Goal: Task Accomplishment & Management: Use online tool/utility

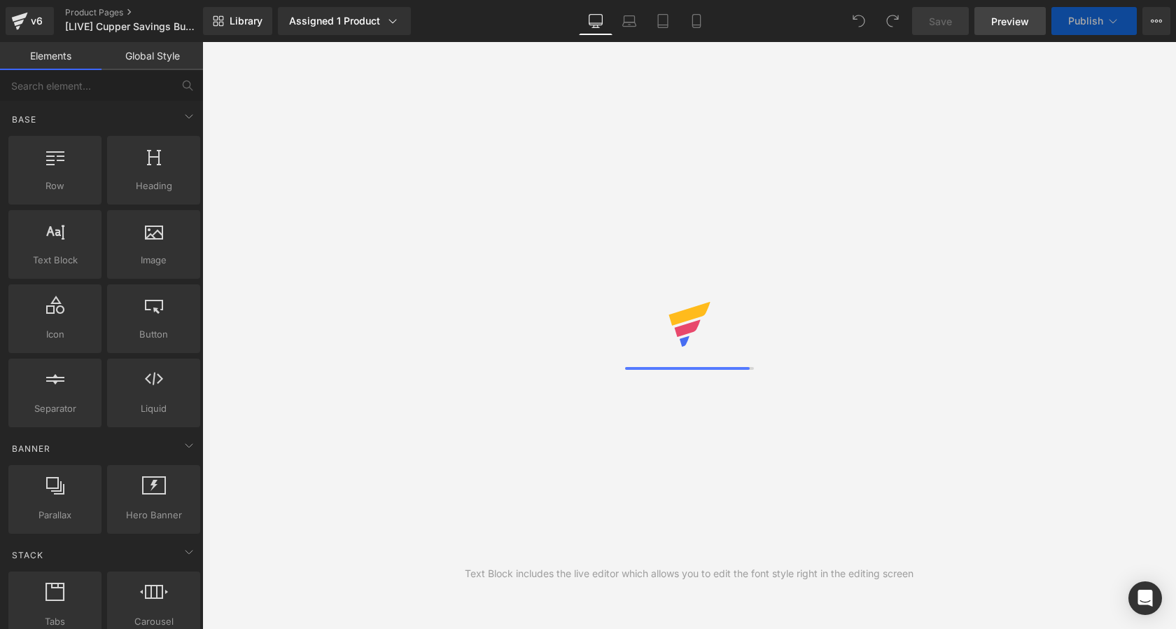
click at [1003, 24] on span "Preview" at bounding box center [1010, 21] width 38 height 15
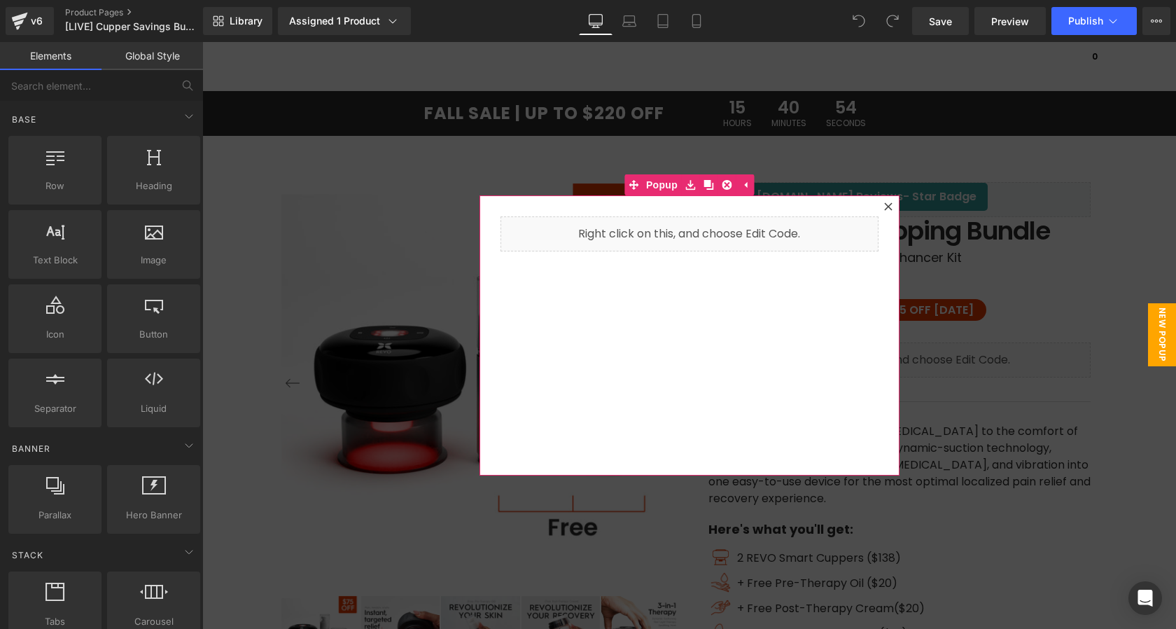
click at [891, 203] on icon at bounding box center [888, 206] width 8 height 8
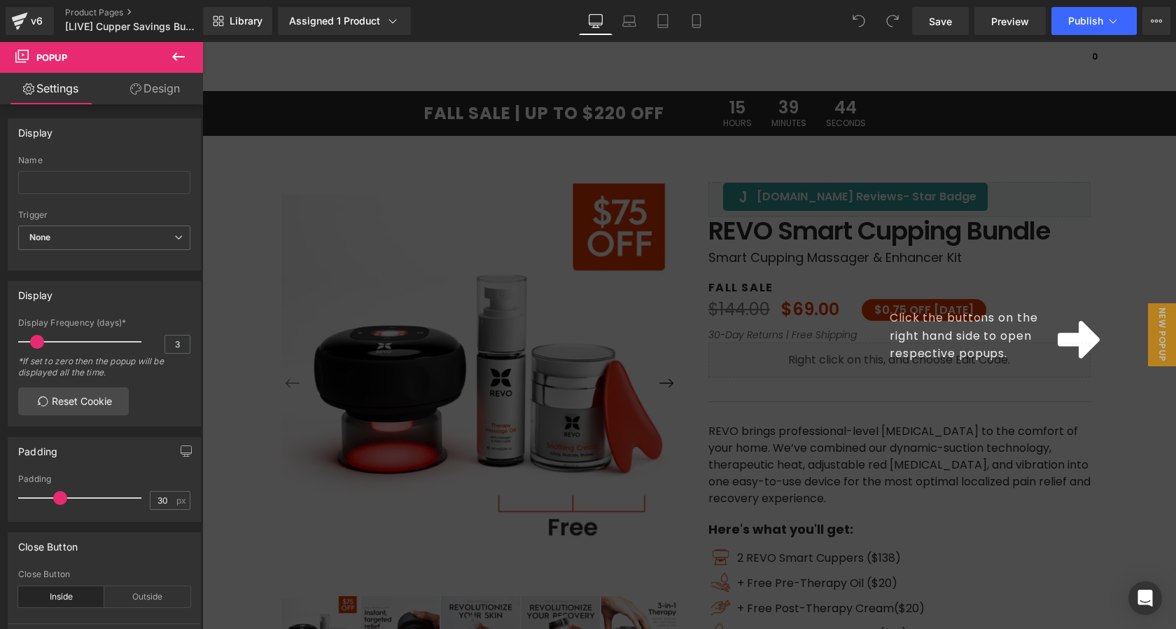
click at [710, 223] on div "Click the buttons on the right hand side to open respective popups." at bounding box center [689, 335] width 974 height 587
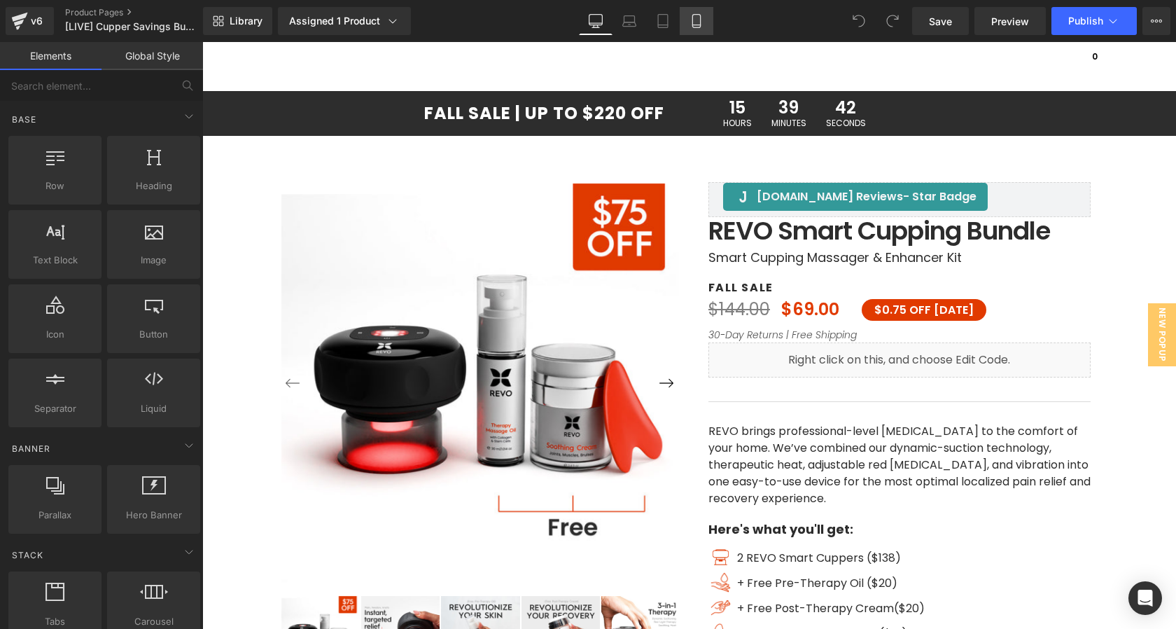
click at [700, 20] on icon at bounding box center [696, 21] width 8 height 13
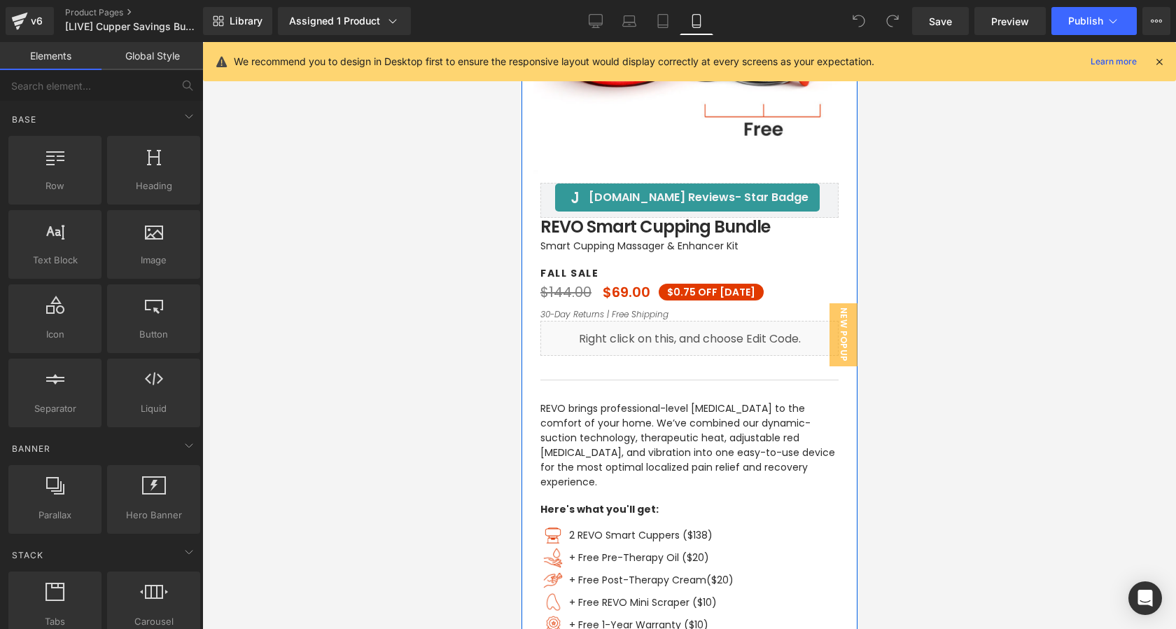
scroll to position [309, 0]
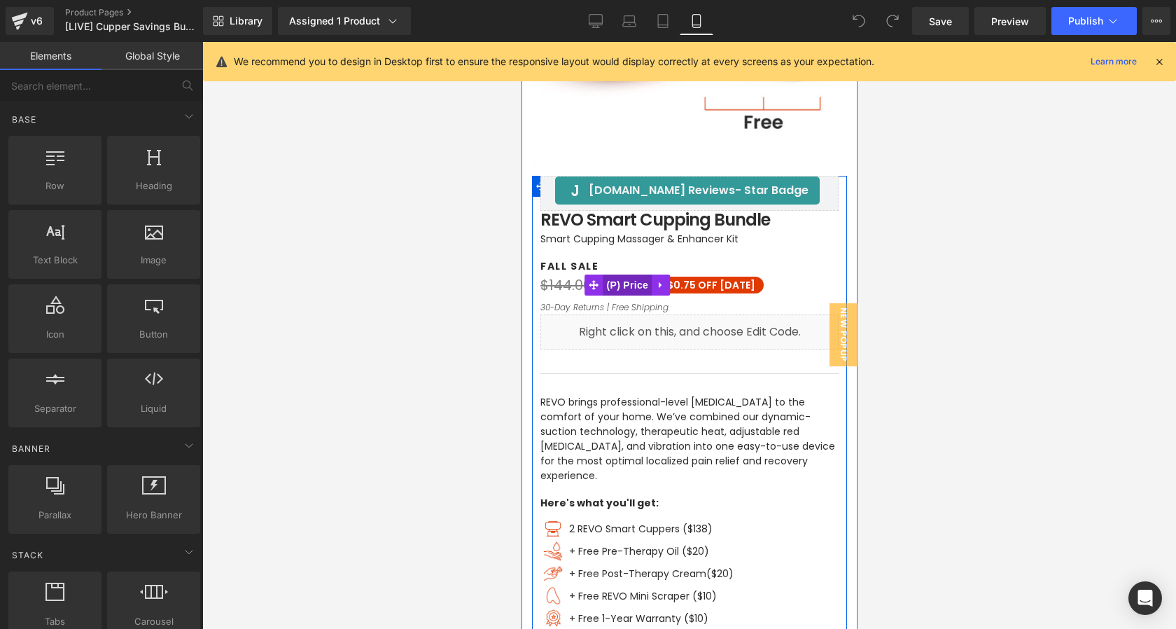
click at [624, 287] on span "(P) Price" at bounding box center [627, 284] width 49 height 21
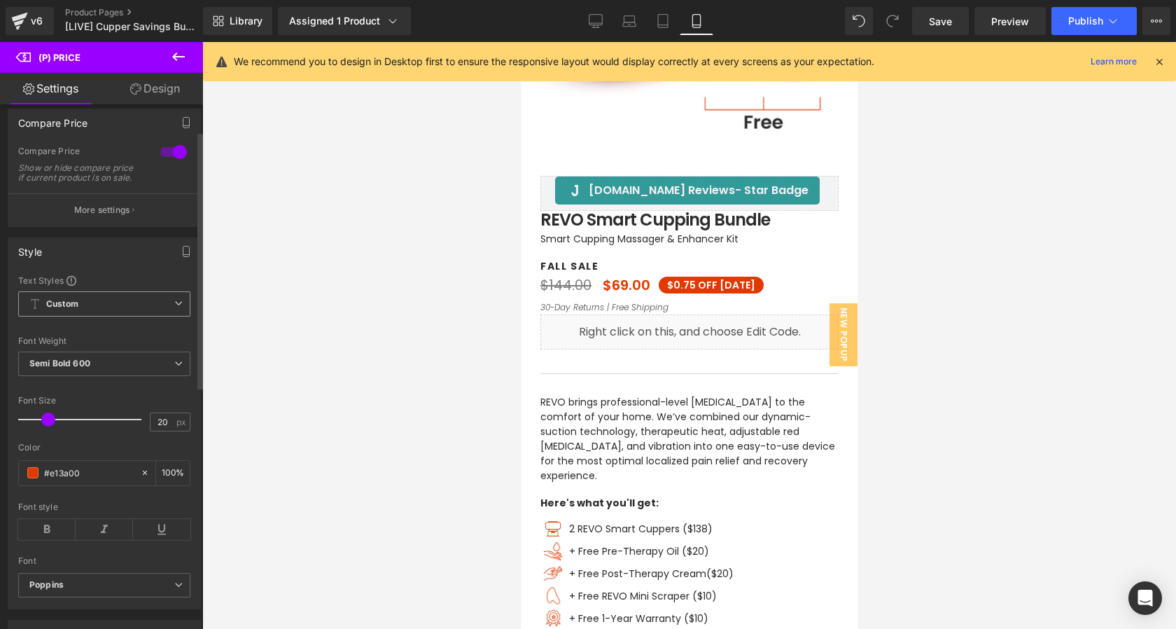
scroll to position [63, 0]
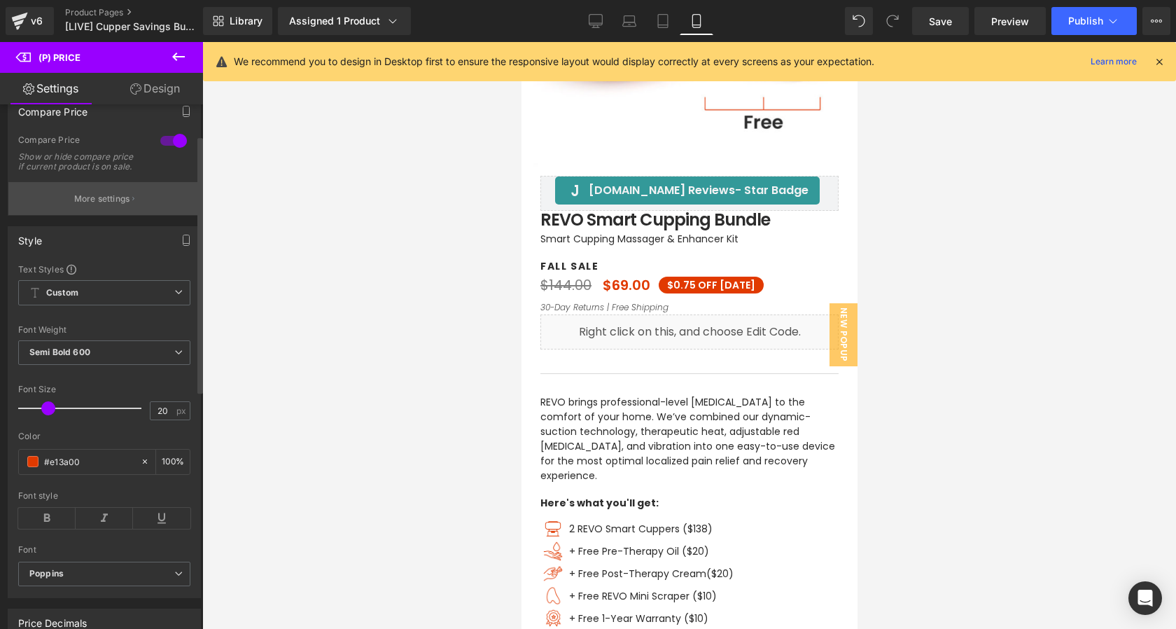
click at [103, 204] on p "More settings" at bounding box center [102, 199] width 56 height 13
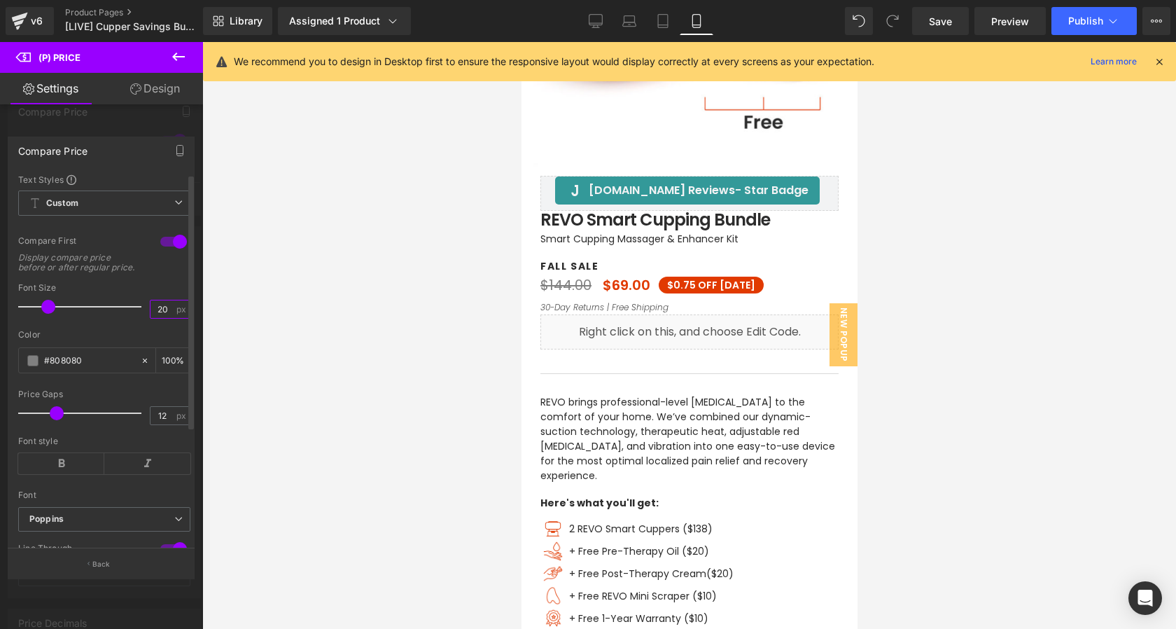
click at [162, 318] on input "20" at bounding box center [163, 309] width 25 height 18
type input "2"
click at [161, 312] on input "14" at bounding box center [163, 309] width 25 height 18
type input "1"
type input "16"
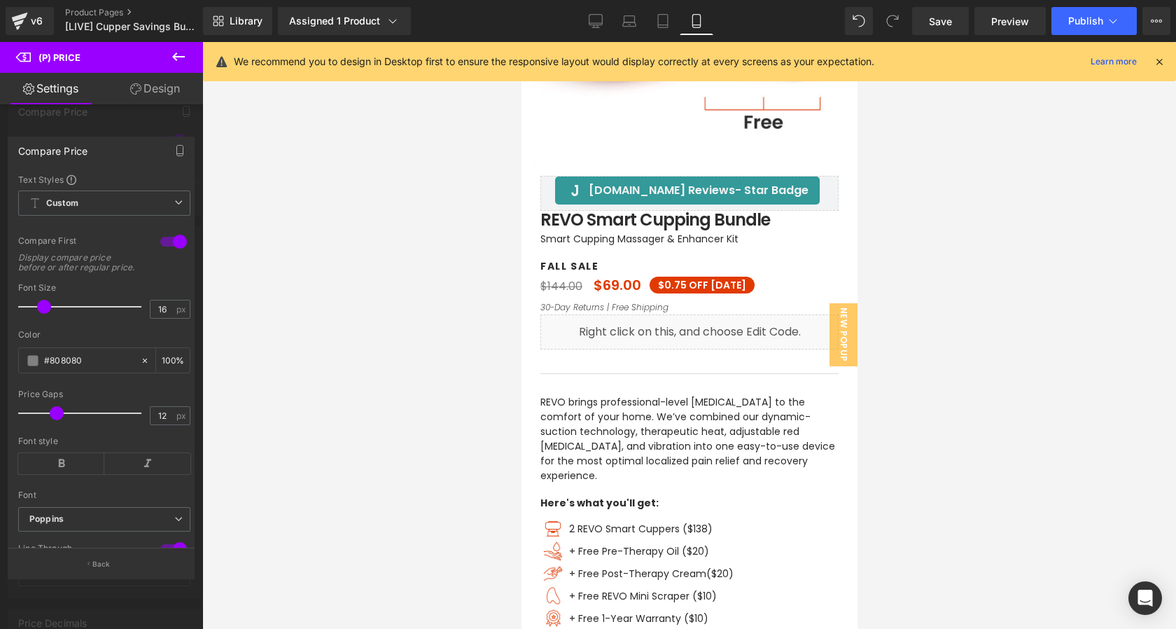
click at [607, 287] on div at bounding box center [689, 335] width 336 height 587
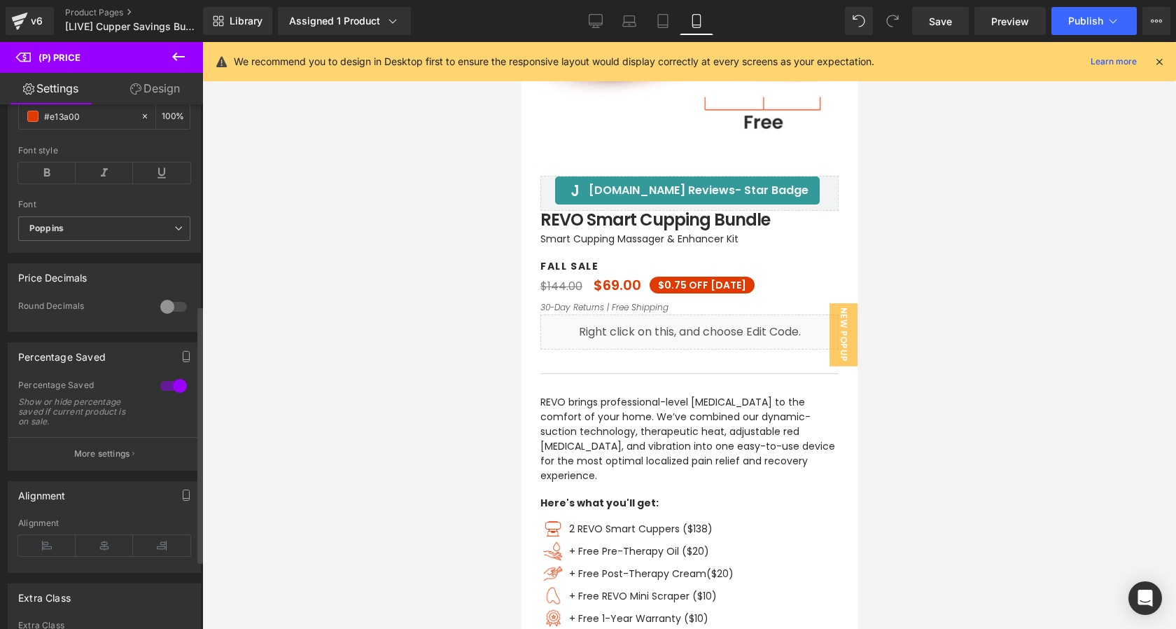
scroll to position [409, 0]
click at [104, 469] on button "More settings" at bounding box center [104, 452] width 192 height 33
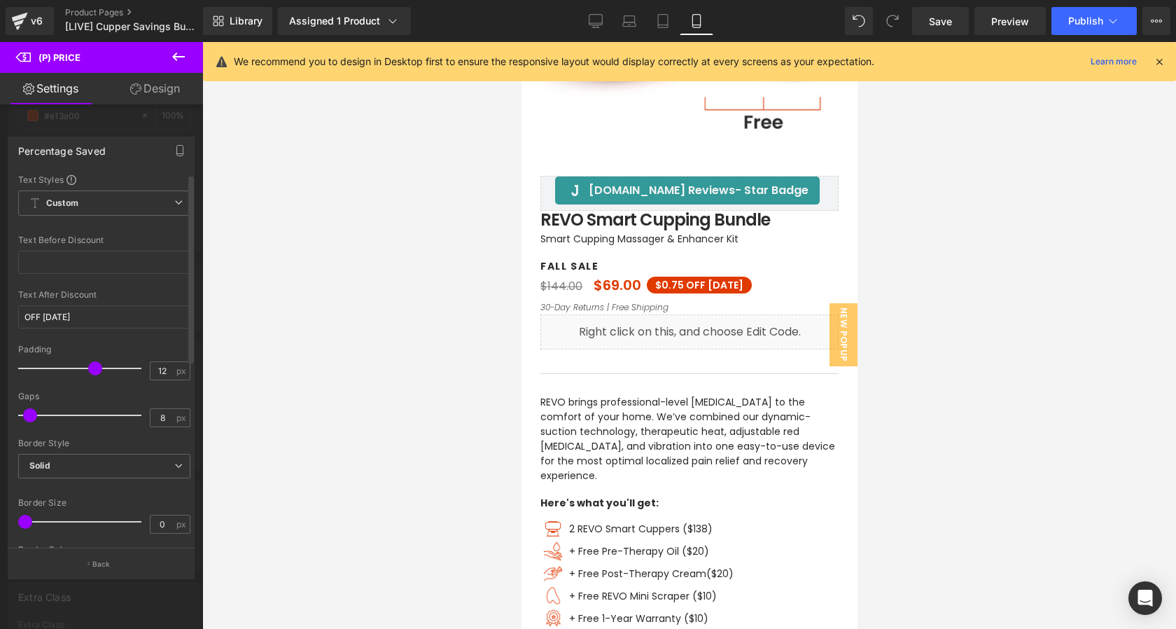
click at [27, 415] on span at bounding box center [30, 415] width 14 height 14
click at [104, 121] on div at bounding box center [101, 339] width 203 height 594
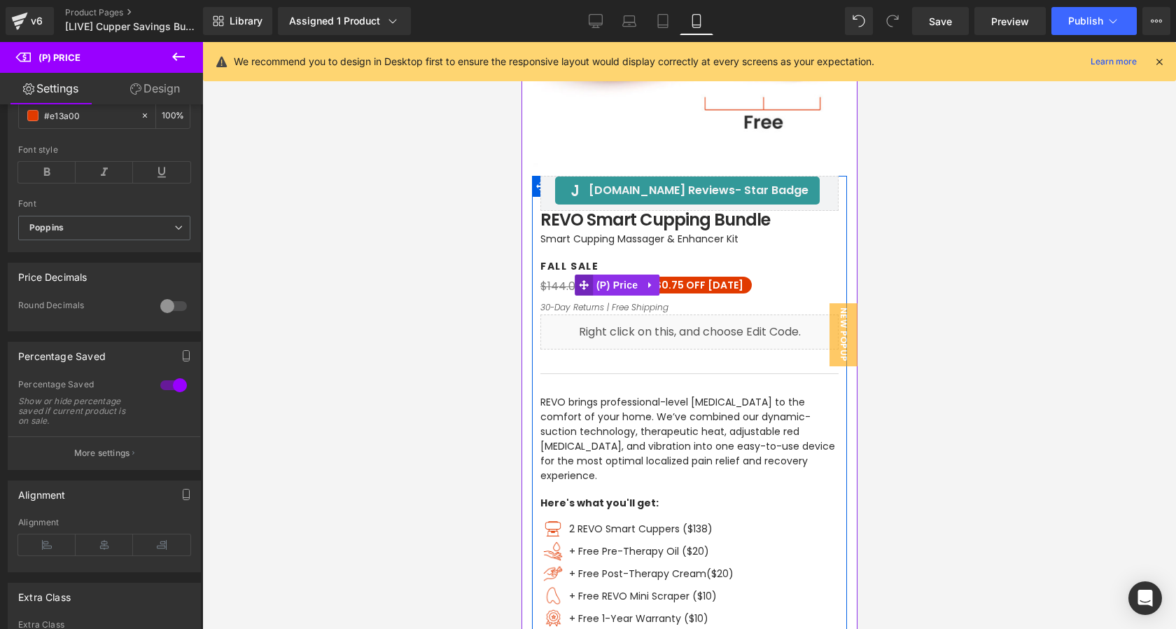
click at [587, 291] on span at bounding box center [583, 284] width 18 height 21
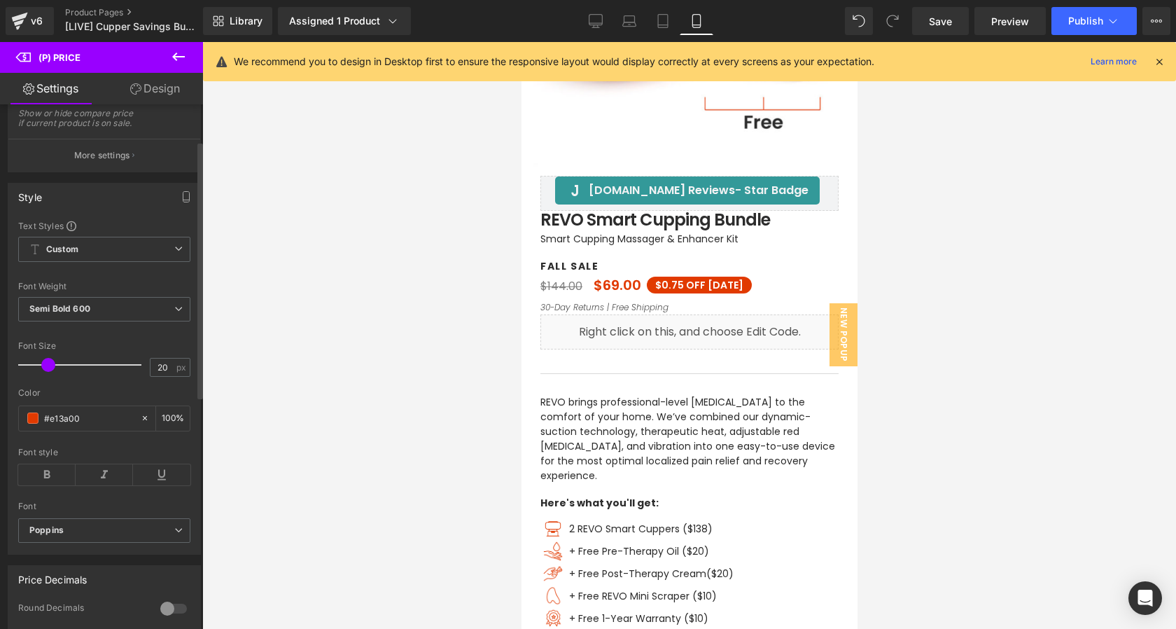
scroll to position [0, 0]
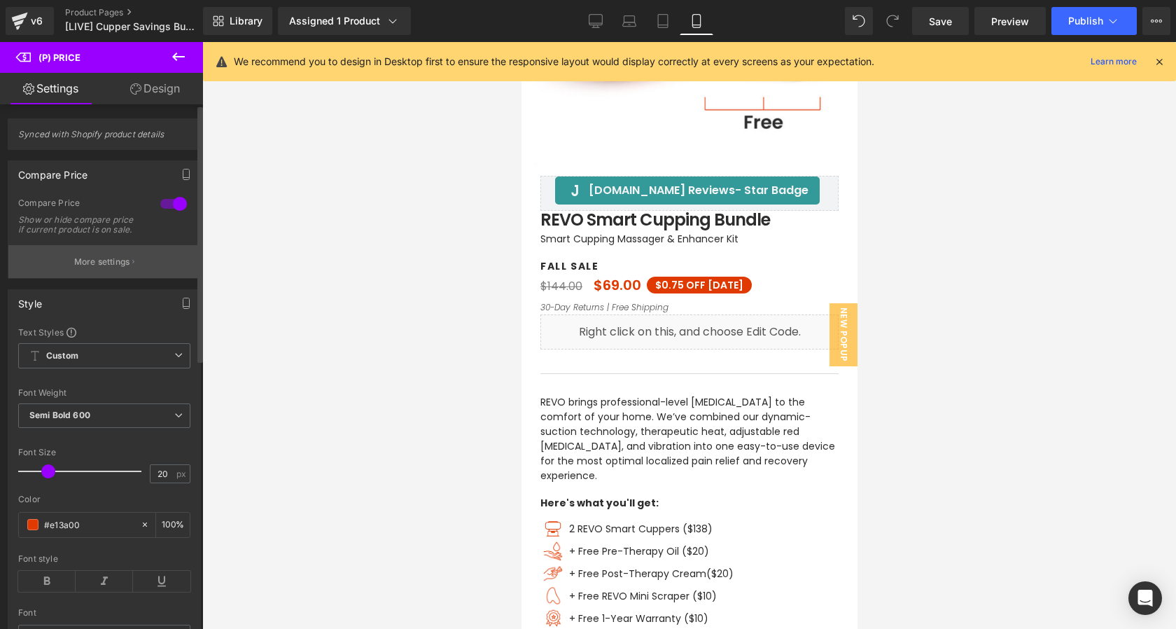
click at [108, 268] on p "More settings" at bounding box center [102, 262] width 56 height 13
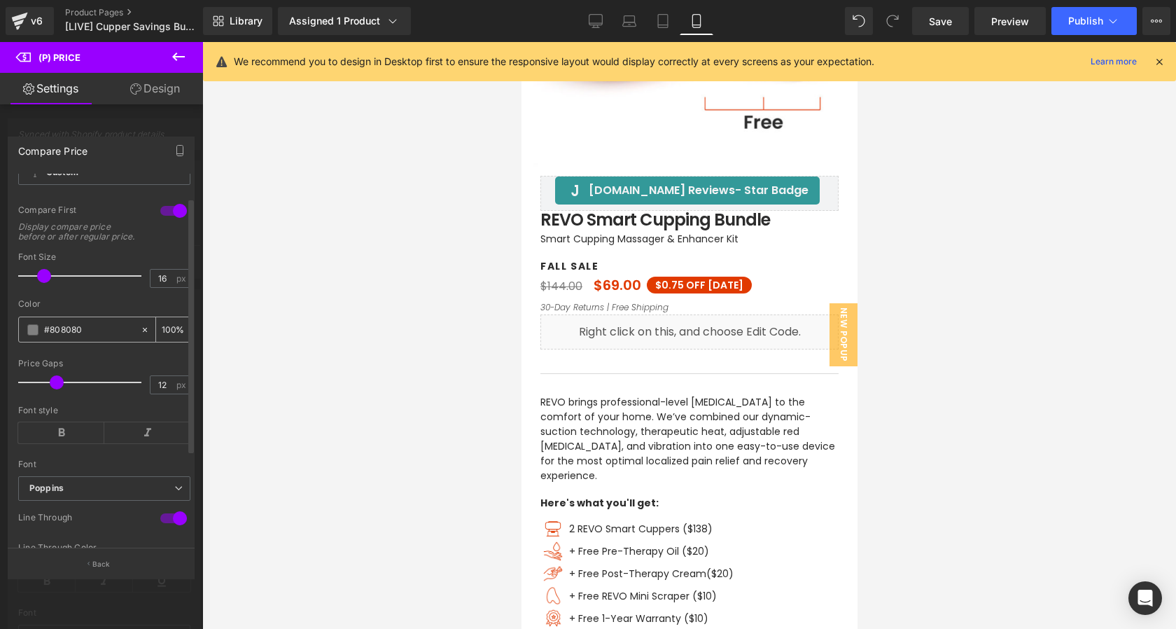
scroll to position [34, 0]
click at [165, 390] on input "12" at bounding box center [163, 381] width 25 height 18
type input "7"
type input "4"
click at [940, 21] on span "Save" at bounding box center [940, 21] width 23 height 15
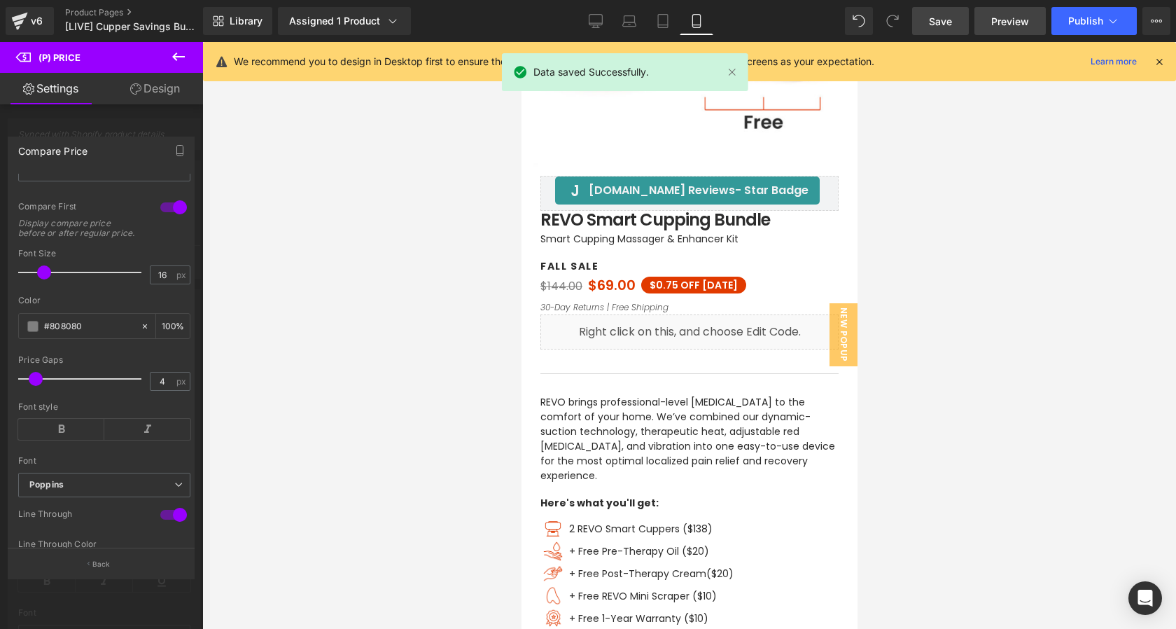
click at [1004, 22] on span "Preview" at bounding box center [1010, 21] width 38 height 15
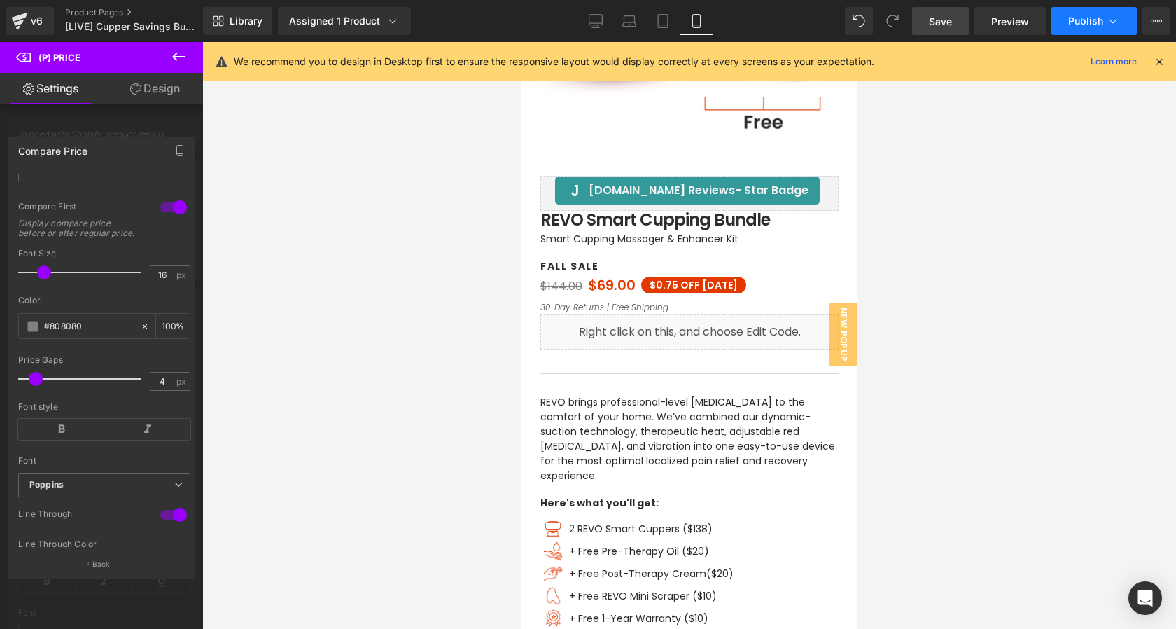
click at [1080, 18] on span "Publish" at bounding box center [1085, 20] width 35 height 11
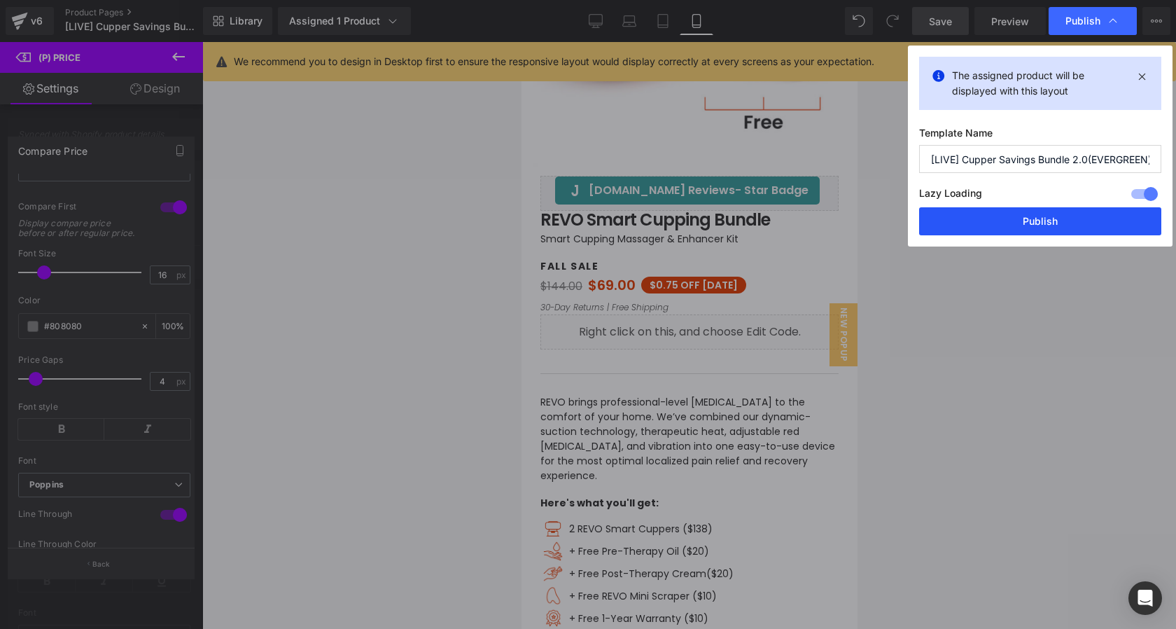
click at [1060, 218] on button "Publish" at bounding box center [1040, 221] width 242 height 28
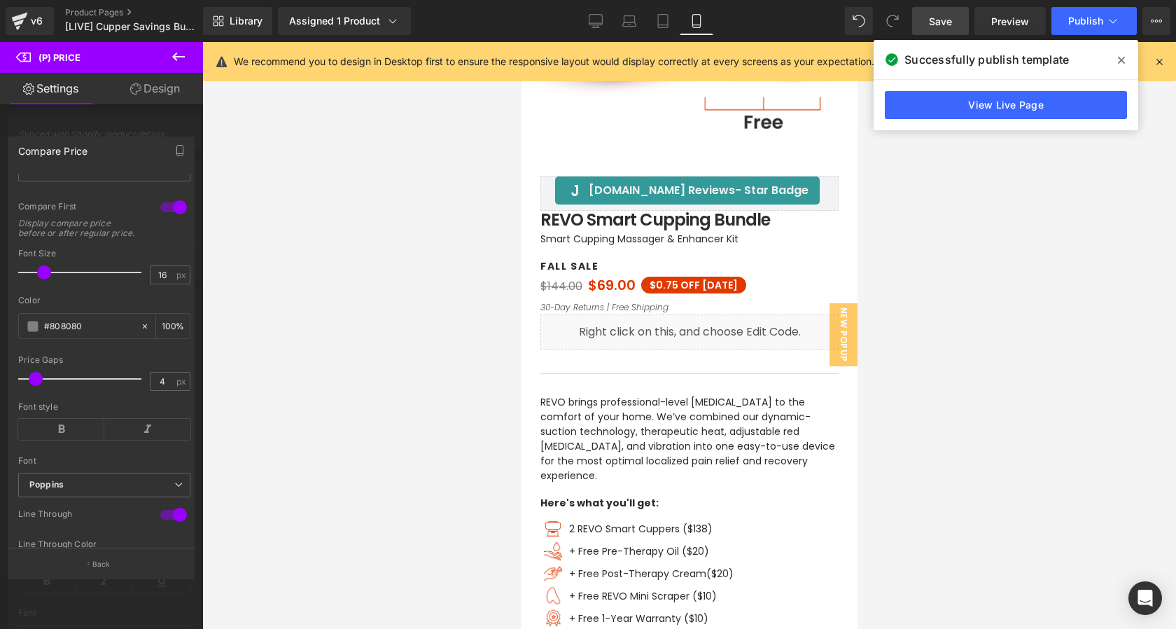
click at [690, 284] on div at bounding box center [689, 335] width 336 height 587
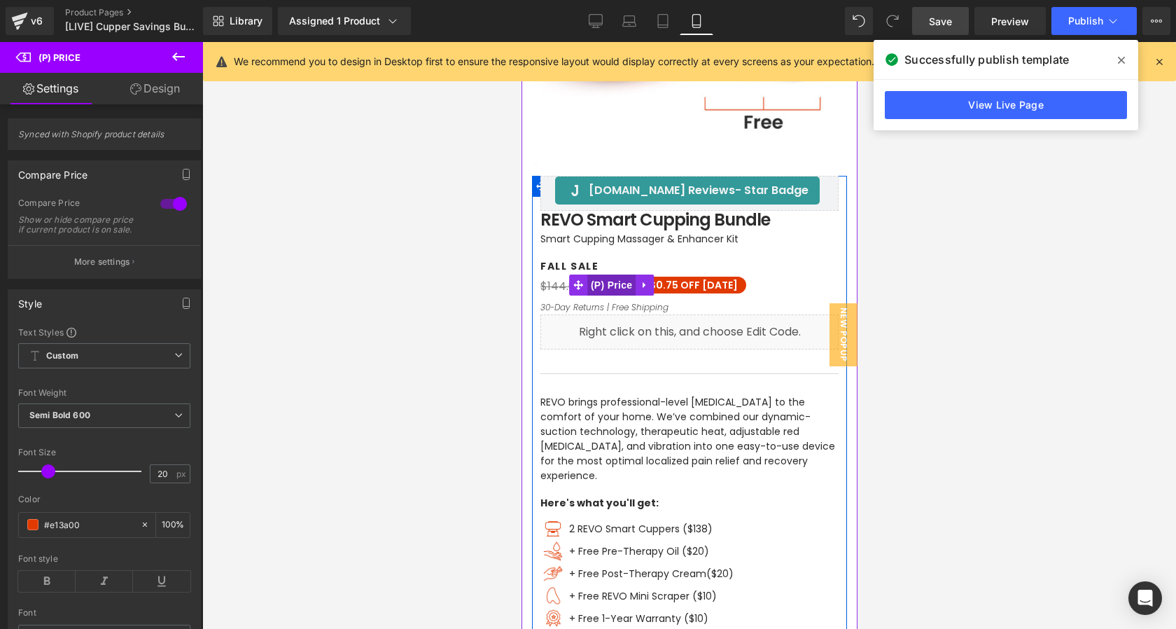
click at [615, 287] on span "(P) Price" at bounding box center [611, 284] width 49 height 21
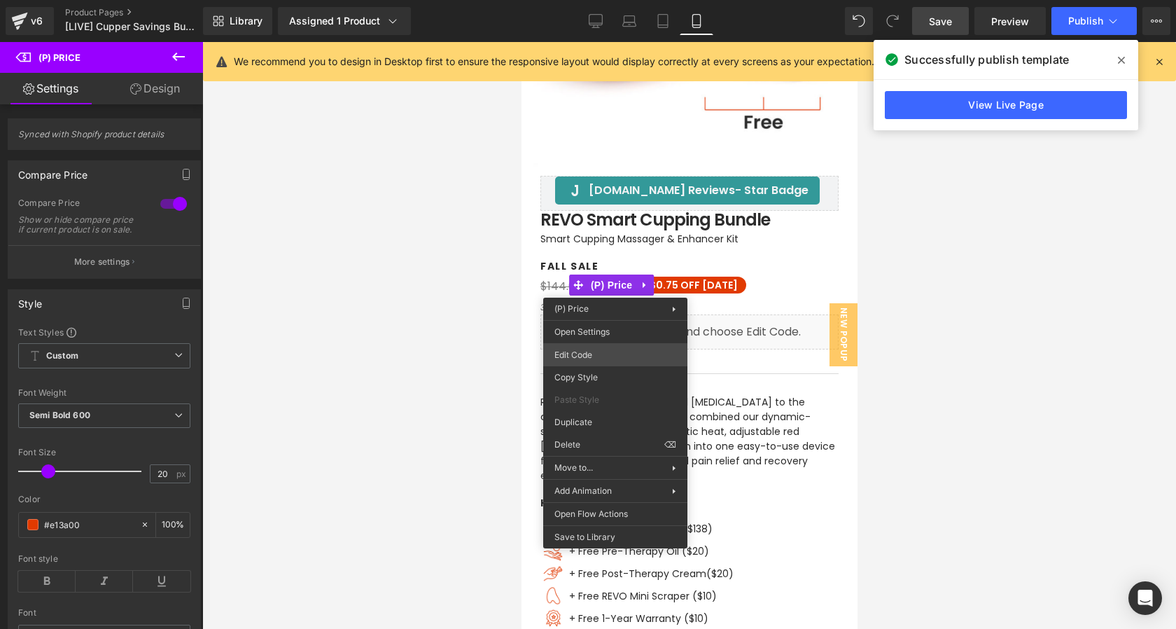
click at [607, 0] on div "(P) Price You are previewing how the will restyle your page. You can not edit E…" at bounding box center [588, 0] width 1176 height 0
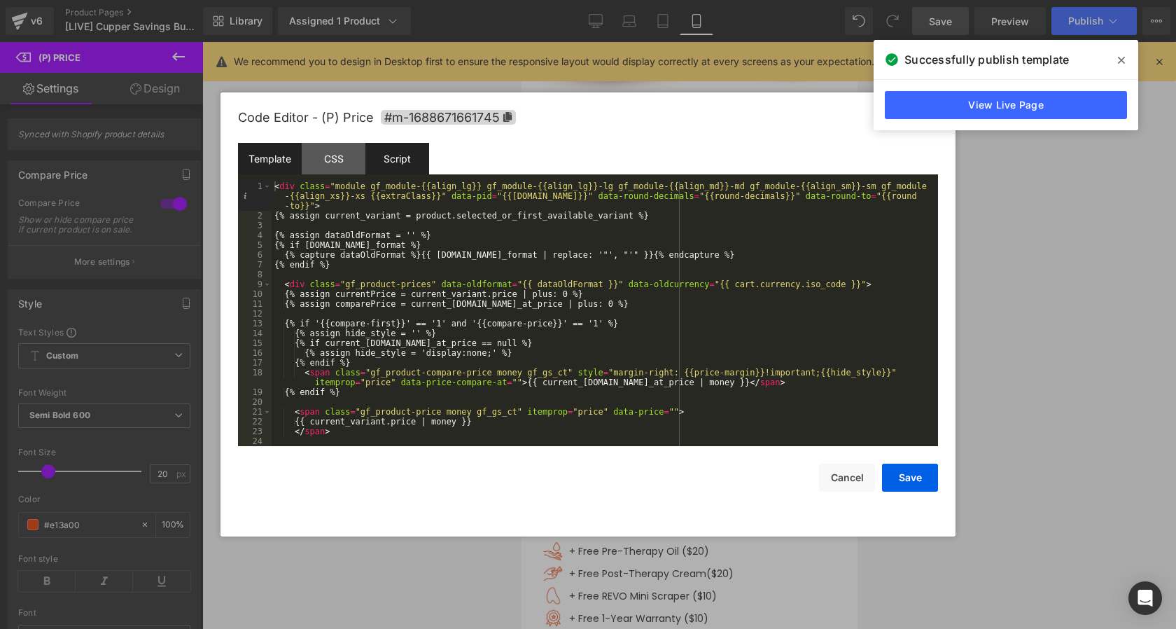
click at [396, 172] on div "Script" at bounding box center [397, 159] width 64 height 32
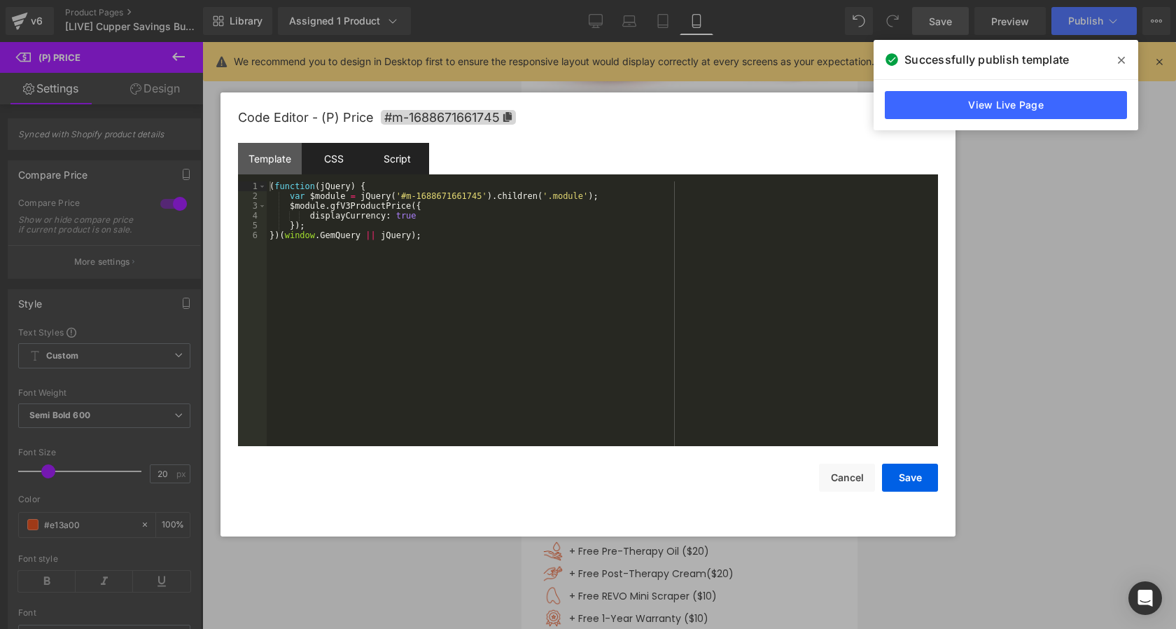
click at [322, 165] on div "CSS" at bounding box center [334, 159] width 64 height 32
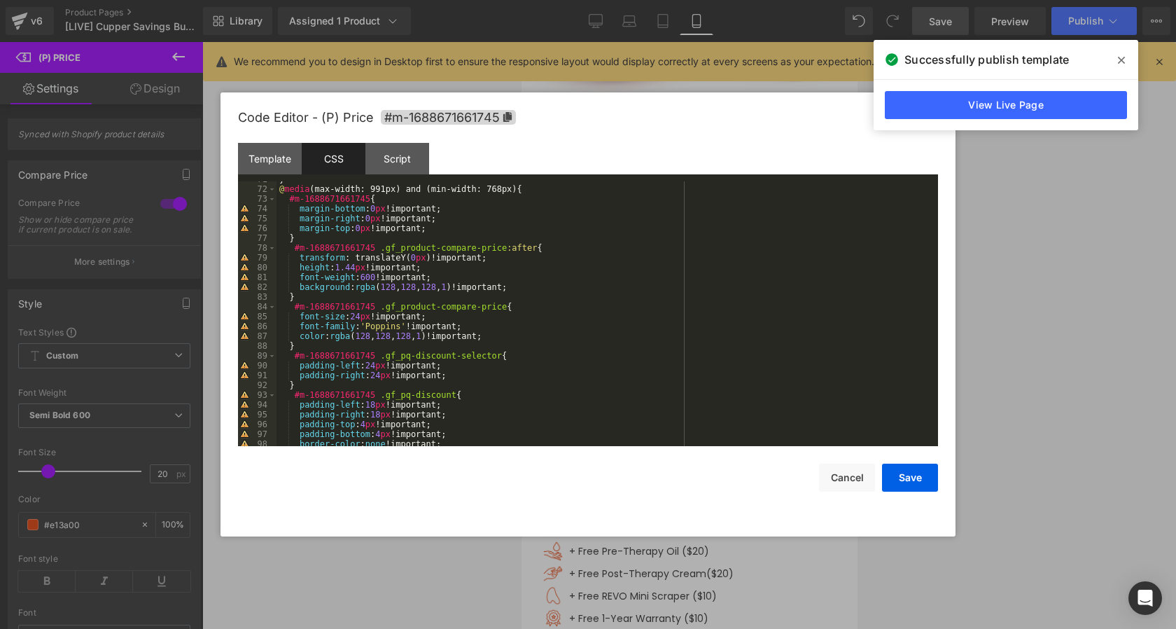
scroll to position [693, 0]
click at [270, 159] on div "Template" at bounding box center [270, 159] width 64 height 32
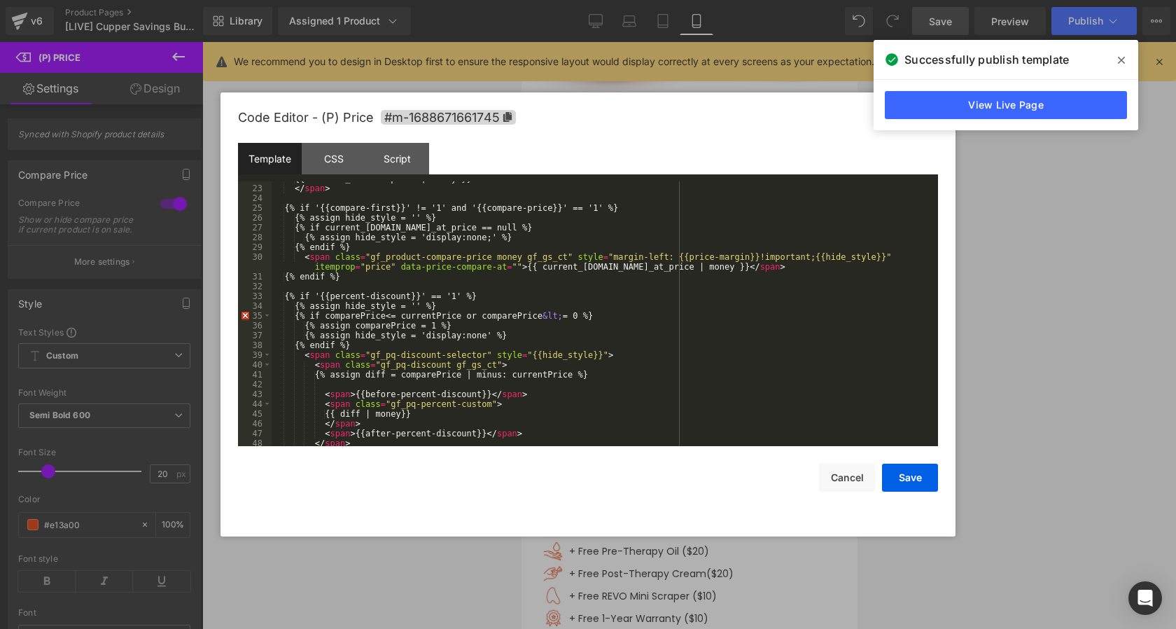
scroll to position [240, 0]
click at [517, 373] on div "{{ current_variant.price | money }} </ span > {% if '{{compare-first}}' != '1' …" at bounding box center [602, 318] width 661 height 284
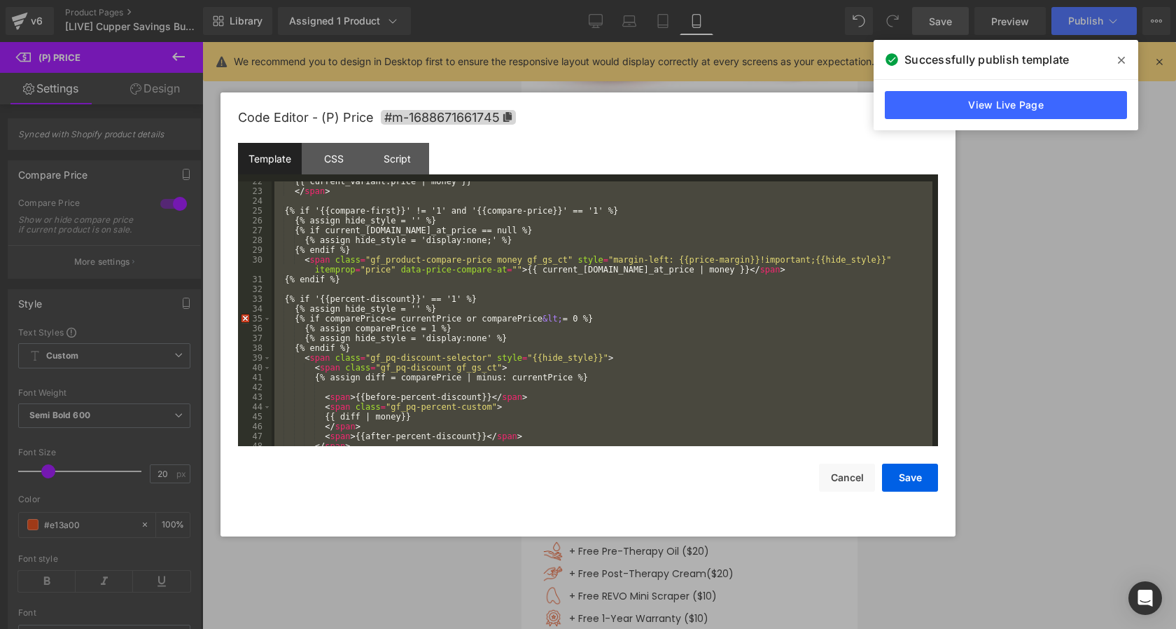
click at [587, 279] on div "{{ current_variant.price | money }} </ span > {% if '{{compare-first}}' != '1' …" at bounding box center [602, 318] width 661 height 284
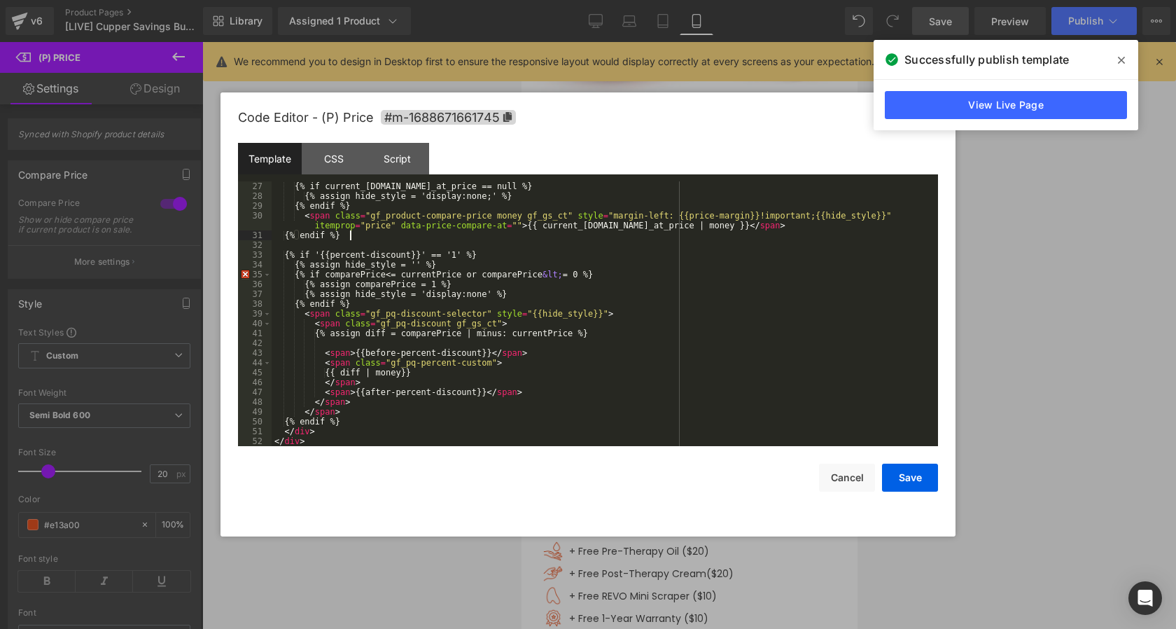
scroll to position [284, 0]
click at [432, 375] on div "{% if current_variant.compare_at_price == null %} {% assign hide_style = 'displ…" at bounding box center [602, 323] width 661 height 284
click at [900, 486] on button "Save" at bounding box center [910, 477] width 56 height 28
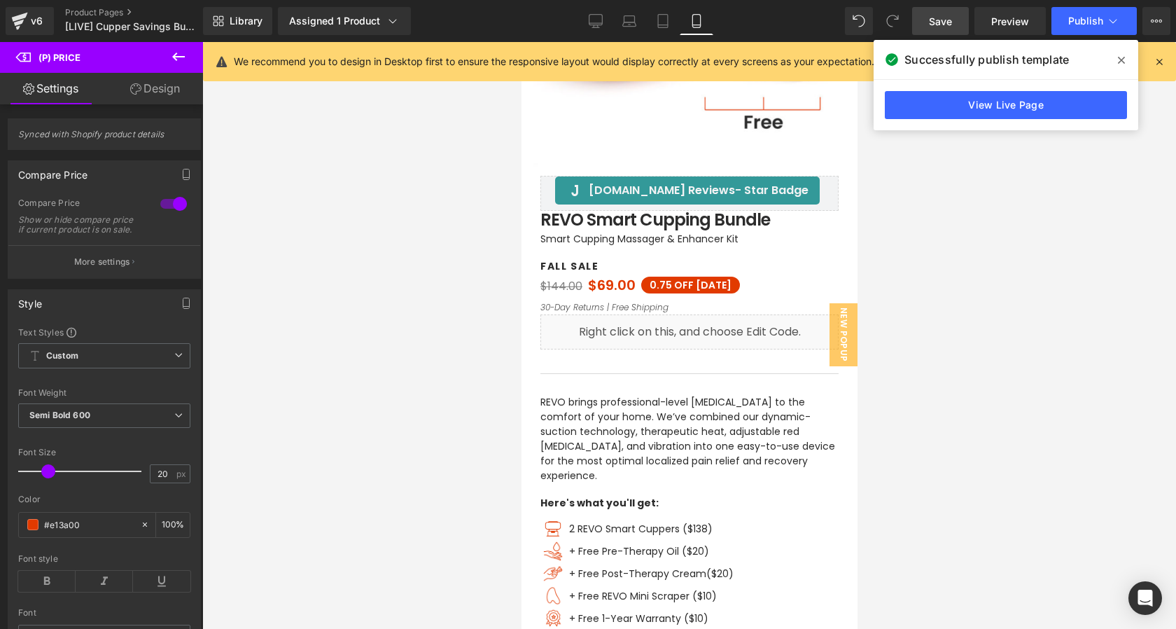
click at [1118, 59] on icon at bounding box center [1121, 60] width 7 height 11
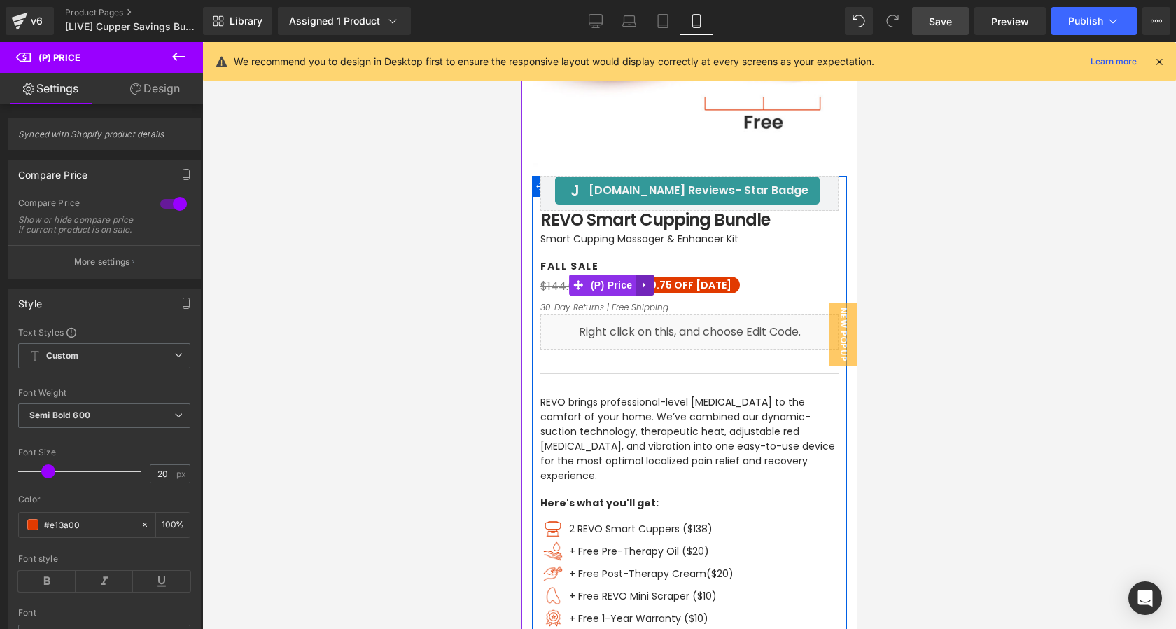
click at [636, 287] on link at bounding box center [644, 284] width 18 height 21
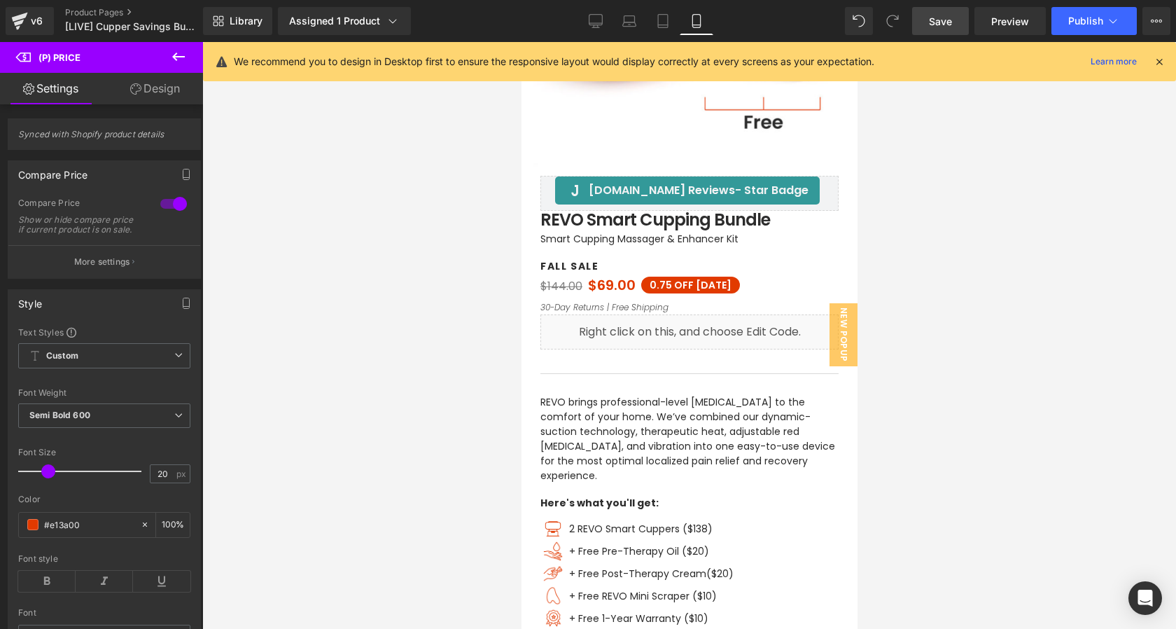
click at [946, 30] on link "Save" at bounding box center [940, 21] width 57 height 28
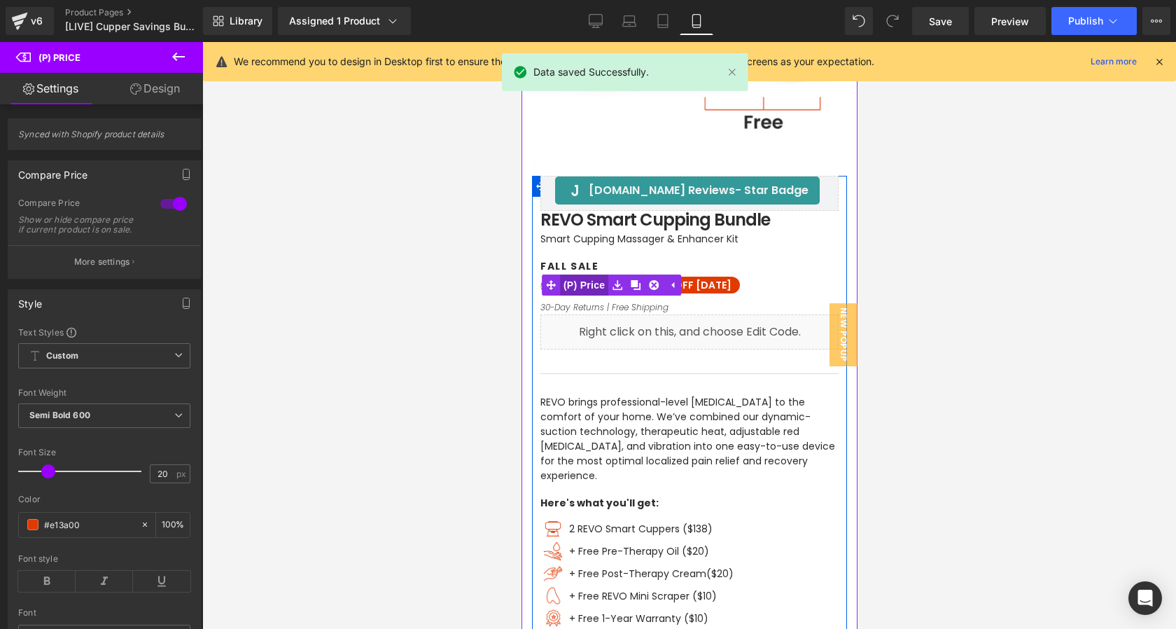
click at [587, 288] on span "(P) Price" at bounding box center [583, 284] width 49 height 21
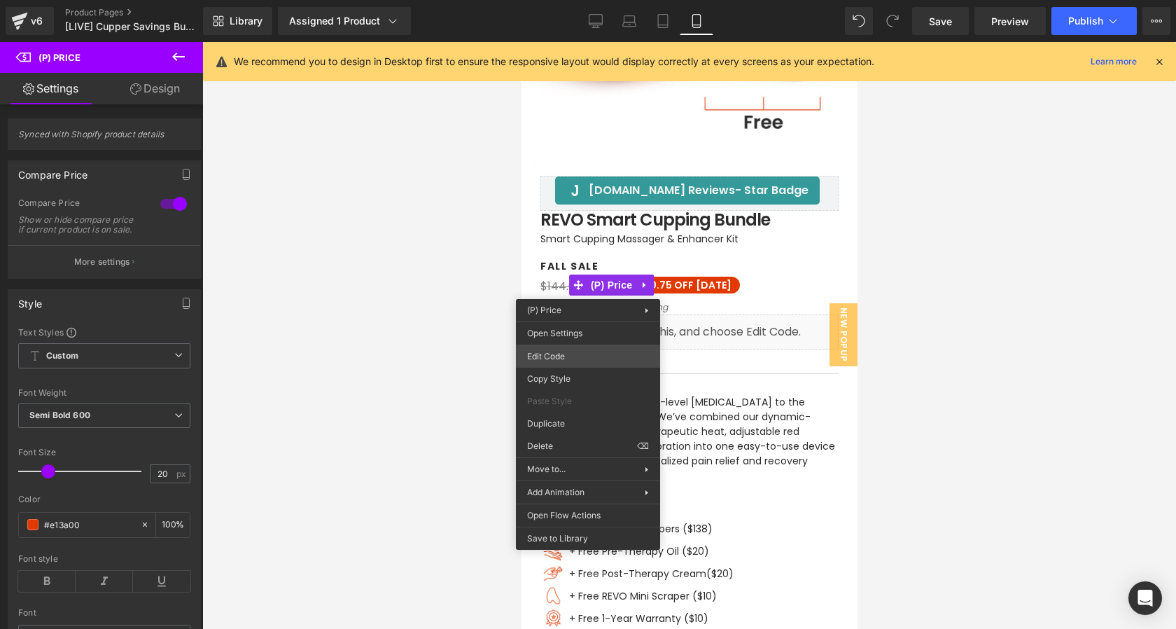
click at [582, 0] on div "(P) Price You are previewing how the will restyle your page. You can not edit E…" at bounding box center [588, 0] width 1176 height 0
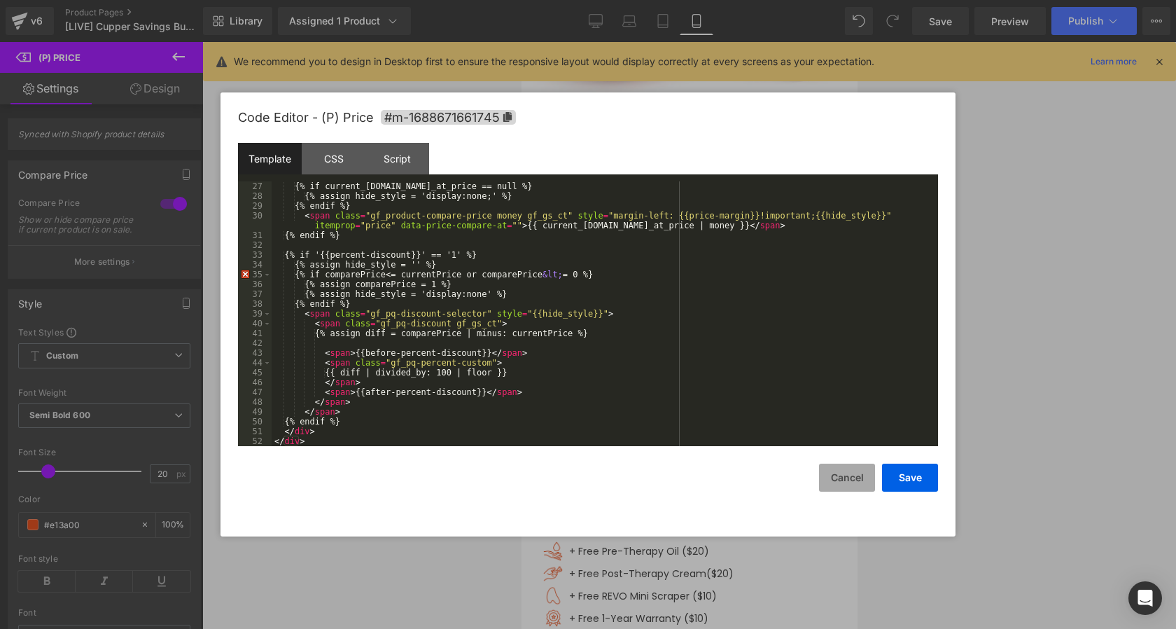
click at [860, 482] on button "Cancel" at bounding box center [847, 477] width 56 height 28
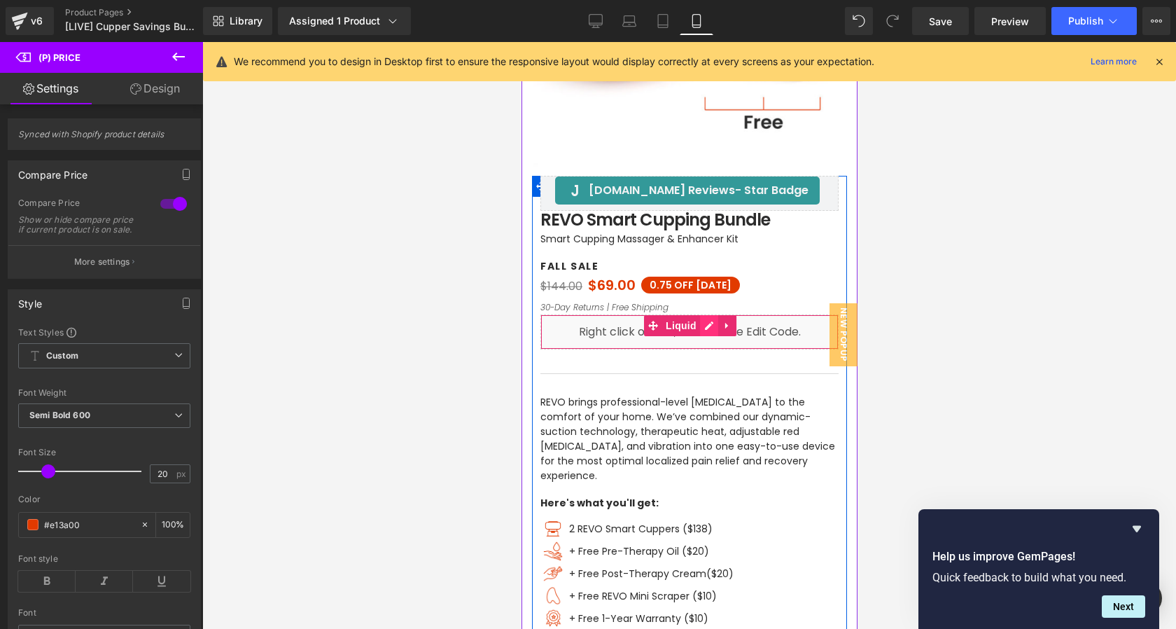
click at [708, 326] on div "Liquid" at bounding box center [689, 331] width 298 height 35
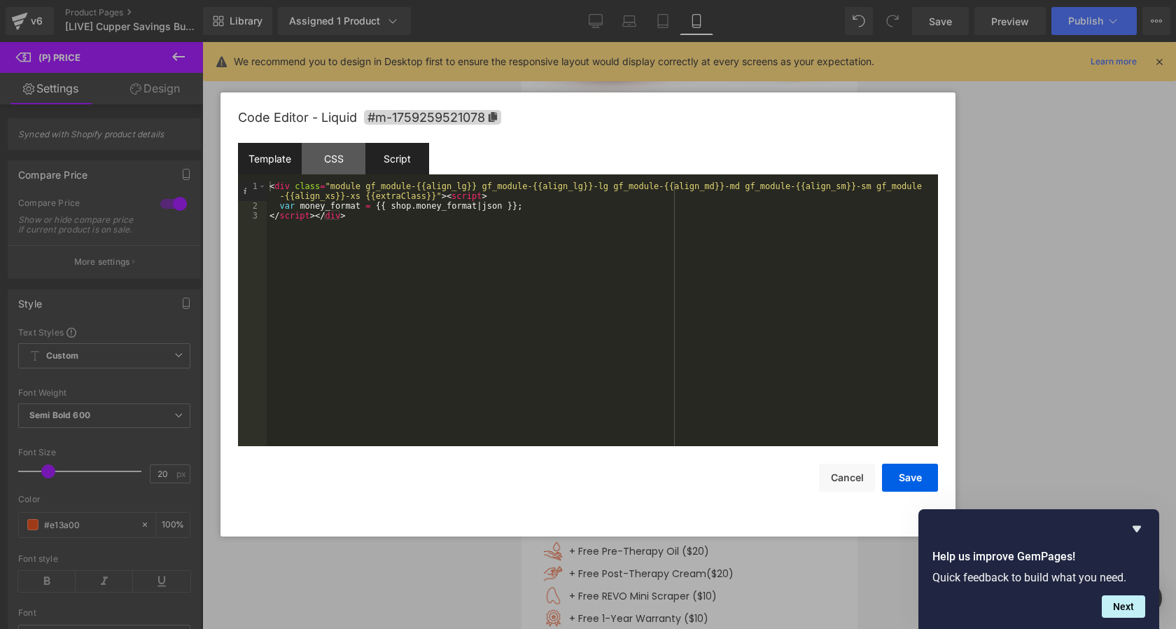
click at [402, 156] on div "Script" at bounding box center [397, 159] width 64 height 32
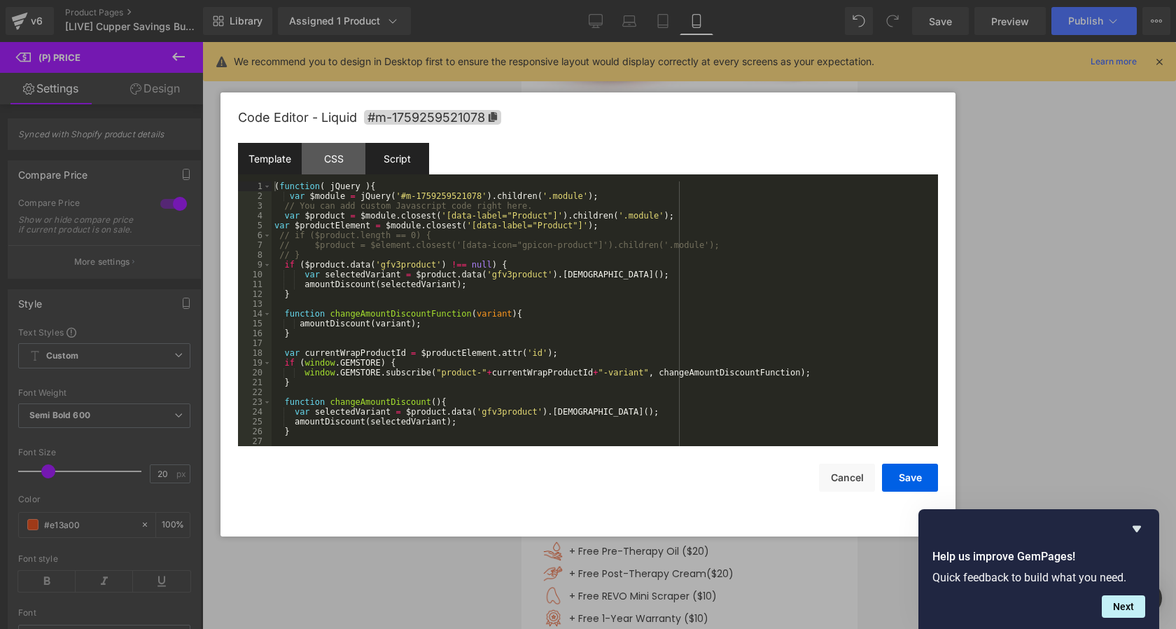
click at [258, 147] on div "Template" at bounding box center [270, 159] width 64 height 32
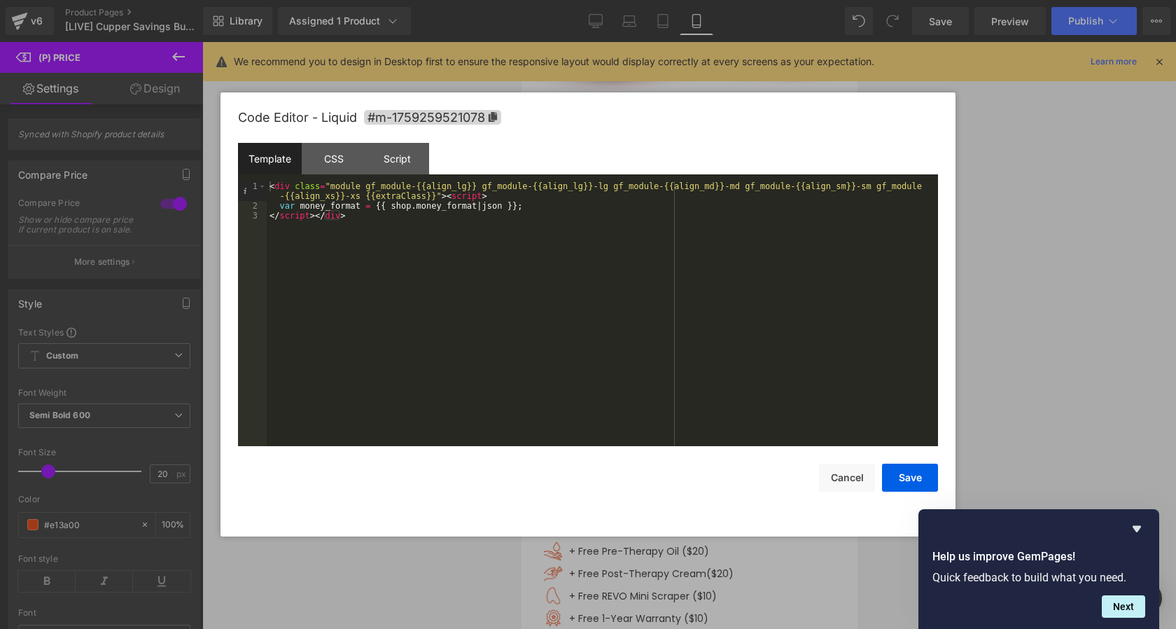
click at [1011, 333] on div at bounding box center [588, 314] width 1176 height 629
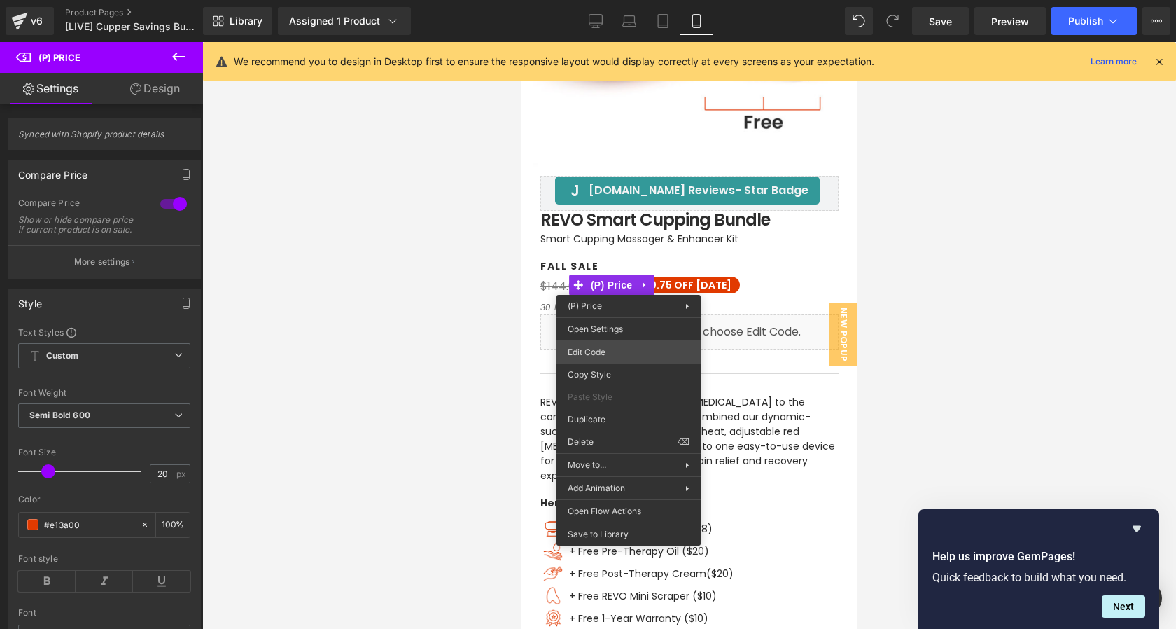
click at [615, 0] on div "(P) Price You are previewing how the will restyle your page. You can not edit E…" at bounding box center [588, 0] width 1176 height 0
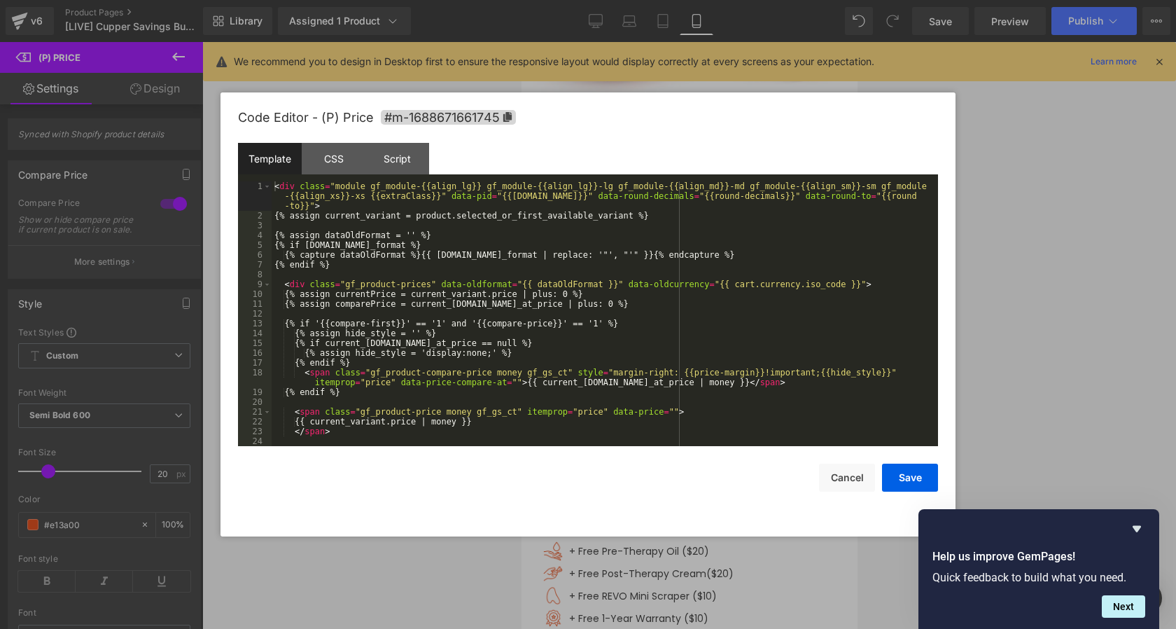
click at [628, 324] on div "< div class = "module gf_module-{{align_lg}} gf_module-{{align_lg}}-lg gf_modul…" at bounding box center [602, 333] width 661 height 304
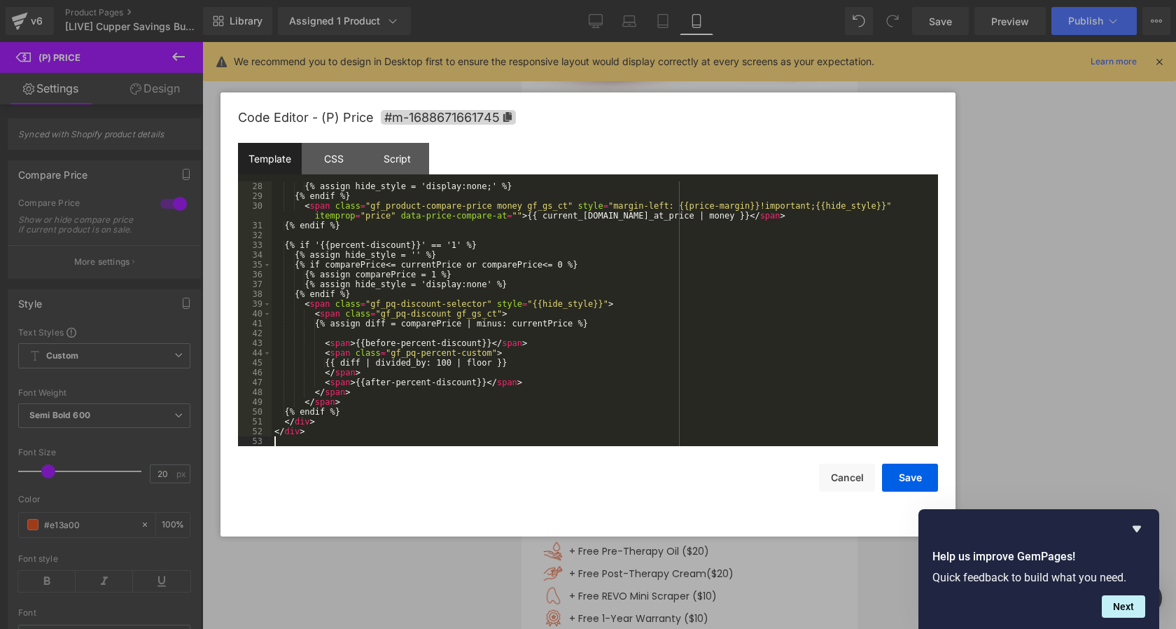
scroll to position [294, 0]
click at [899, 478] on button "Save" at bounding box center [910, 477] width 56 height 28
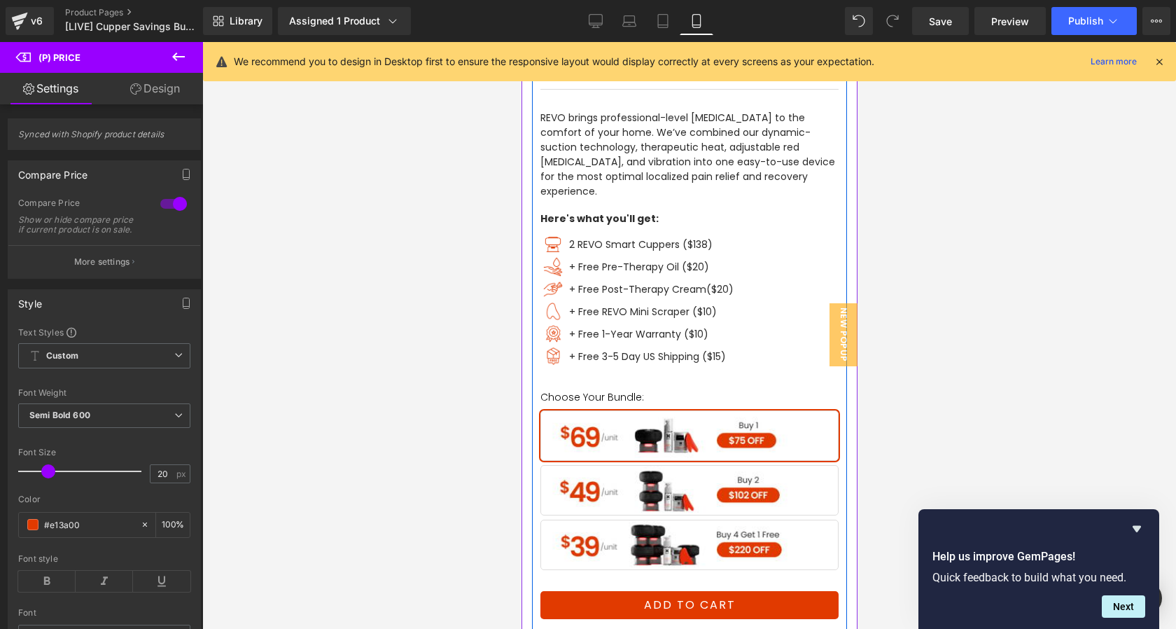
scroll to position [604, 0]
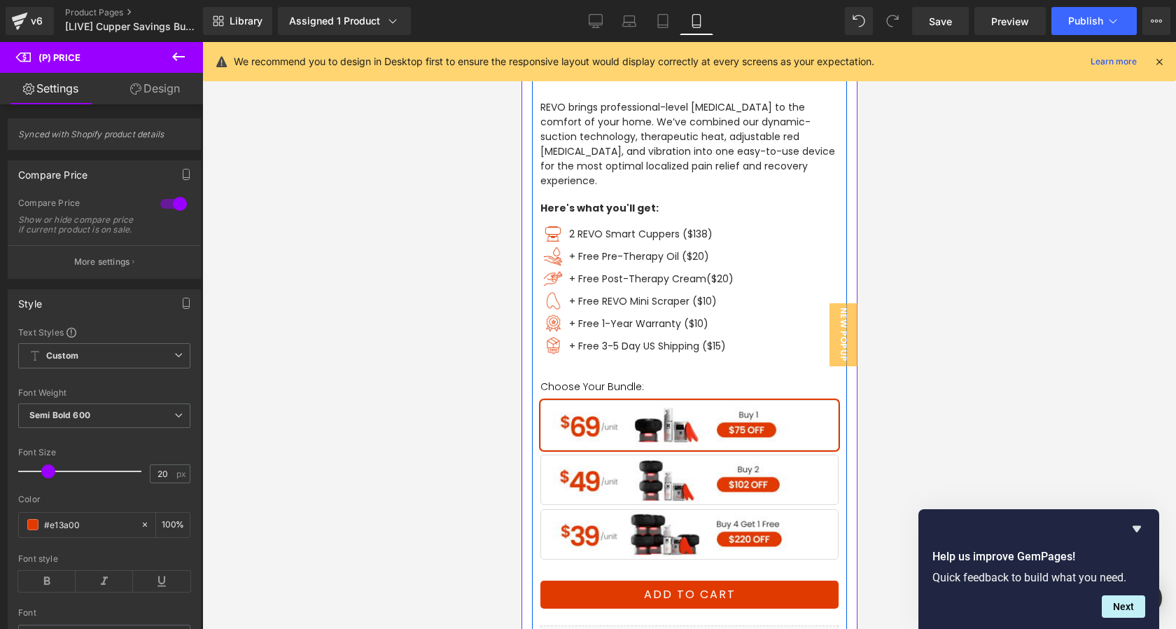
click at [675, 459] on span "Buy 2" at bounding box center [689, 479] width 298 height 50
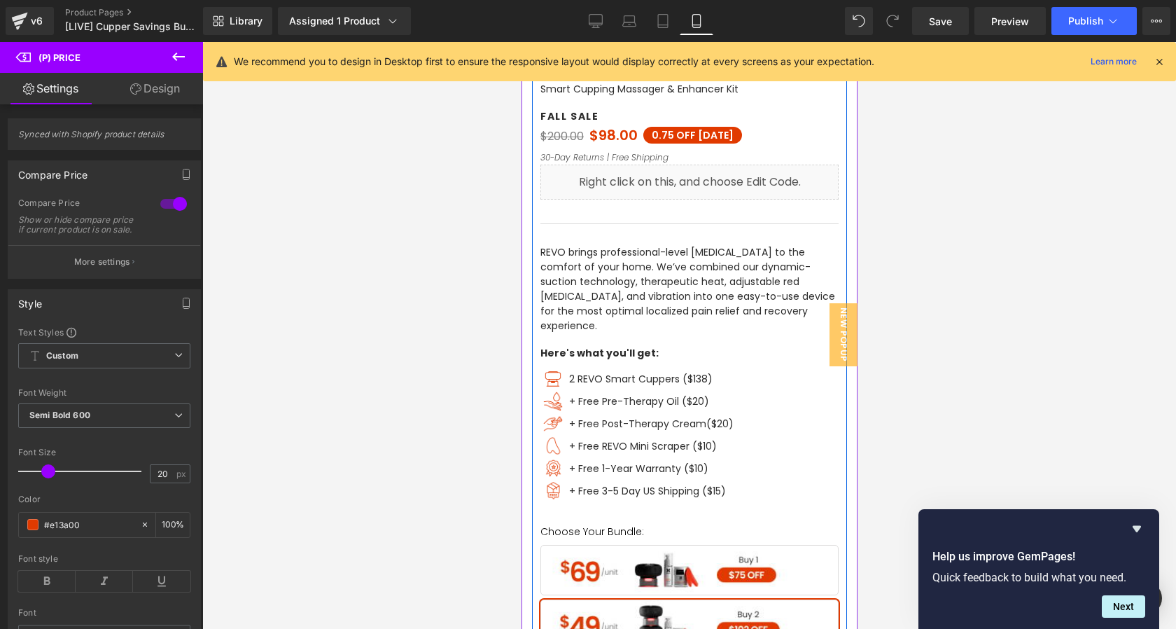
scroll to position [466, 0]
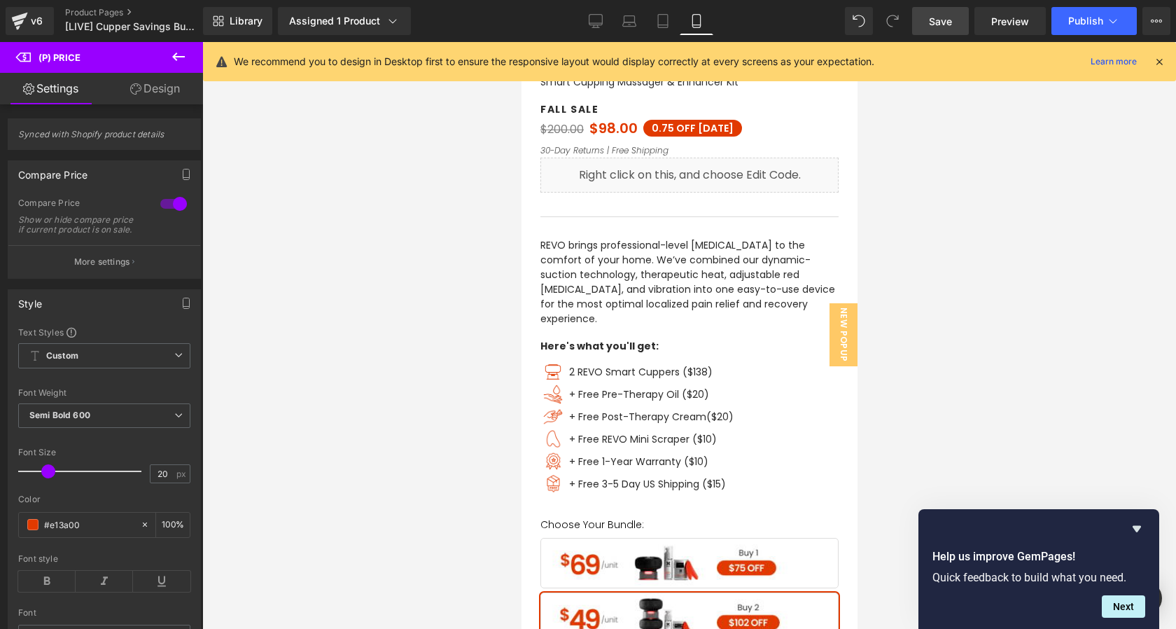
click at [956, 17] on link "Save" at bounding box center [940, 21] width 57 height 28
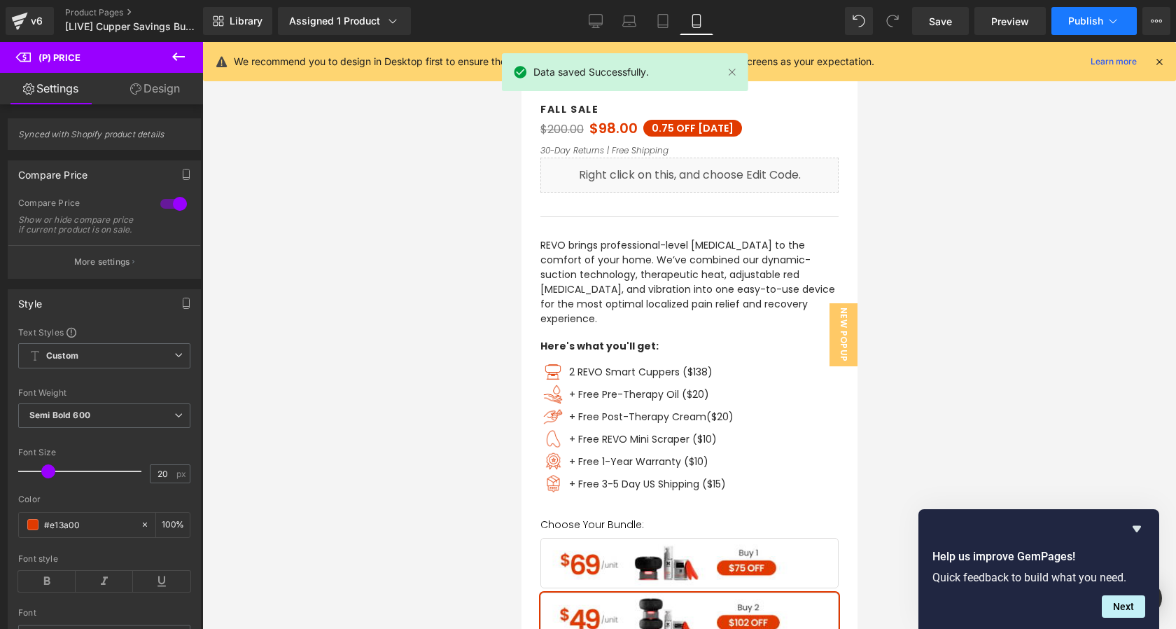
click at [1068, 23] on span "Publish" at bounding box center [1085, 20] width 35 height 11
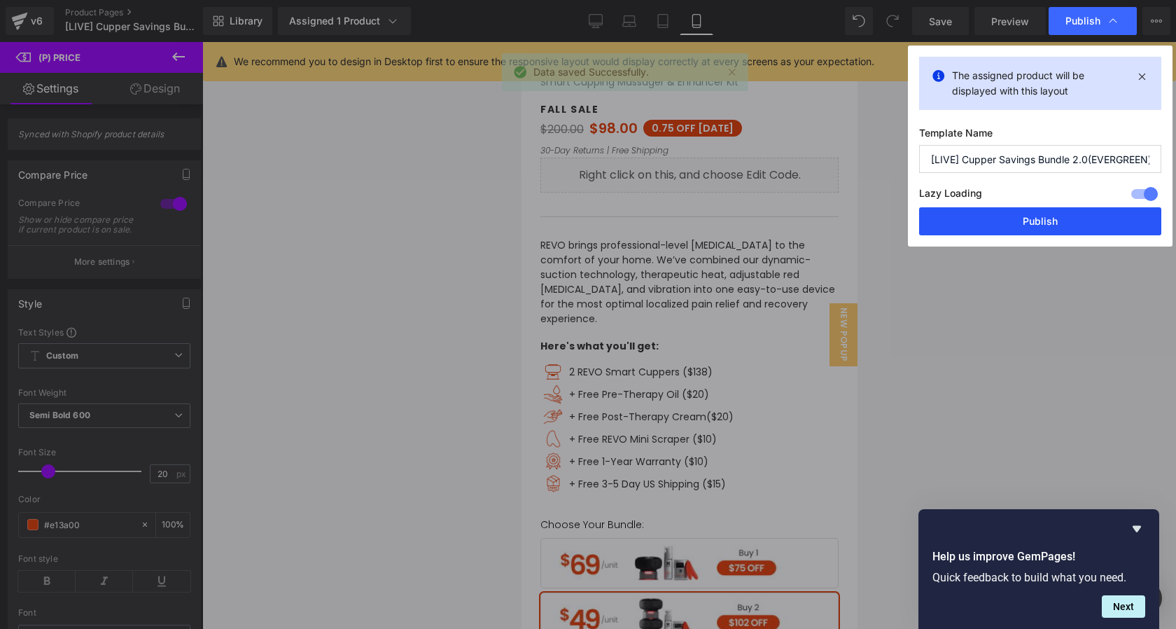
click at [1047, 216] on button "Publish" at bounding box center [1040, 221] width 242 height 28
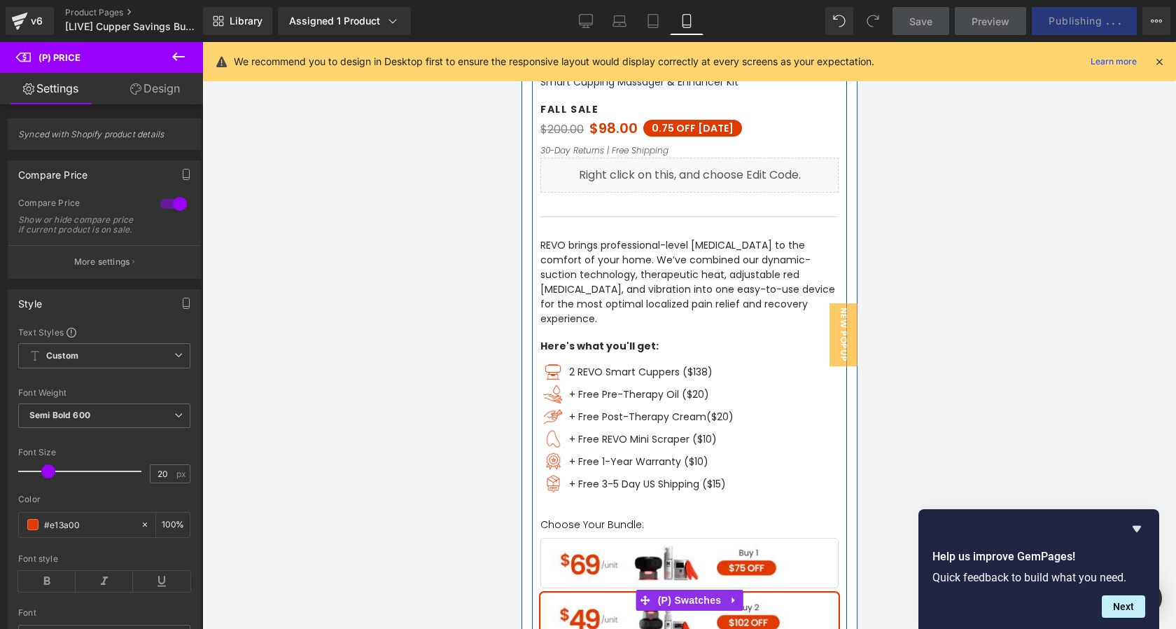
click at [710, 552] on span "Buy 1" at bounding box center [689, 563] width 298 height 50
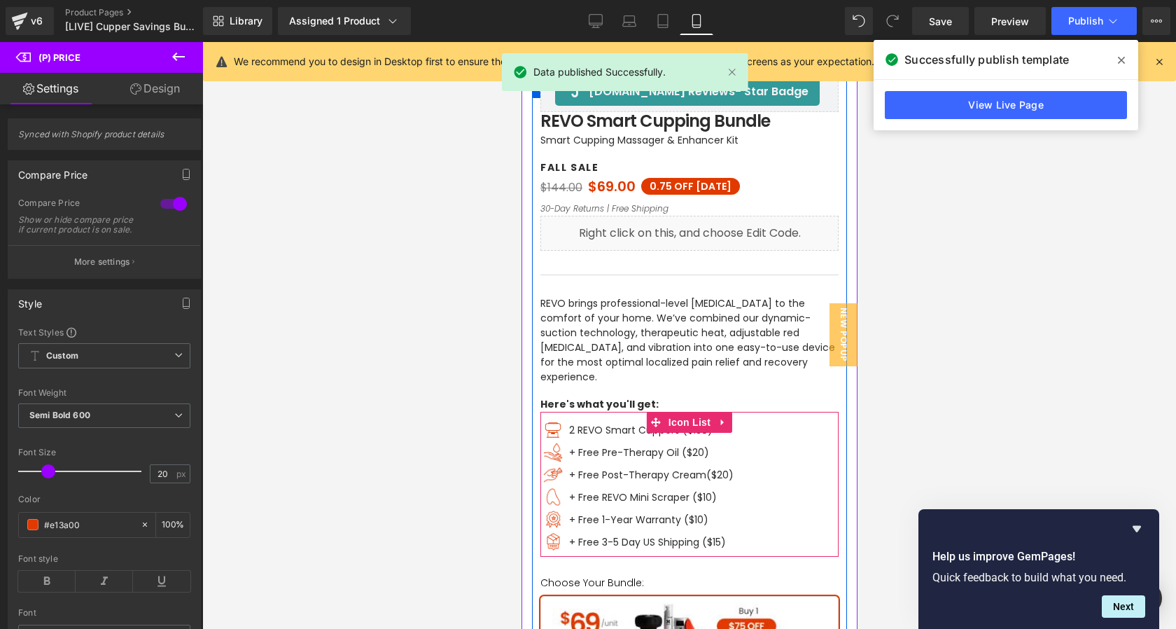
scroll to position [397, 0]
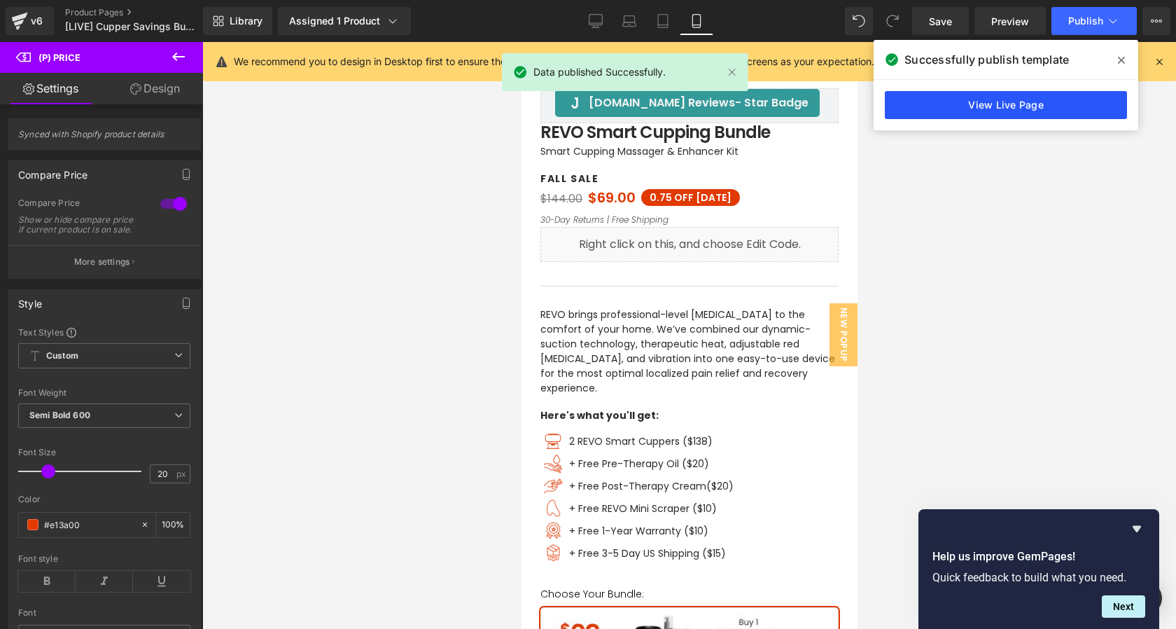
click at [941, 108] on link "View Live Page" at bounding box center [1006, 105] width 242 height 28
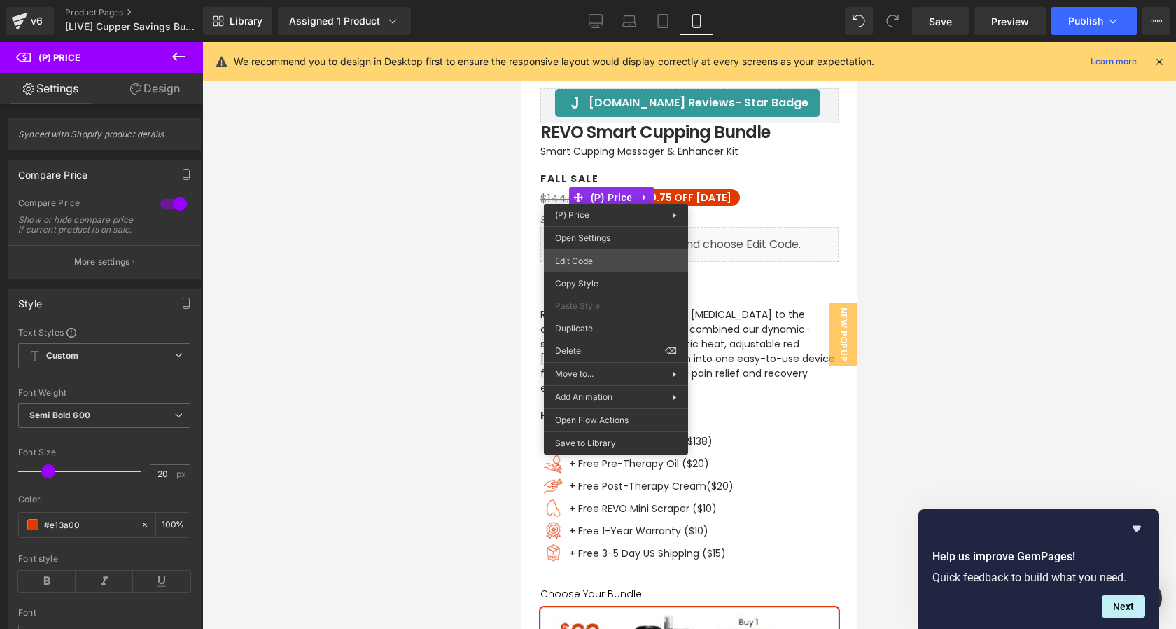
click at [608, 0] on div "(P) Price You are previewing how the will restyle your page. You can not edit E…" at bounding box center [588, 0] width 1176 height 0
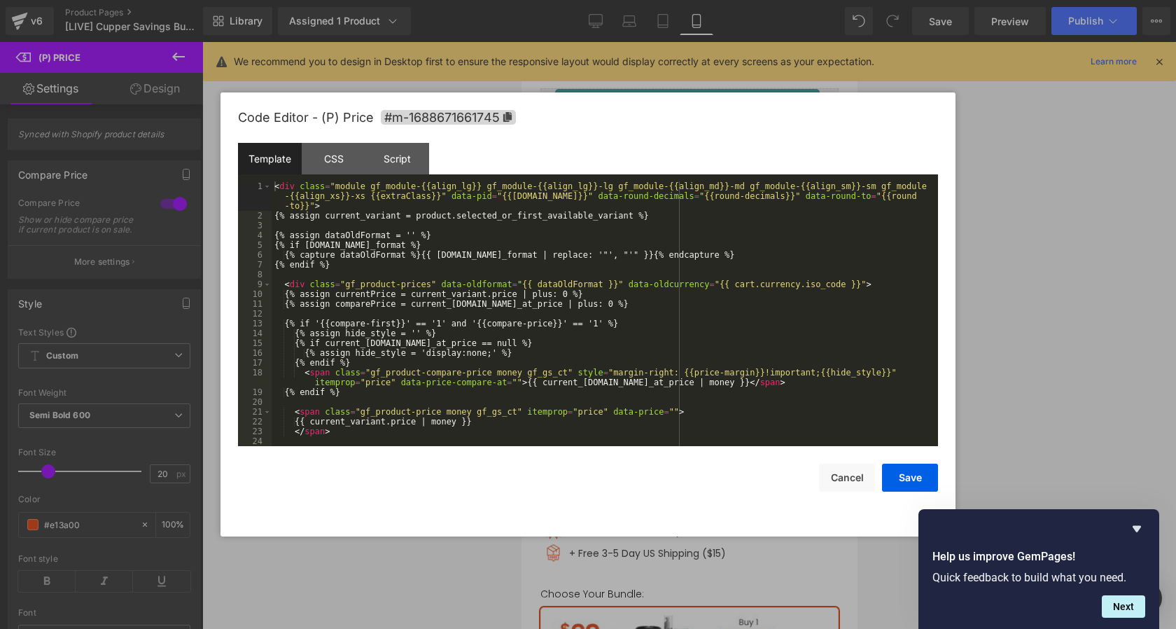
click at [615, 241] on div "< div class = "module gf_module-{{align_lg}} gf_module-{{align_lg}}-lg gf_modul…" at bounding box center [602, 333] width 661 height 304
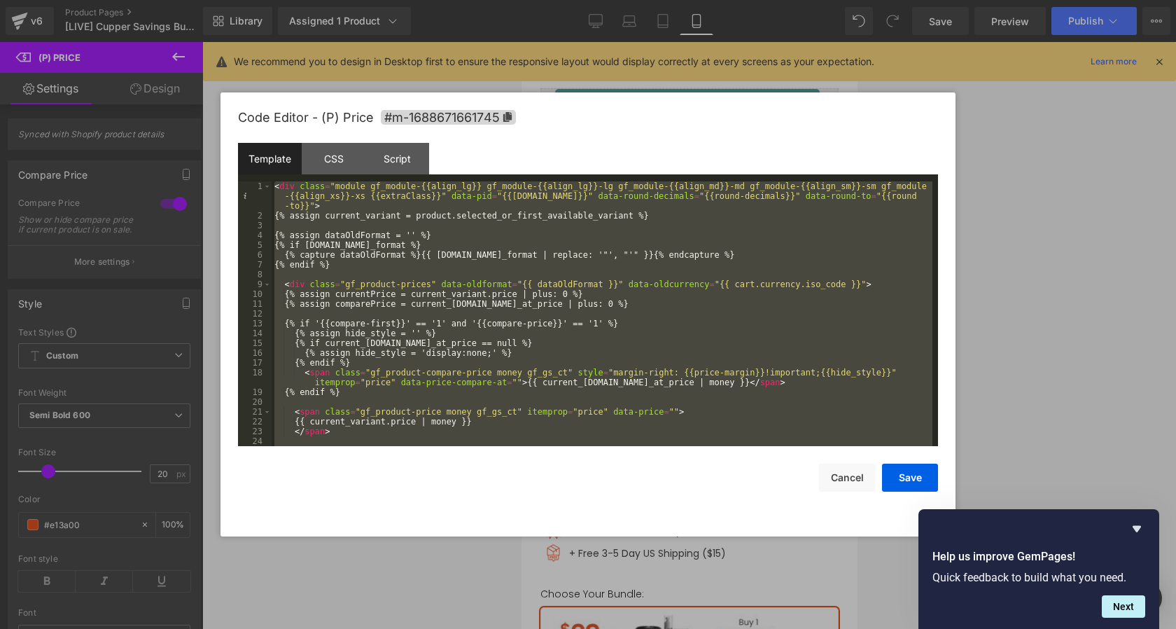
click at [550, 223] on div "< div class = "module gf_module-{{align_lg}} gf_module-{{align_lg}}-lg gf_modul…" at bounding box center [602, 333] width 661 height 304
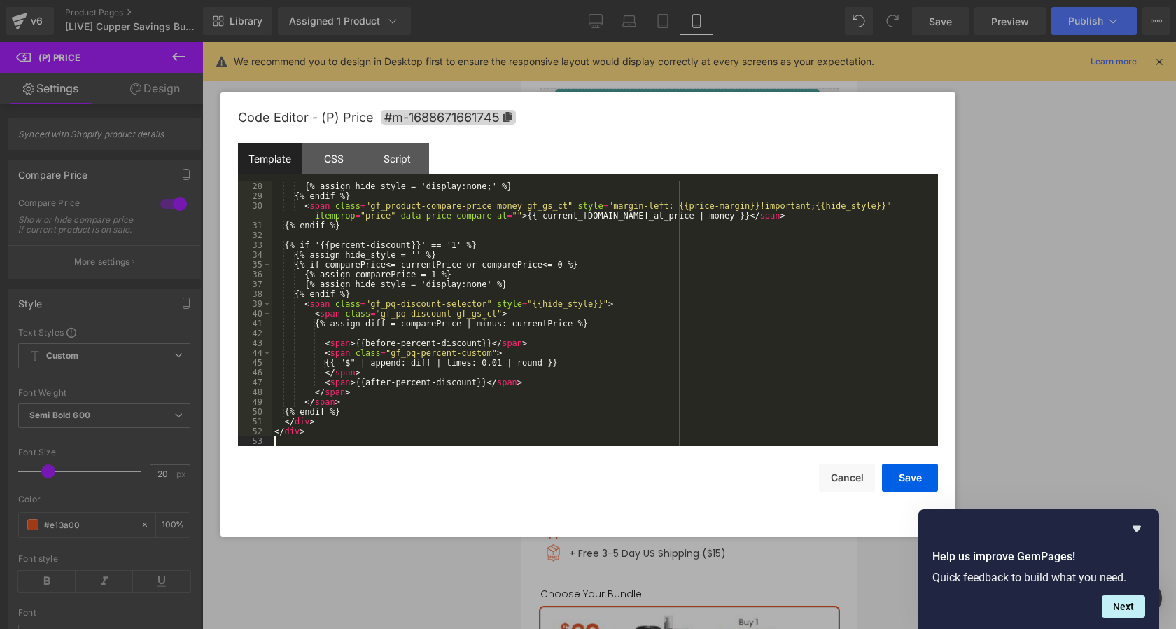
scroll to position [294, 0]
click at [913, 477] on button "Save" at bounding box center [910, 477] width 56 height 28
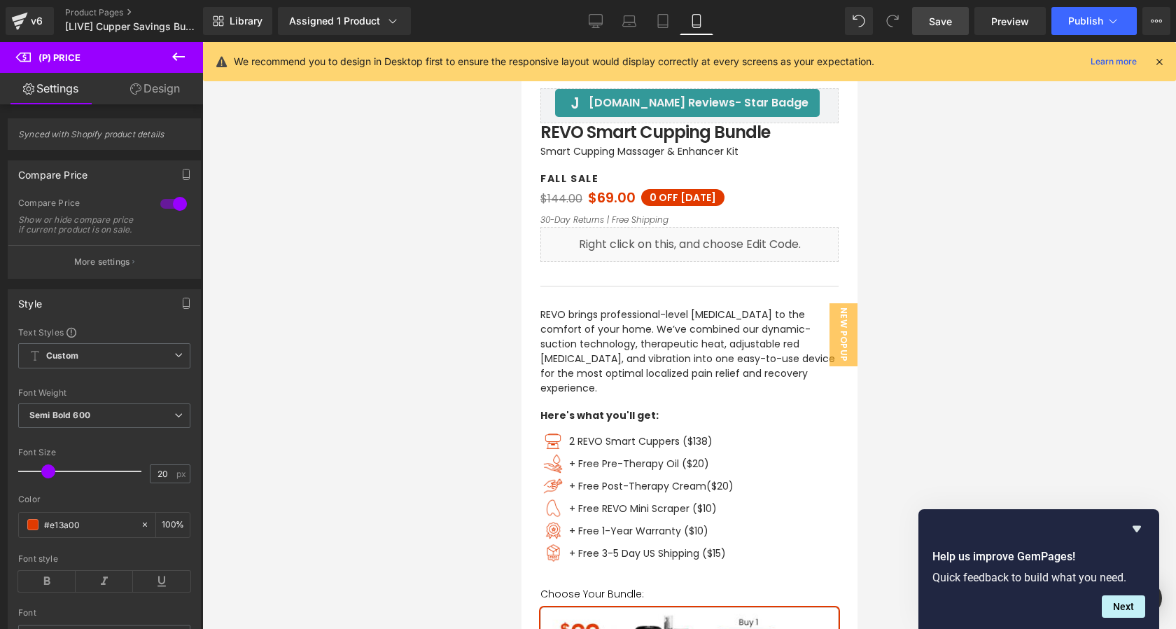
click at [930, 15] on span "Save" at bounding box center [940, 21] width 23 height 15
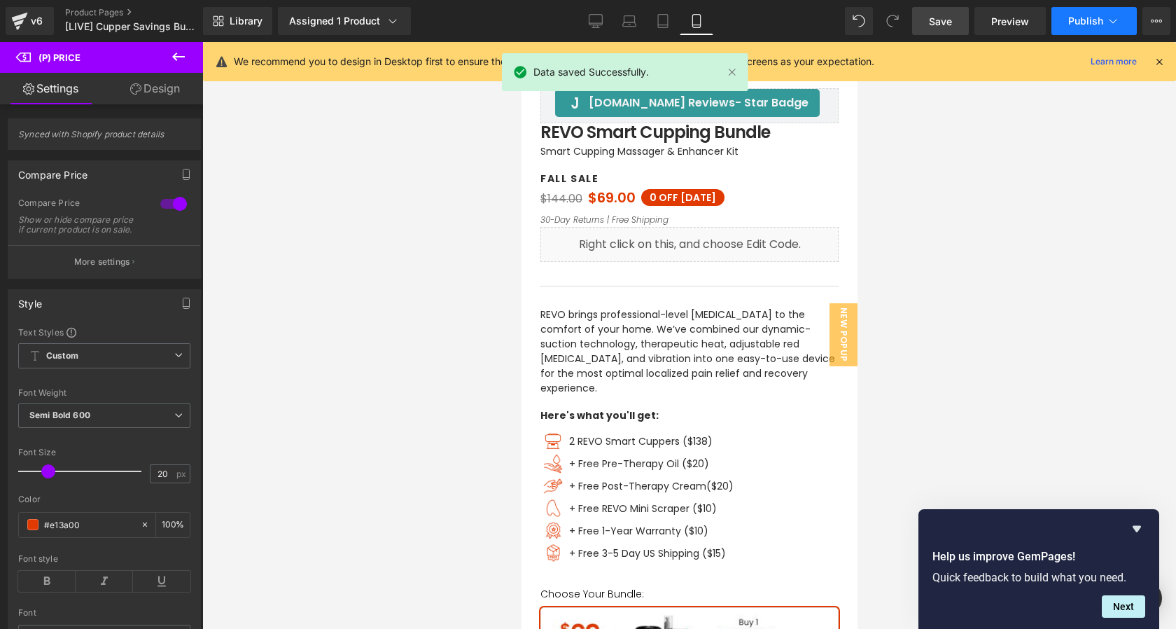
click at [1082, 25] on span "Publish" at bounding box center [1085, 20] width 35 height 11
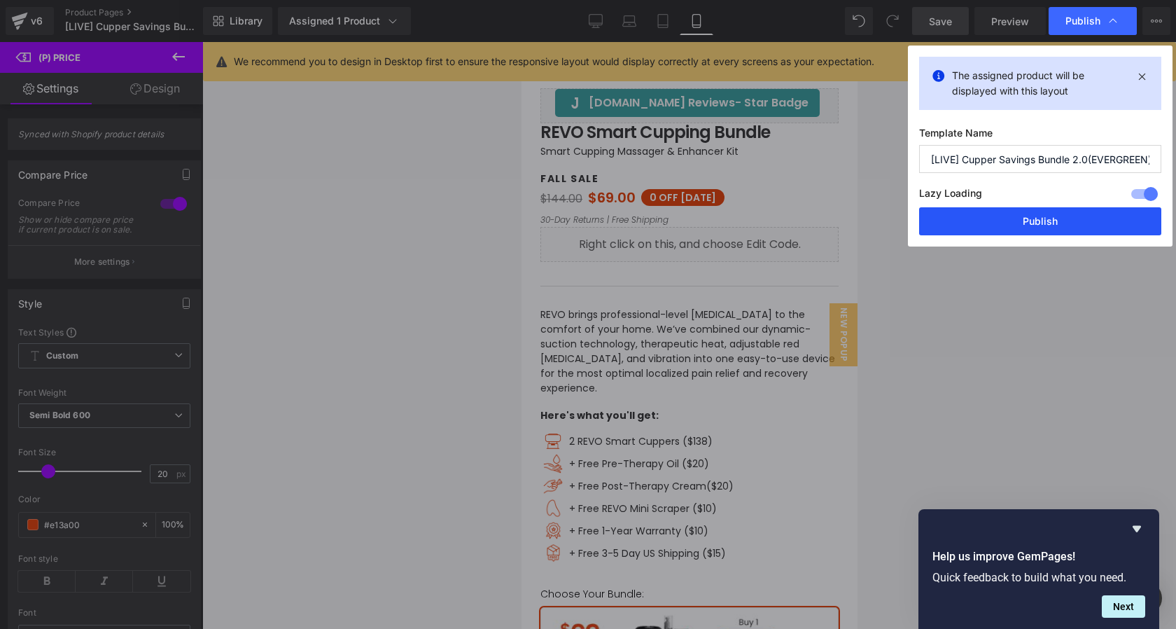
click at [1058, 232] on button "Publish" at bounding box center [1040, 221] width 242 height 28
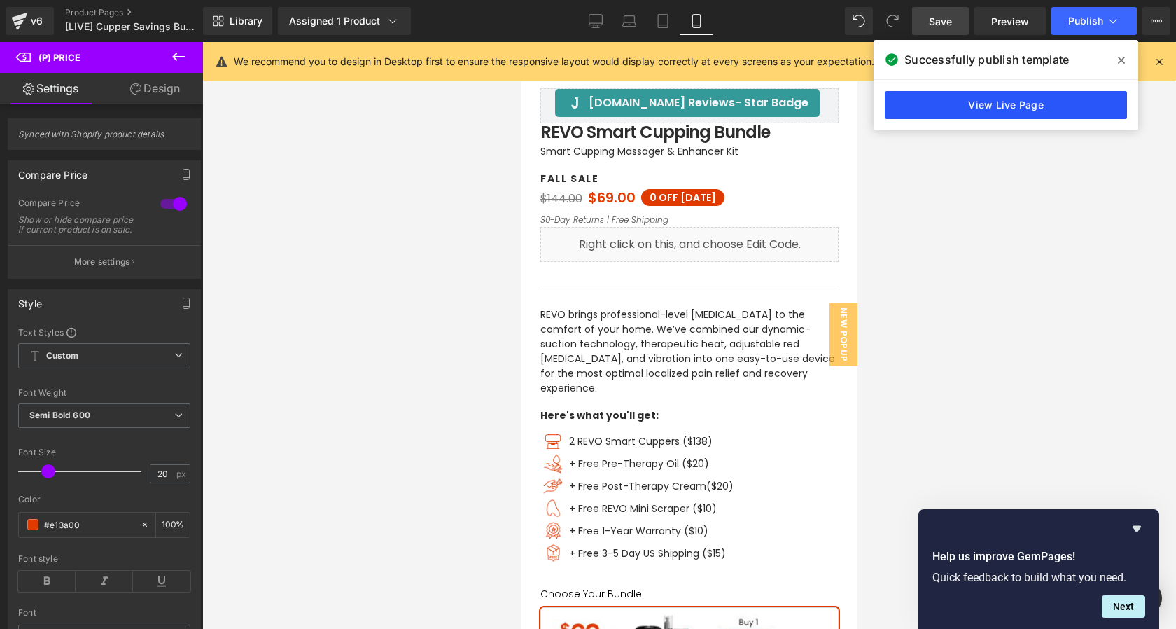
click at [1019, 107] on link "View Live Page" at bounding box center [1006, 105] width 242 height 28
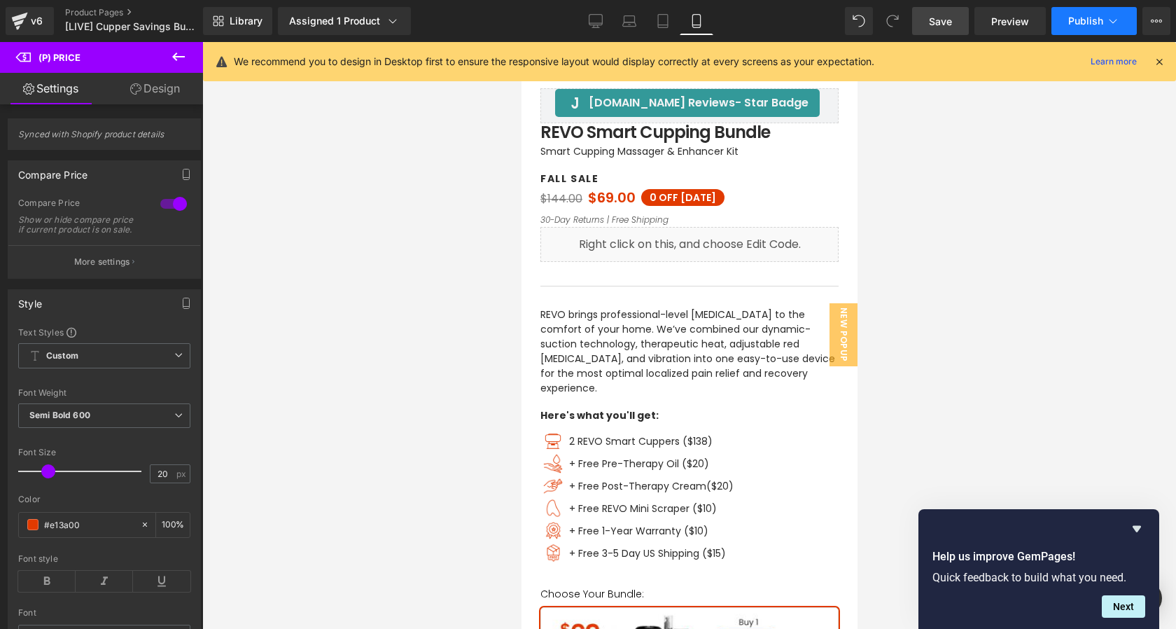
click at [1078, 25] on span "Publish" at bounding box center [1085, 20] width 35 height 11
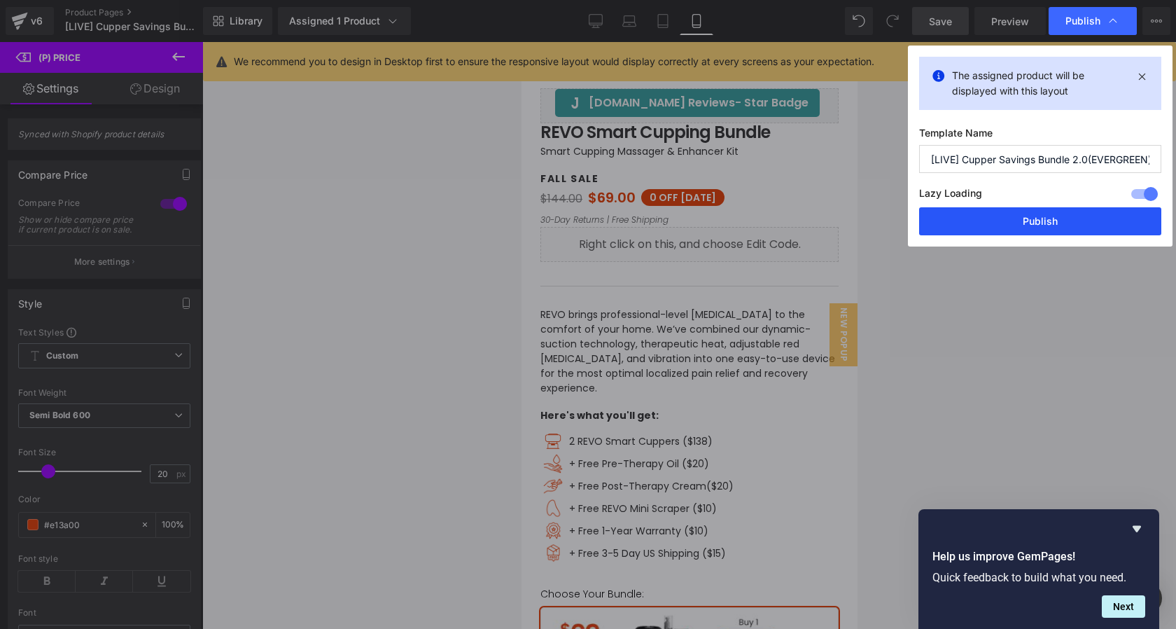
click at [1045, 222] on button "Publish" at bounding box center [1040, 221] width 242 height 28
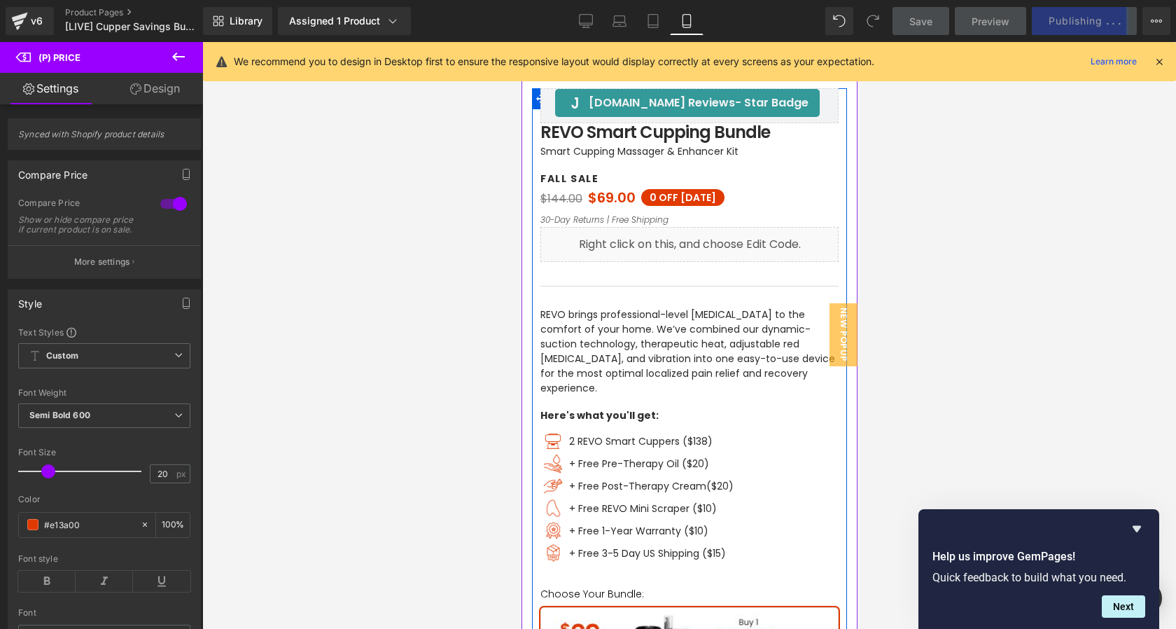
scroll to position [0, 0]
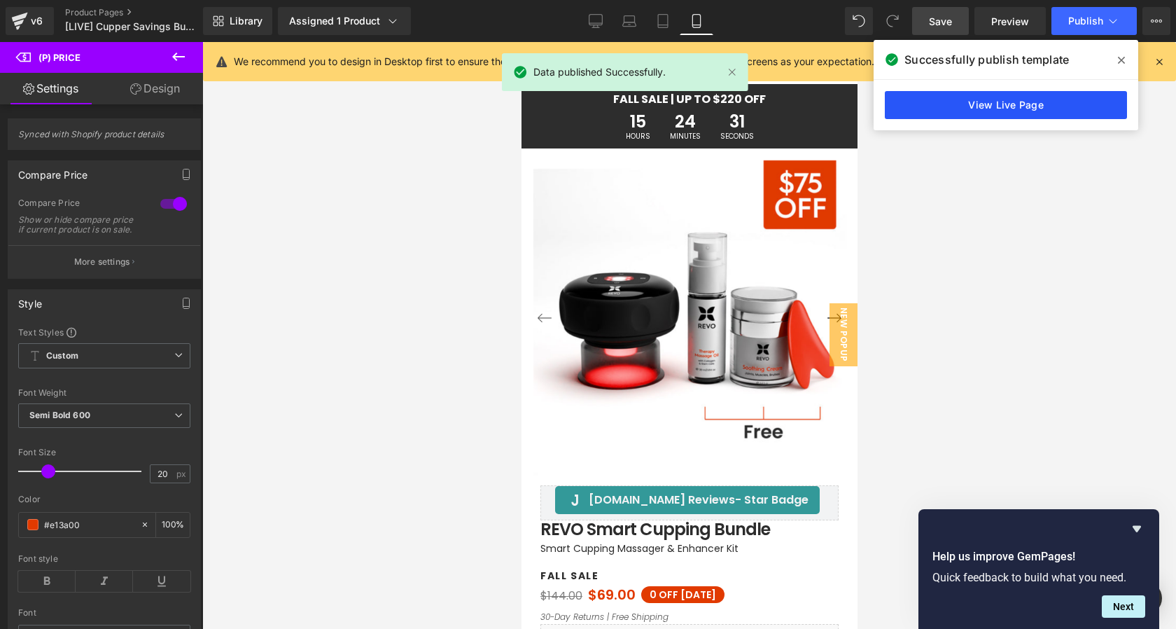
click at [975, 106] on link "View Live Page" at bounding box center [1006, 105] width 242 height 28
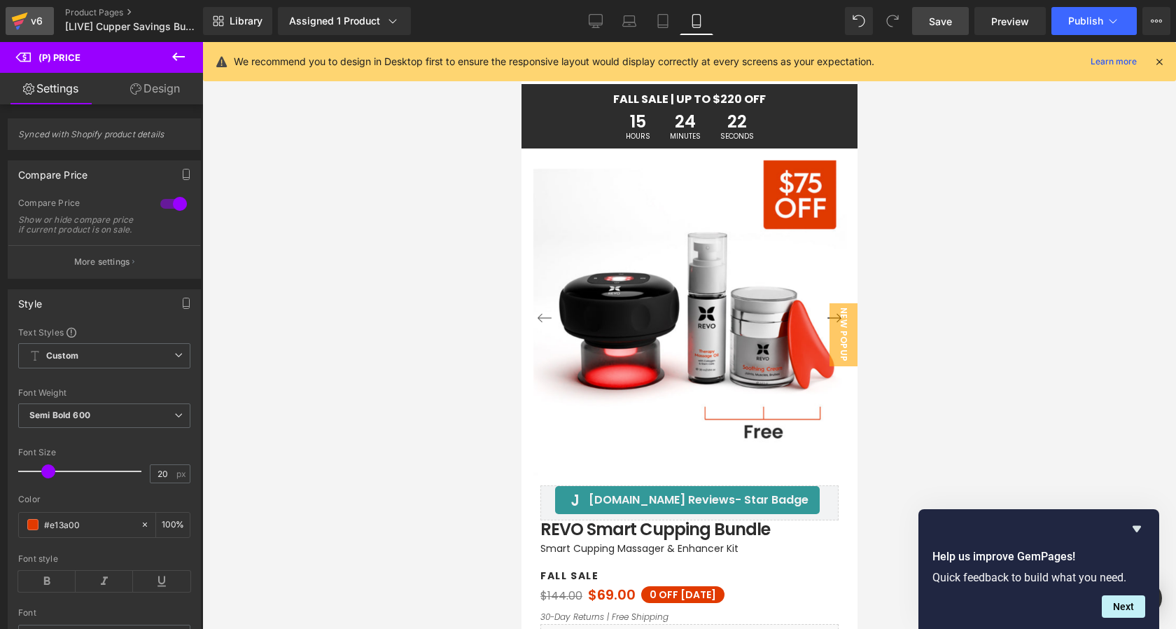
click at [25, 23] on icon at bounding box center [19, 21] width 17 height 35
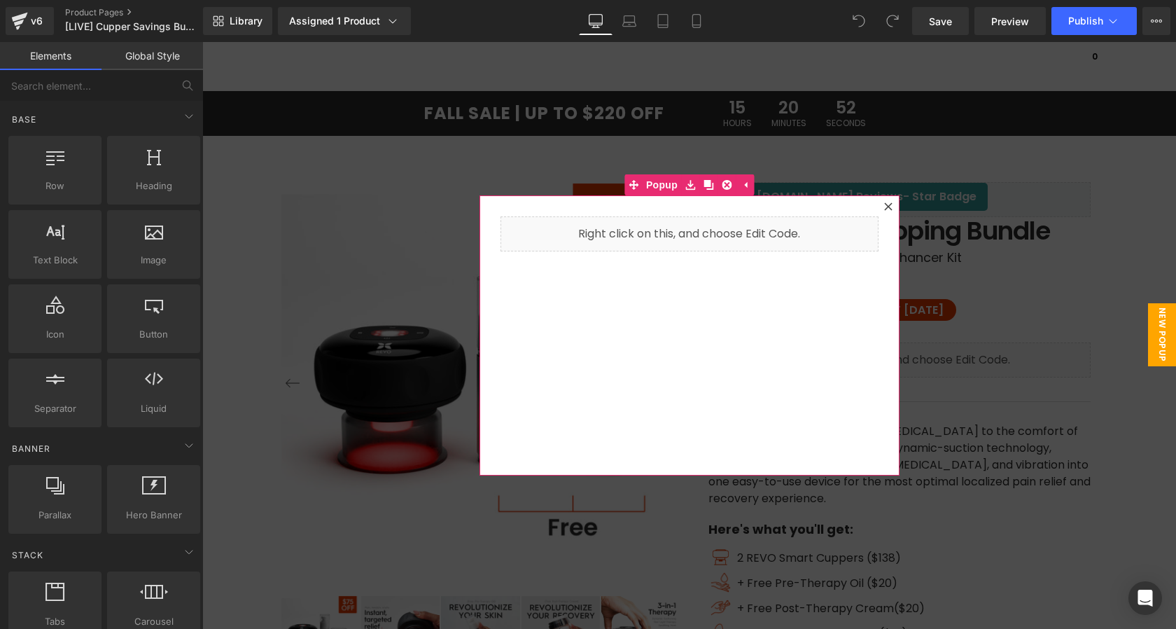
click at [888, 208] on icon at bounding box center [888, 206] width 8 height 8
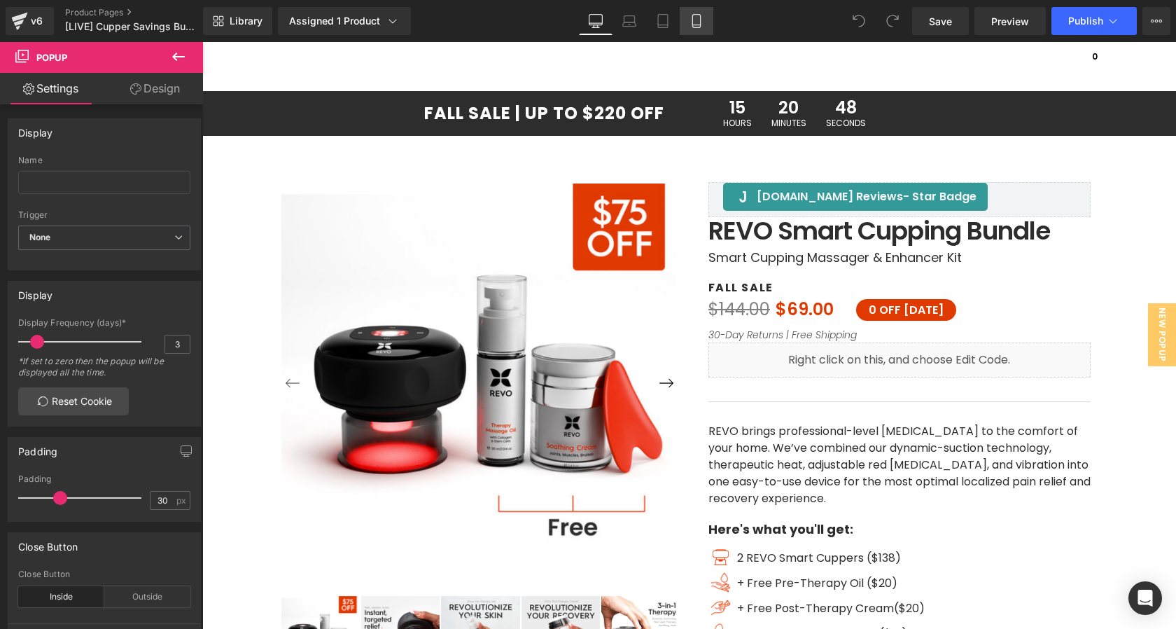
click at [700, 18] on icon at bounding box center [696, 21] width 8 height 13
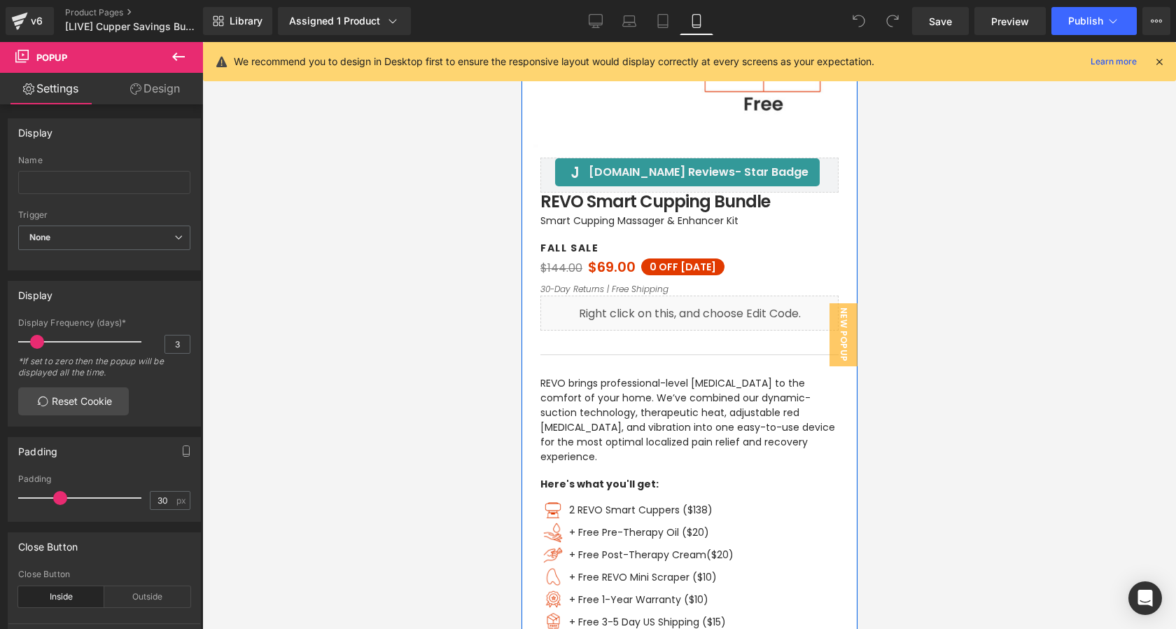
scroll to position [333, 0]
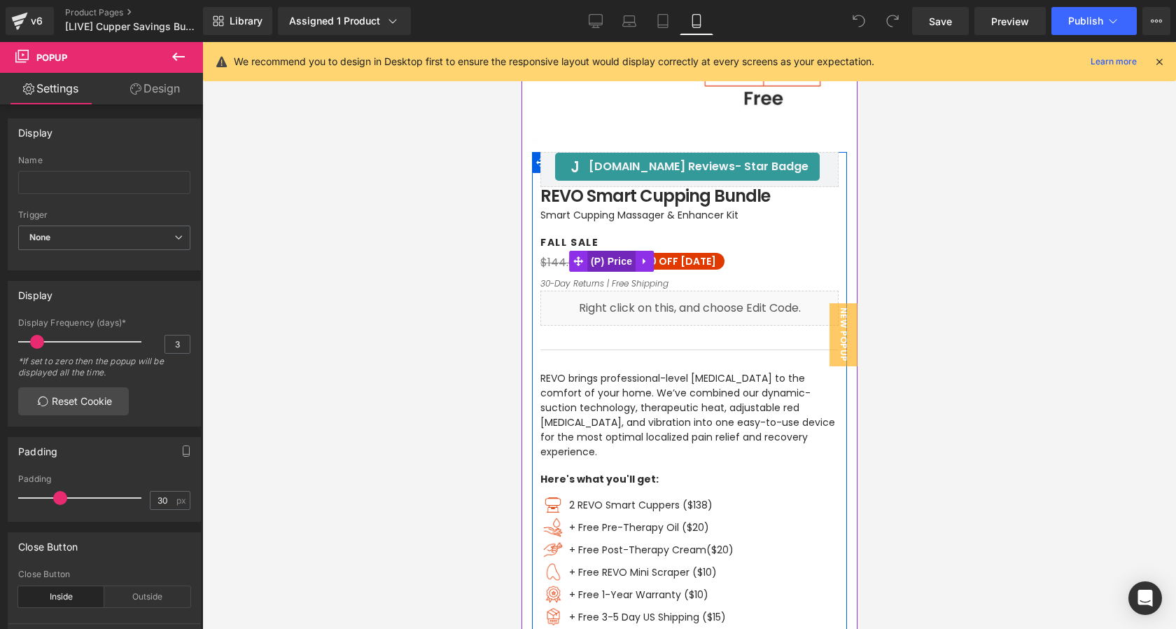
click at [601, 260] on span "(P) Price" at bounding box center [611, 261] width 49 height 21
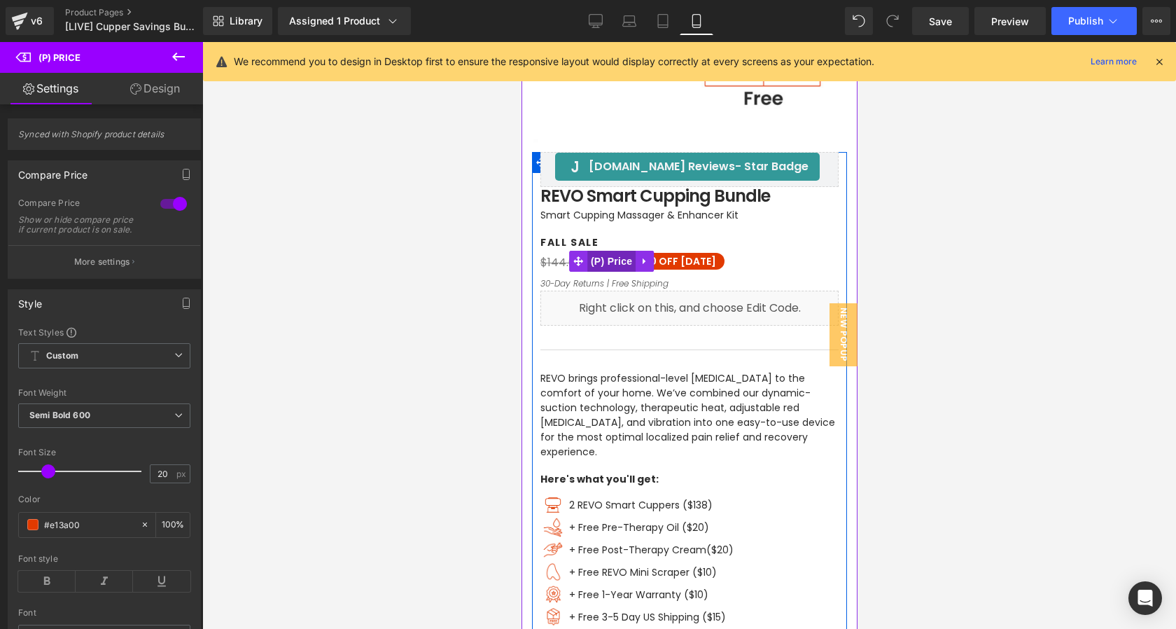
click at [599, 260] on span "(P) Price" at bounding box center [611, 261] width 49 height 21
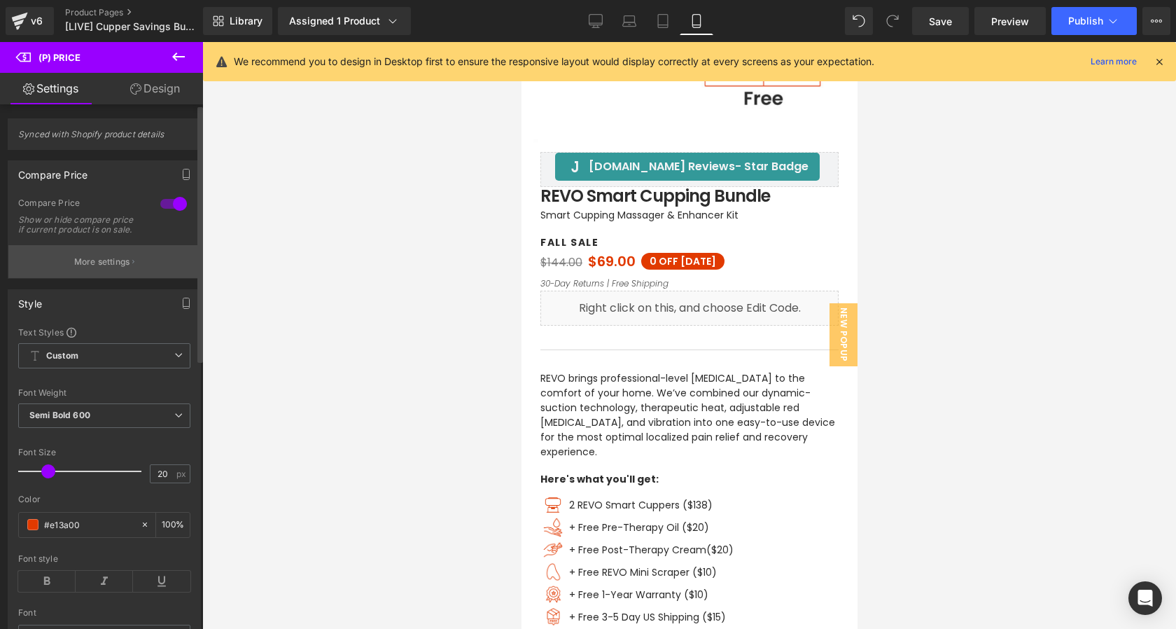
click at [123, 268] on p "More settings" at bounding box center [102, 262] width 56 height 13
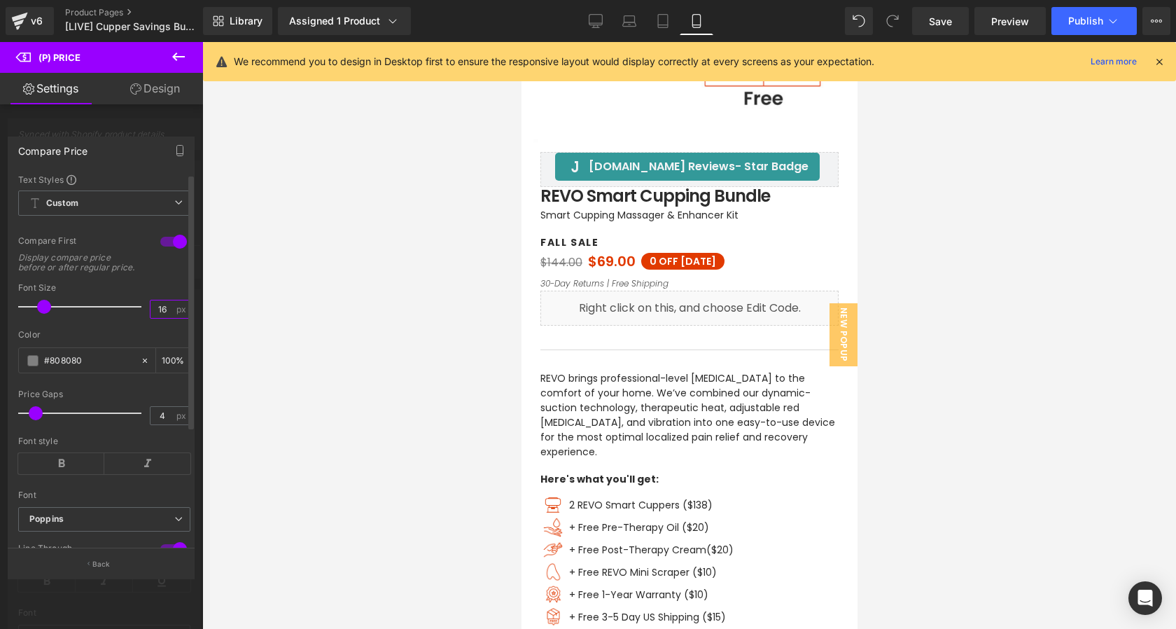
click at [162, 318] on input "16" at bounding box center [163, 309] width 25 height 18
click at [956, 23] on link "Save" at bounding box center [940, 21] width 57 height 28
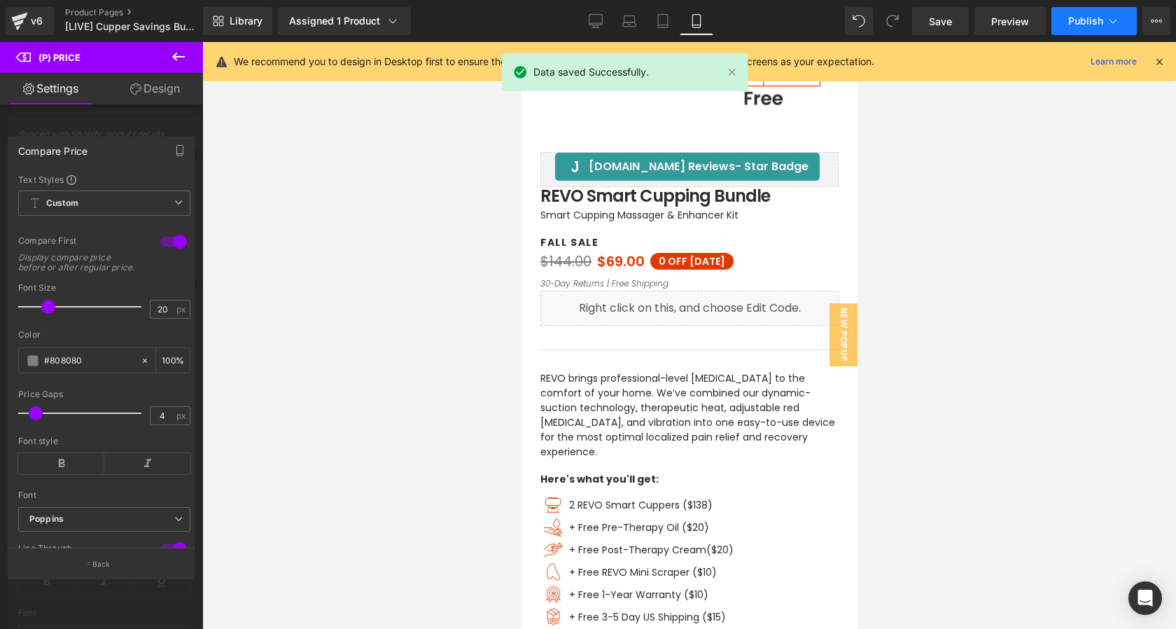
click at [1066, 22] on button "Publish" at bounding box center [1094, 21] width 85 height 28
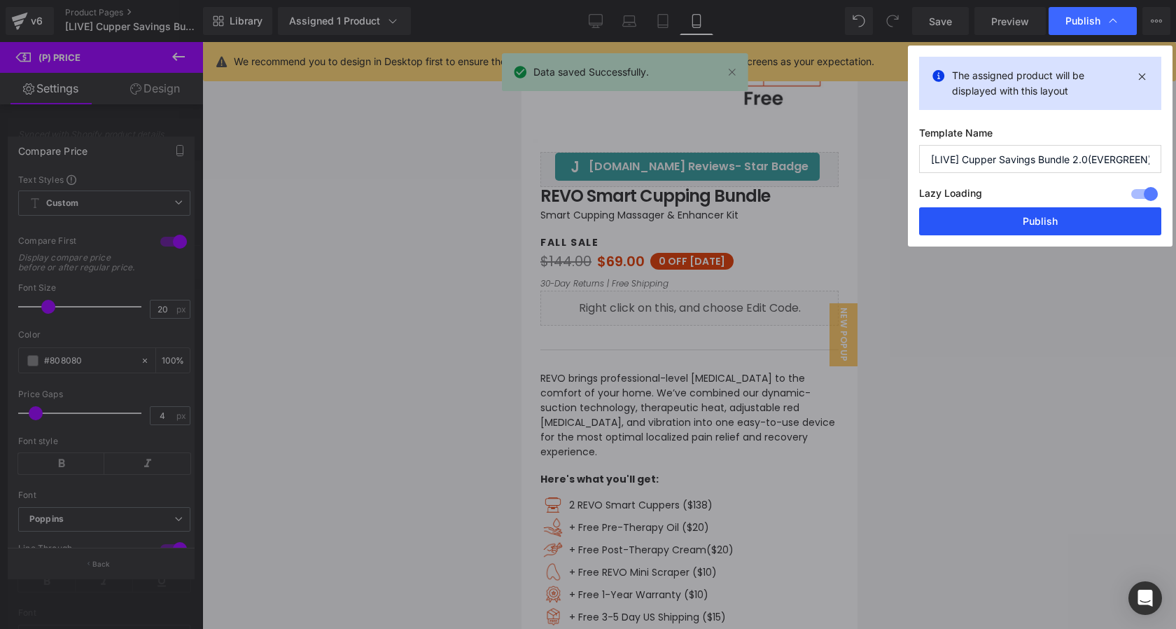
click at [1040, 226] on button "Publish" at bounding box center [1040, 221] width 242 height 28
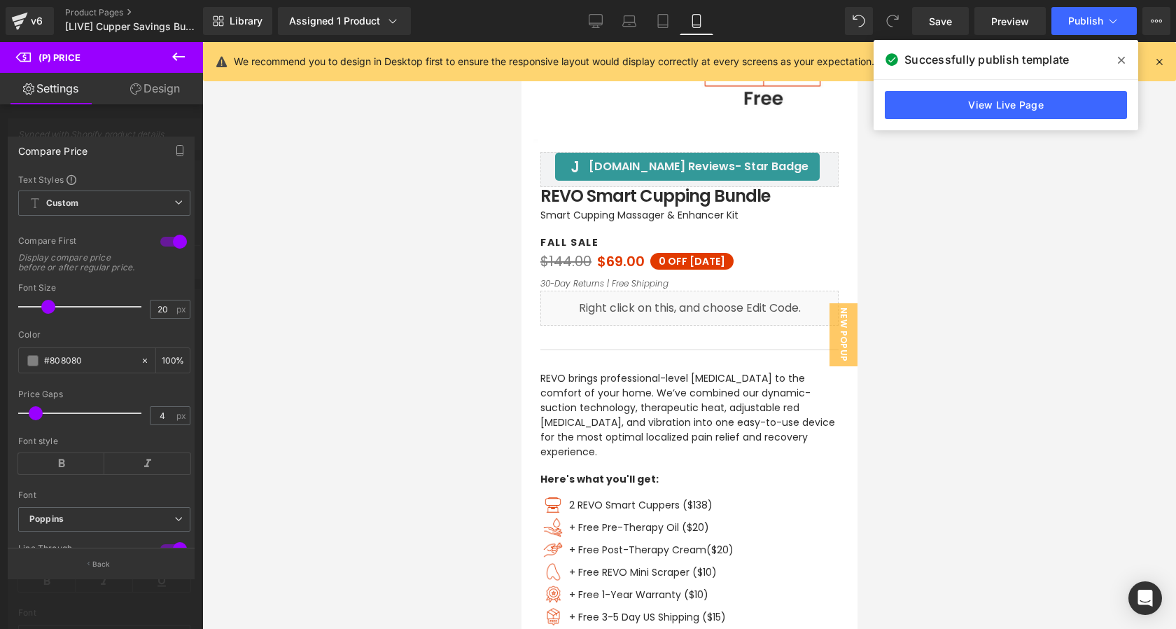
click at [688, 267] on div at bounding box center [689, 335] width 336 height 587
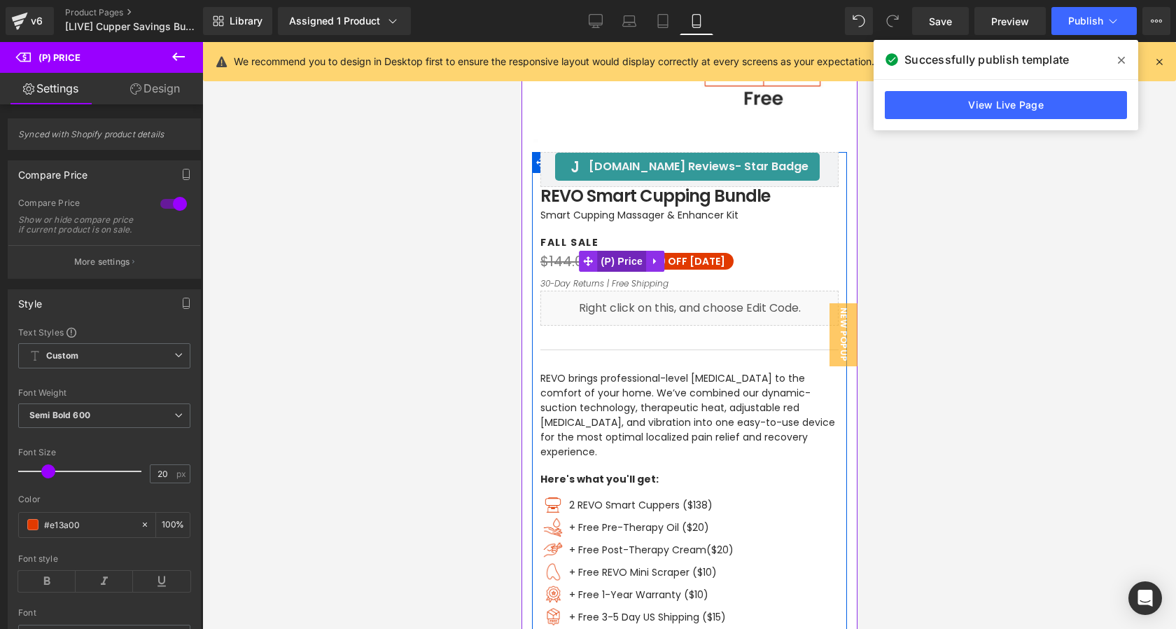
click at [636, 265] on span "(P) Price" at bounding box center [621, 261] width 49 height 21
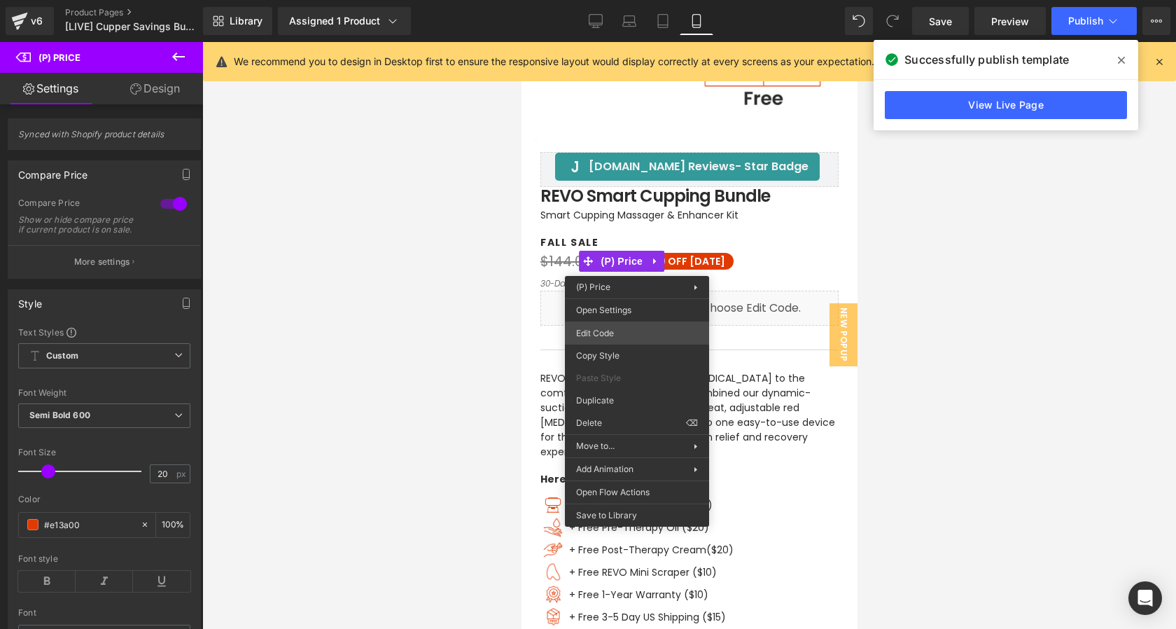
click at [625, 0] on div "(P) Price You are previewing how the will restyle your page. You can not edit E…" at bounding box center [588, 0] width 1176 height 0
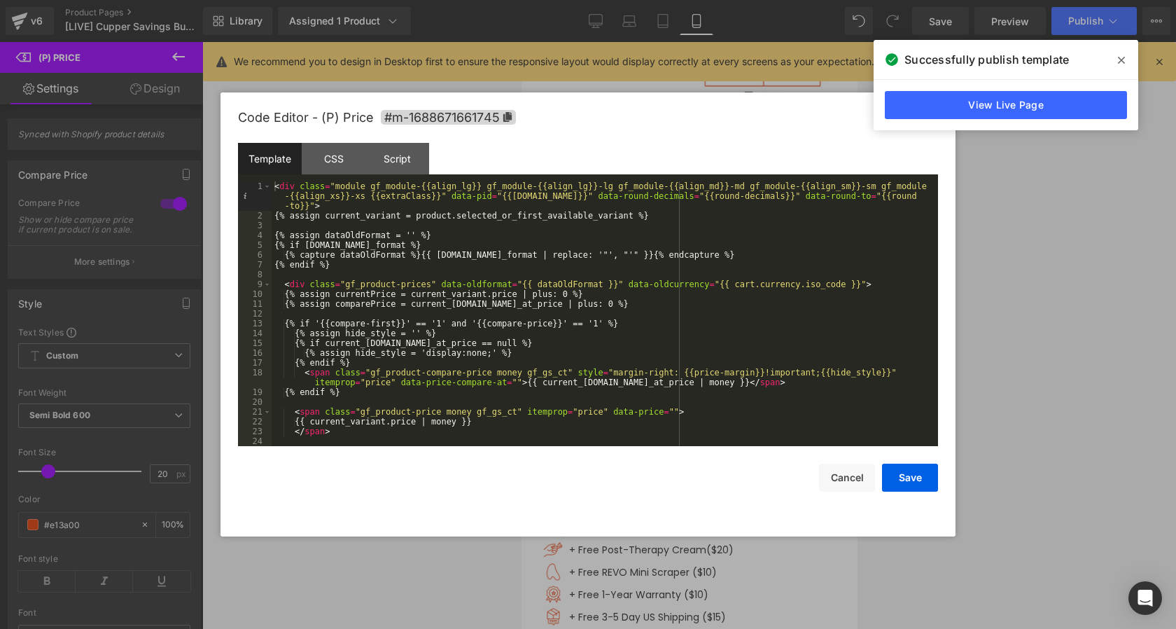
click at [625, 335] on div "< div class = "module gf_module-{{align_lg}} gf_module-{{align_lg}}-lg gf_modul…" at bounding box center [602, 333] width 661 height 304
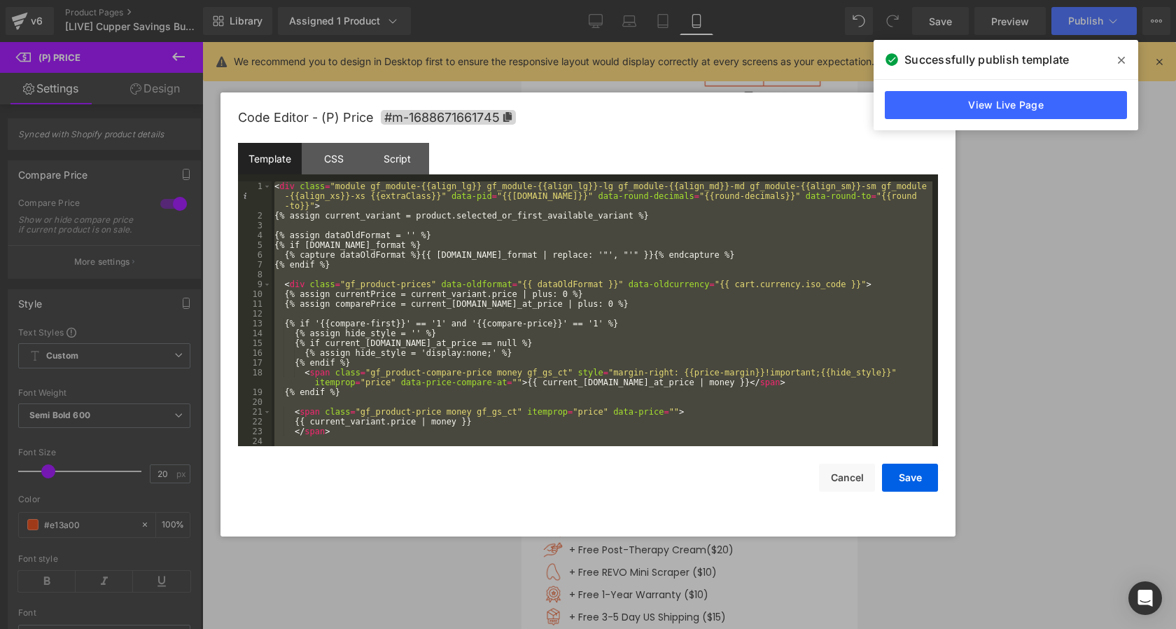
click at [494, 246] on div "< div class = "module gf_module-{{align_lg}} gf_module-{{align_lg}}-lg gf_modul…" at bounding box center [602, 333] width 661 height 304
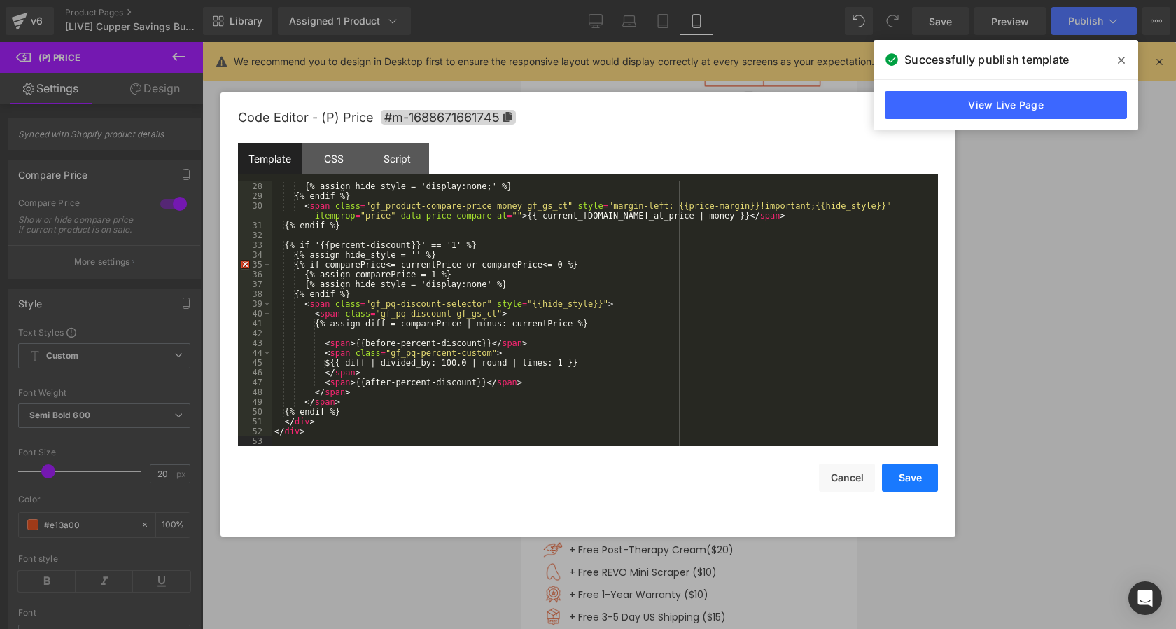
click at [901, 476] on button "Save" at bounding box center [910, 477] width 56 height 28
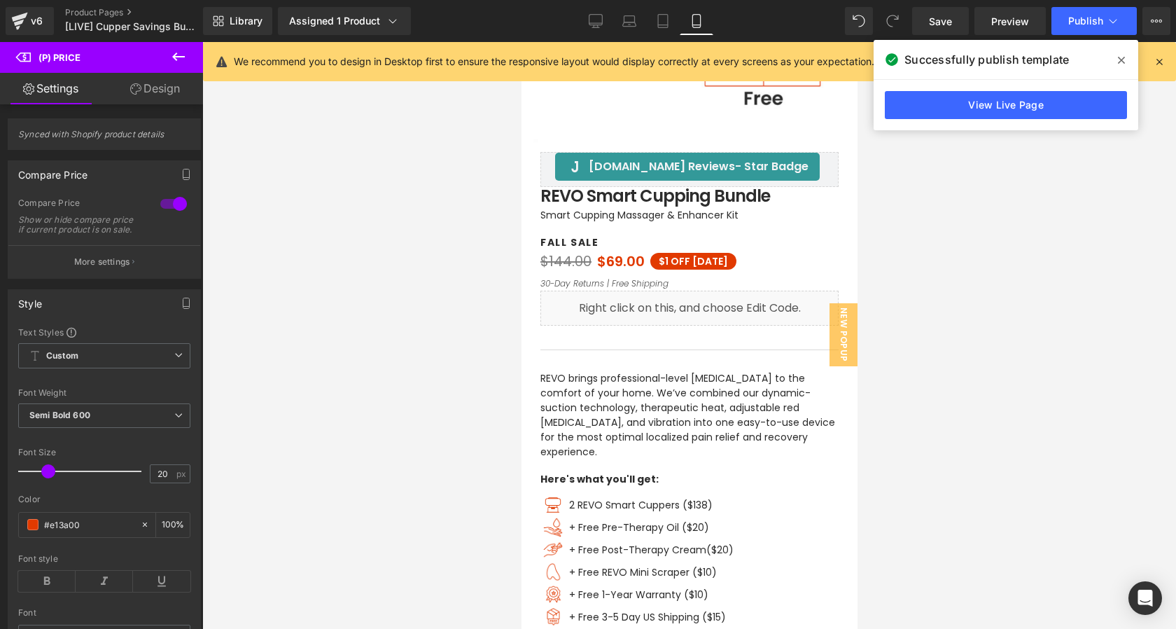
click at [1123, 62] on icon at bounding box center [1121, 60] width 7 height 11
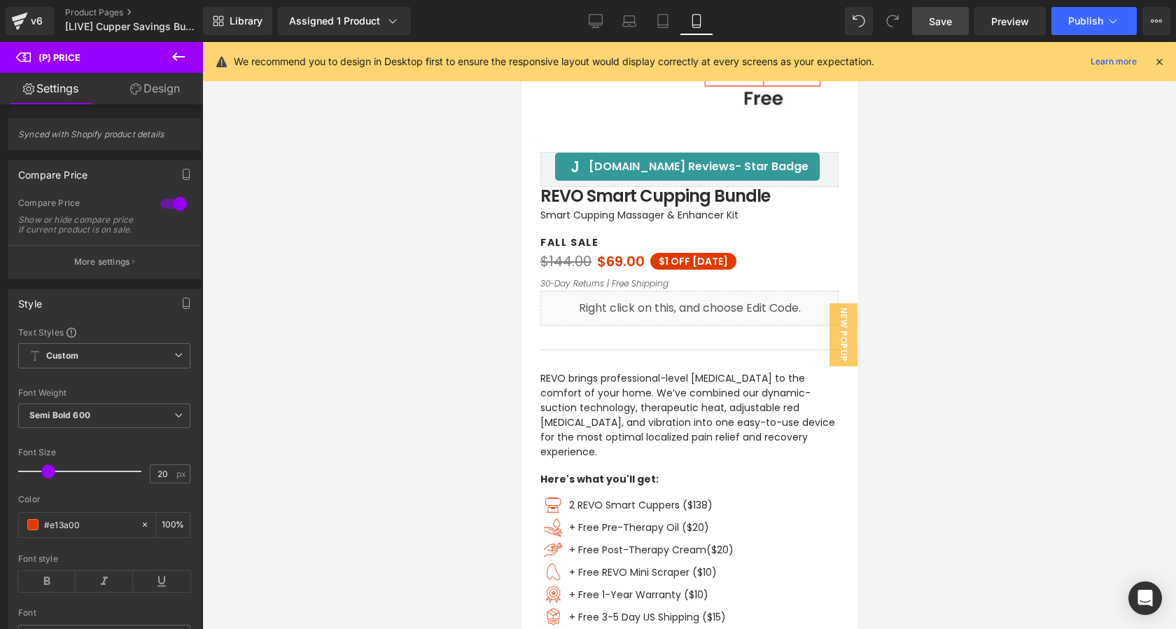
click at [949, 20] on span "Save" at bounding box center [940, 21] width 23 height 15
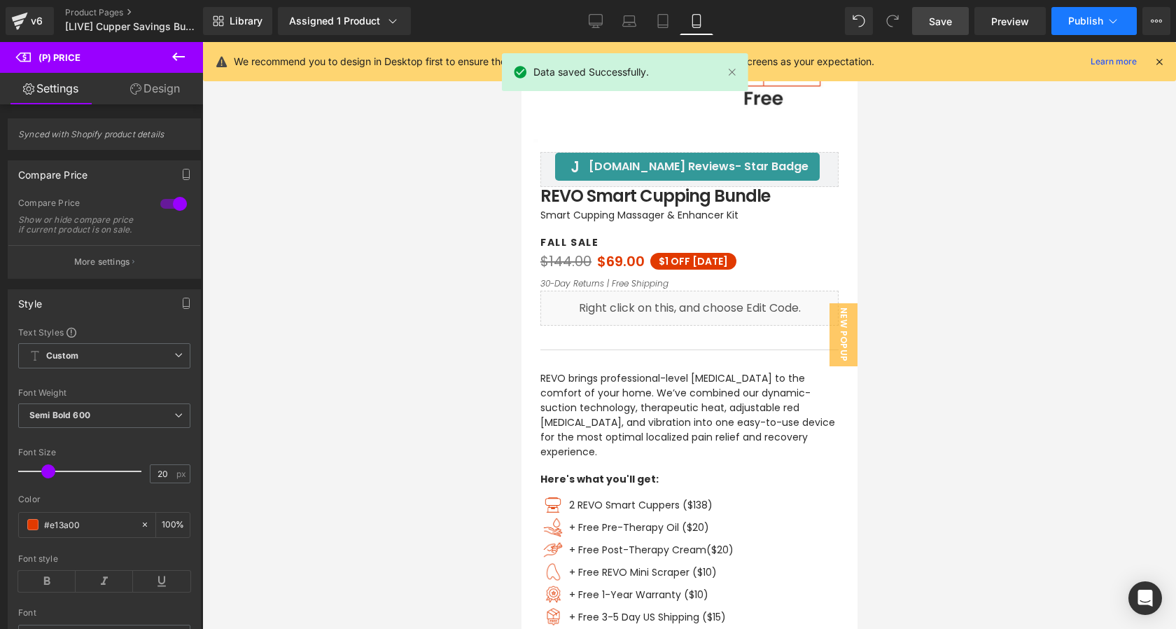
click at [1080, 25] on span "Publish" at bounding box center [1085, 20] width 35 height 11
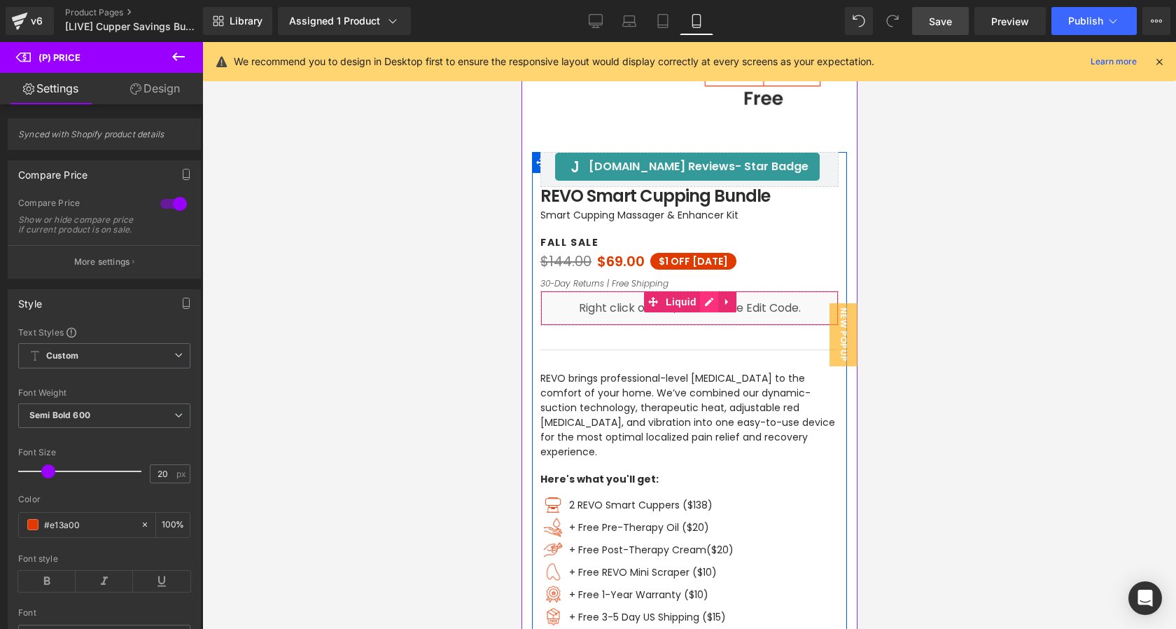
click at [711, 304] on div "Liquid" at bounding box center [689, 308] width 298 height 35
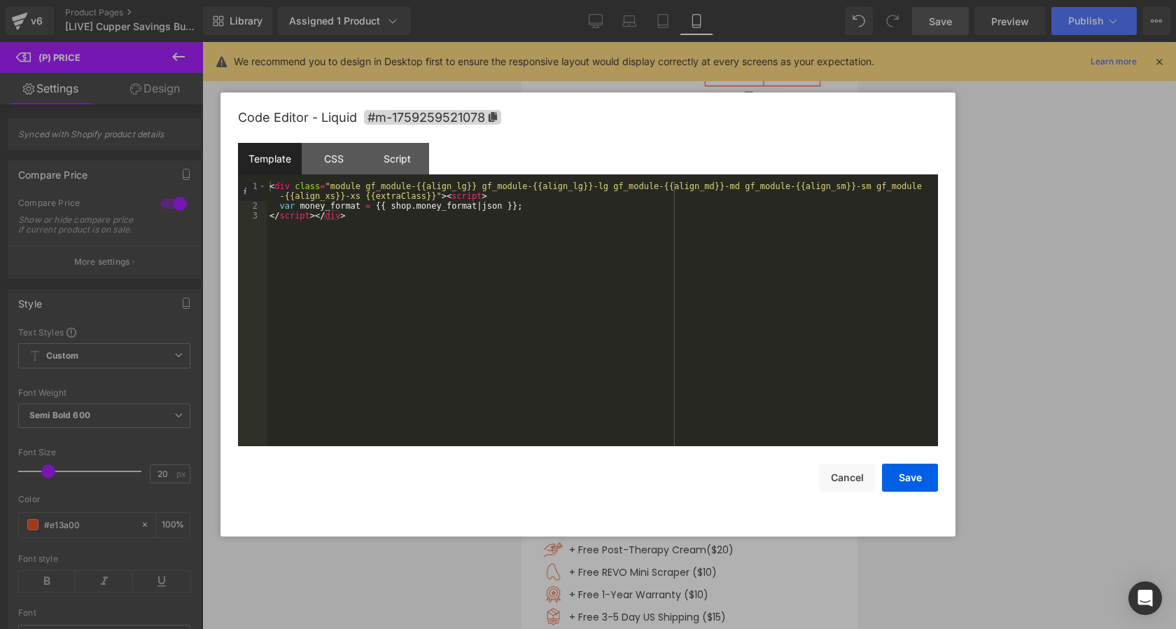
click at [712, 304] on div "< div class = "module gf_module-{{align_lg}} gf_module-{{align_lg}}-lg gf_modul…" at bounding box center [602, 328] width 671 height 294
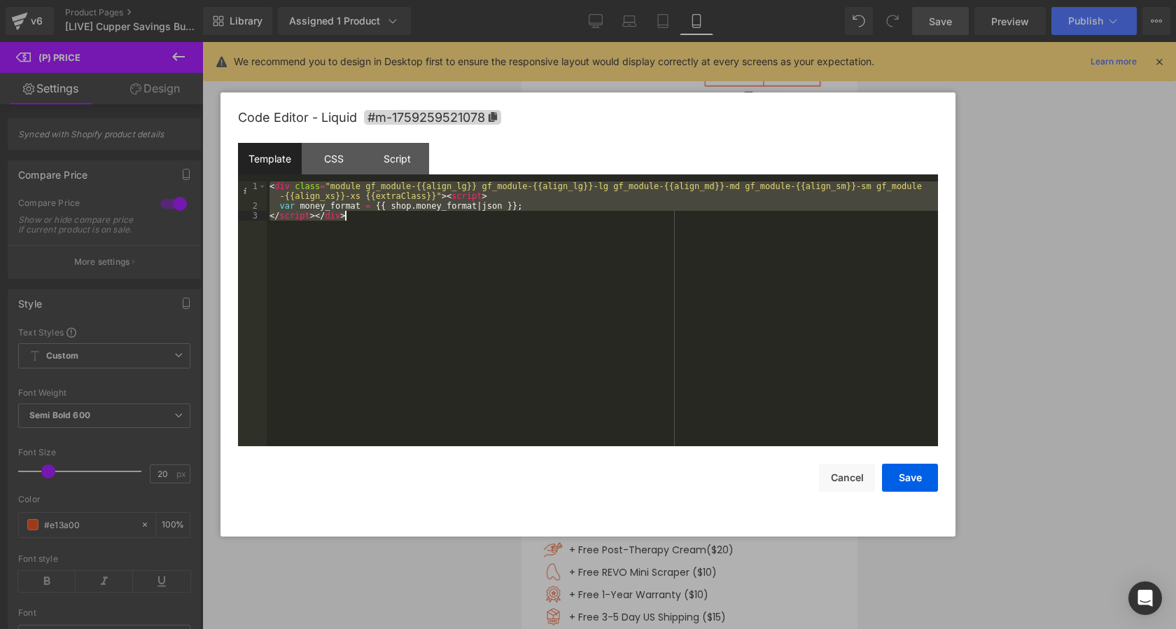
click at [999, 307] on div at bounding box center [588, 314] width 1176 height 629
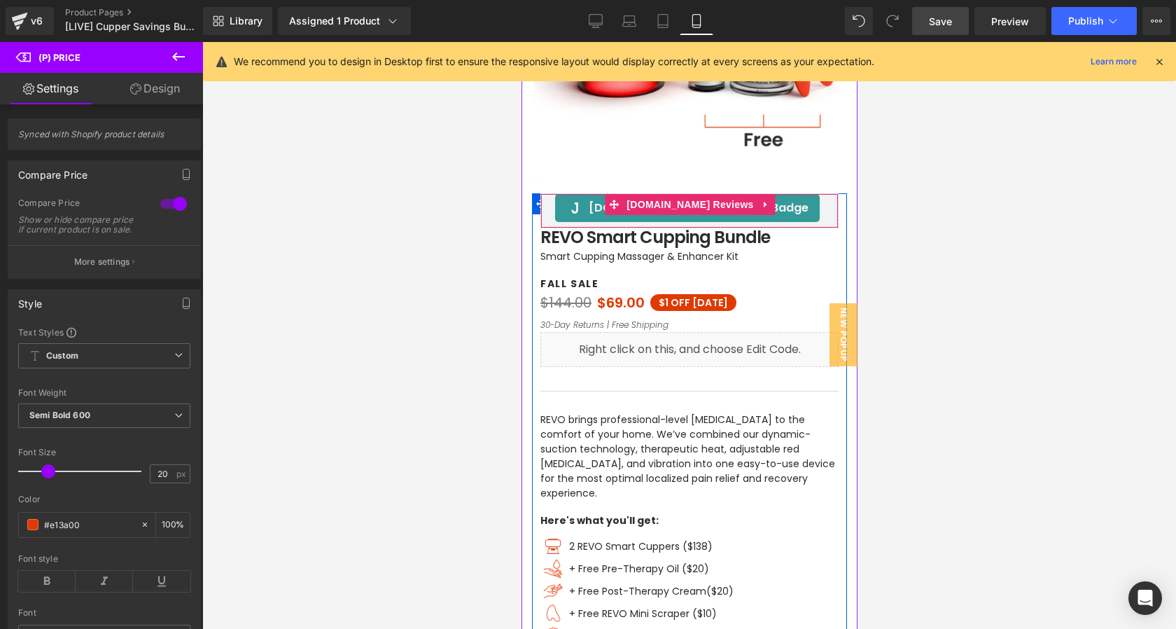
scroll to position [281, 0]
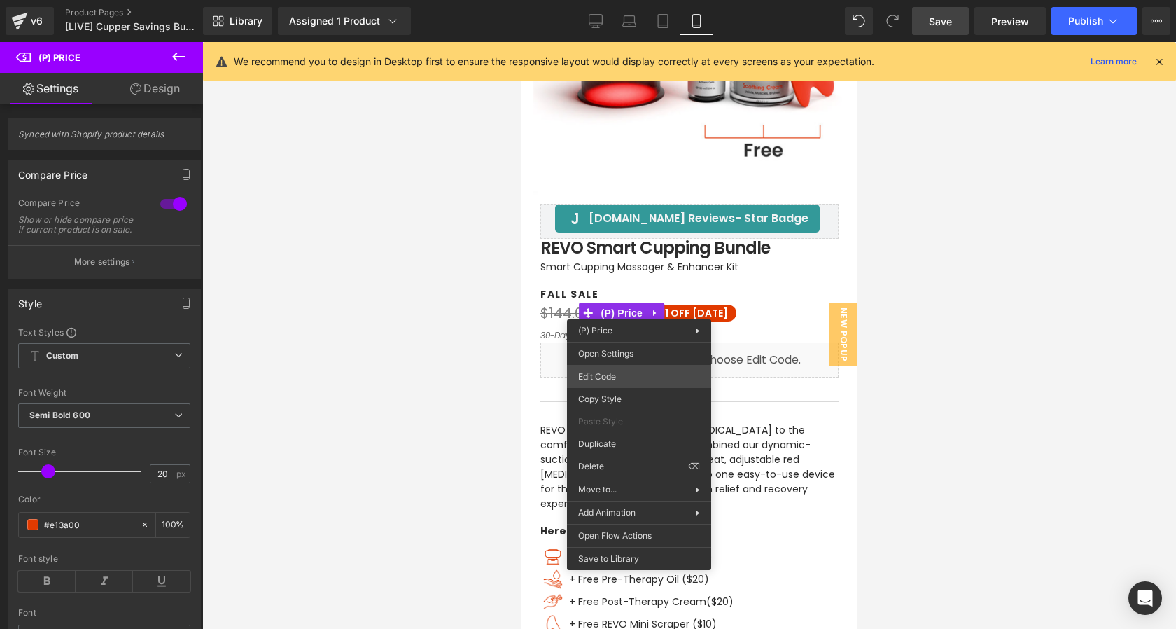
click at [624, 0] on div "(P) Price You are previewing how the will restyle your page. You can not edit E…" at bounding box center [588, 0] width 1176 height 0
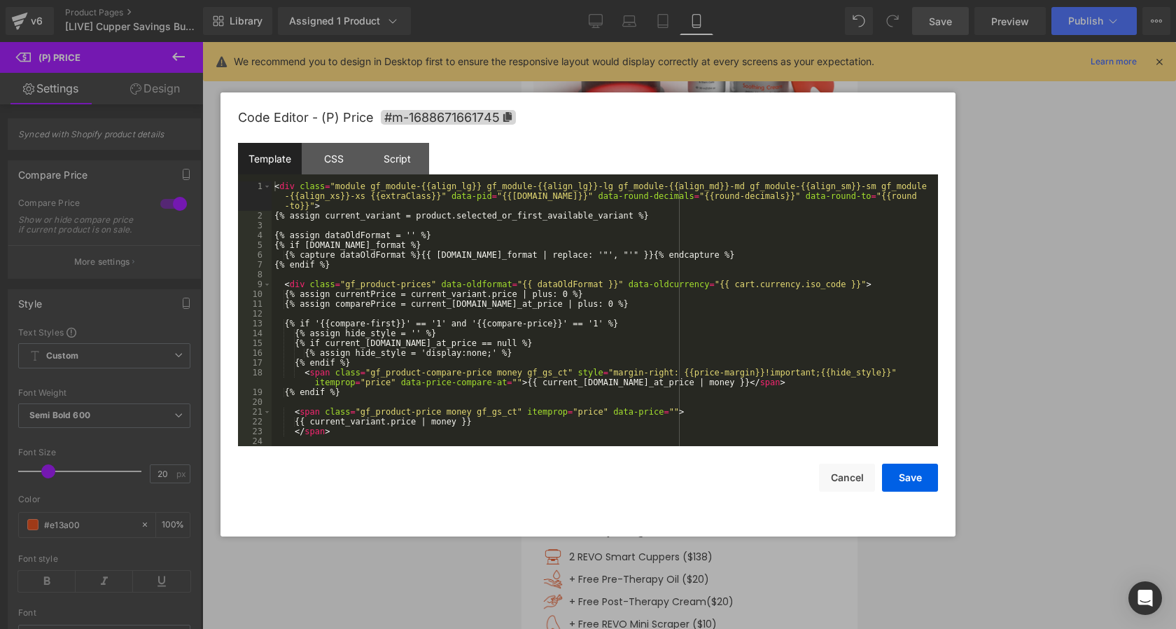
click at [630, 330] on div "< div class = "module gf_module-{{align_lg}} gf_module-{{align_lg}}-lg gf_modul…" at bounding box center [602, 333] width 661 height 304
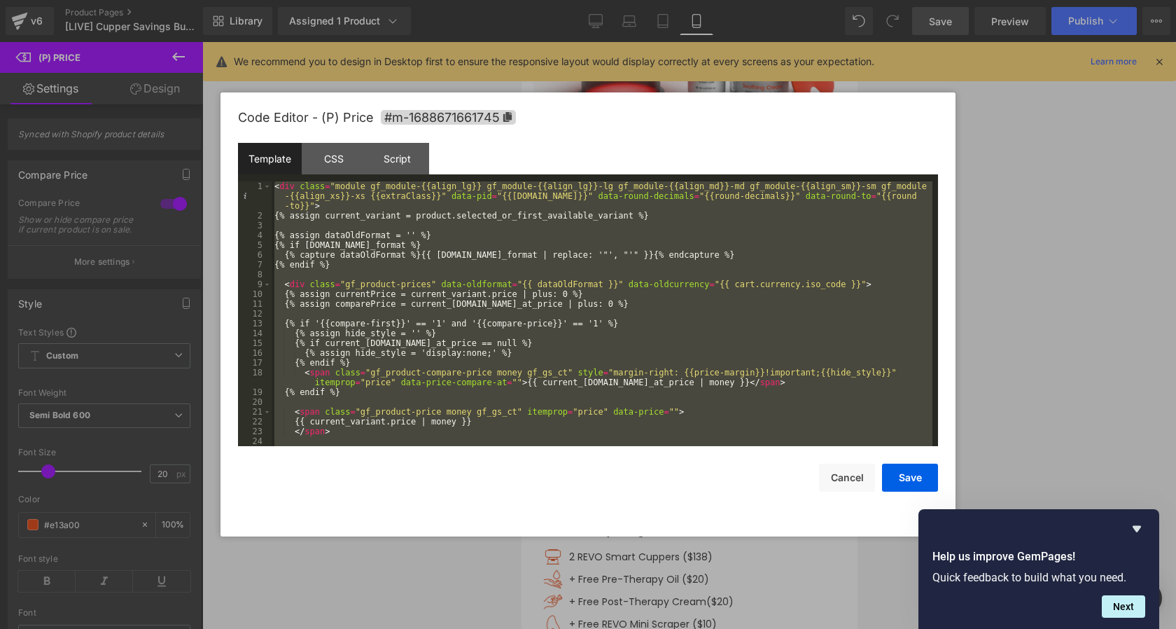
click at [377, 274] on div "< div class = "module gf_module-{{align_lg}} gf_module-{{align_lg}}-lg gf_modul…" at bounding box center [602, 333] width 661 height 304
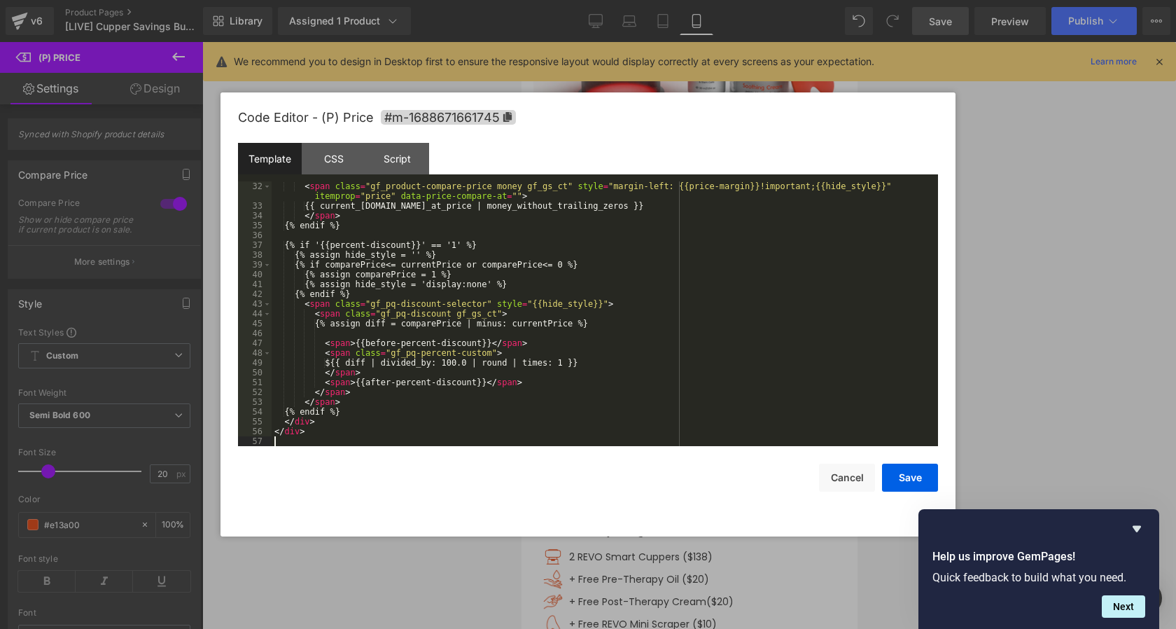
scroll to position [333, 0]
click at [915, 480] on button "Save" at bounding box center [910, 477] width 56 height 28
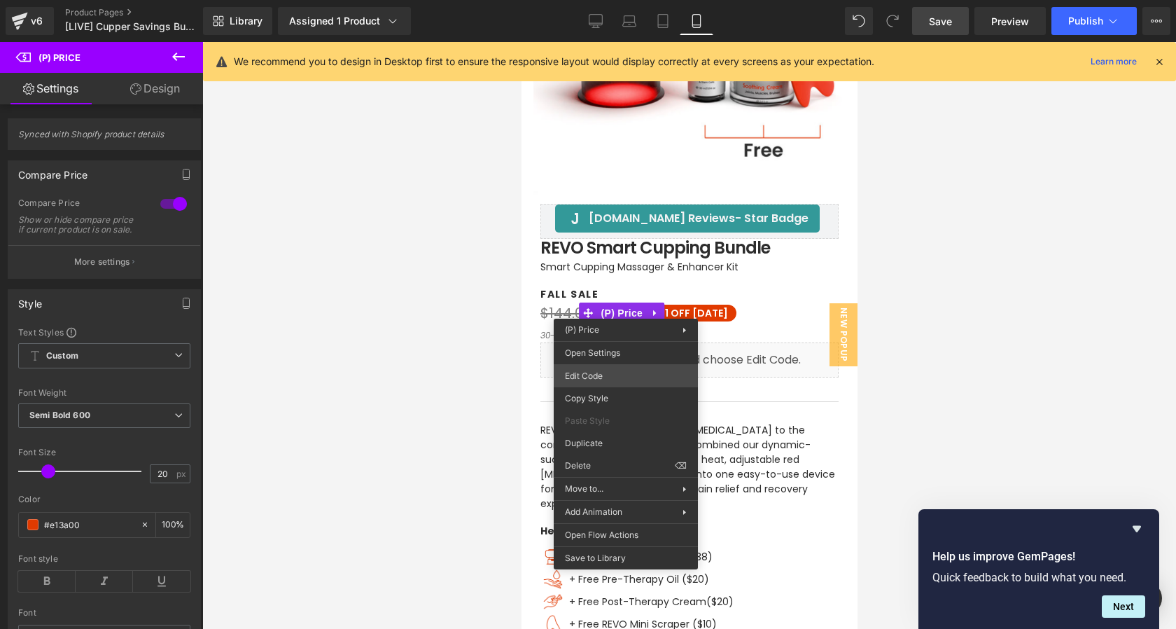
click at [578, 0] on div "(P) Price You are previewing how the will restyle your page. You can not edit E…" at bounding box center [588, 0] width 1176 height 0
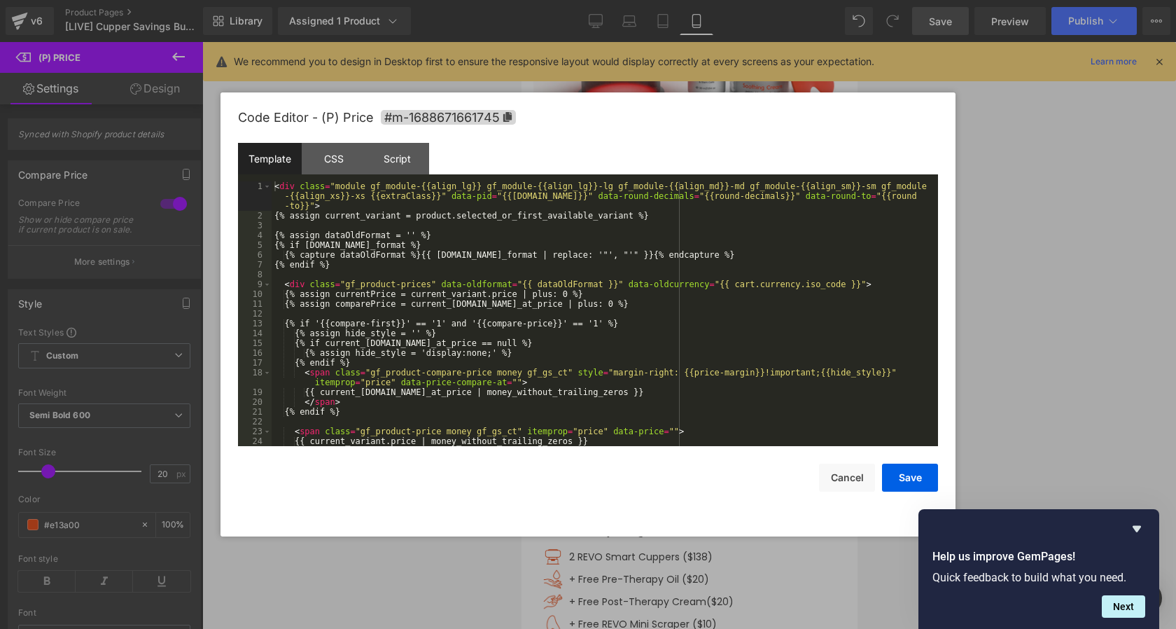
click at [592, 327] on div "< div class = "module gf_module-{{align_lg}} gf_module-{{align_lg}}-lg gf_modul…" at bounding box center [602, 333] width 661 height 304
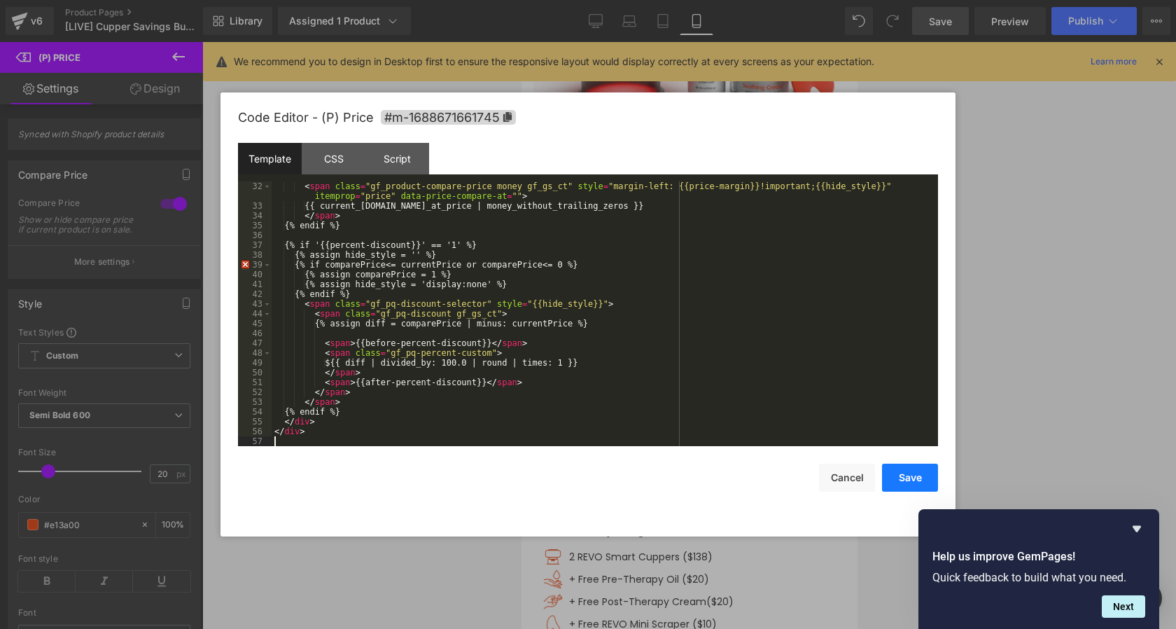
click at [919, 480] on button "Save" at bounding box center [910, 477] width 56 height 28
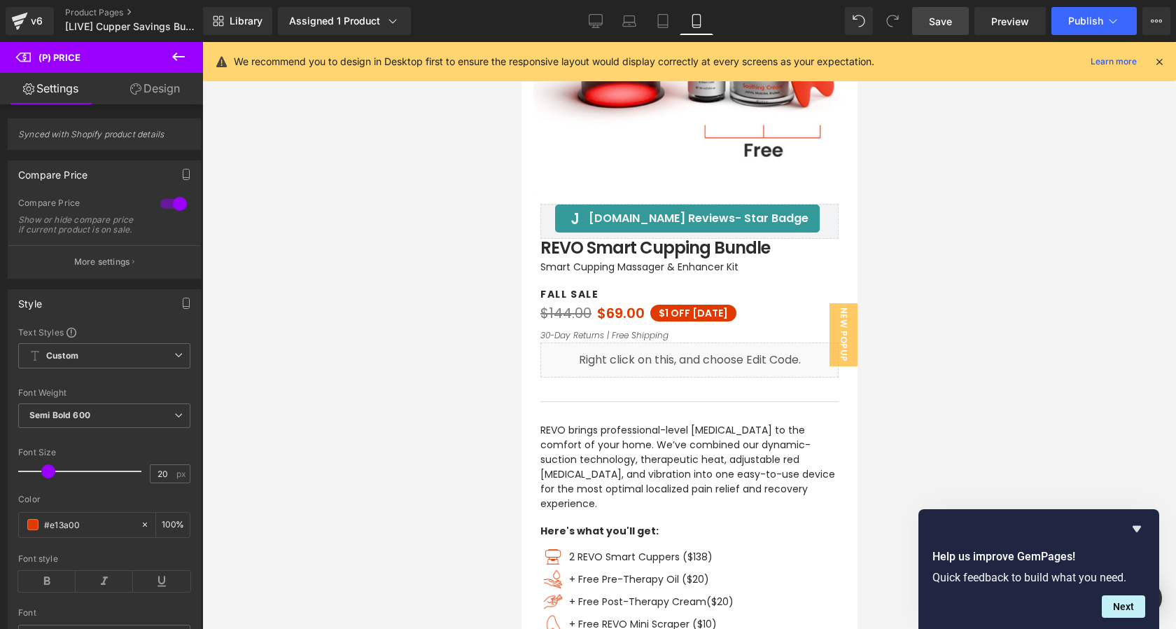
click at [944, 25] on span "Save" at bounding box center [940, 21] width 23 height 15
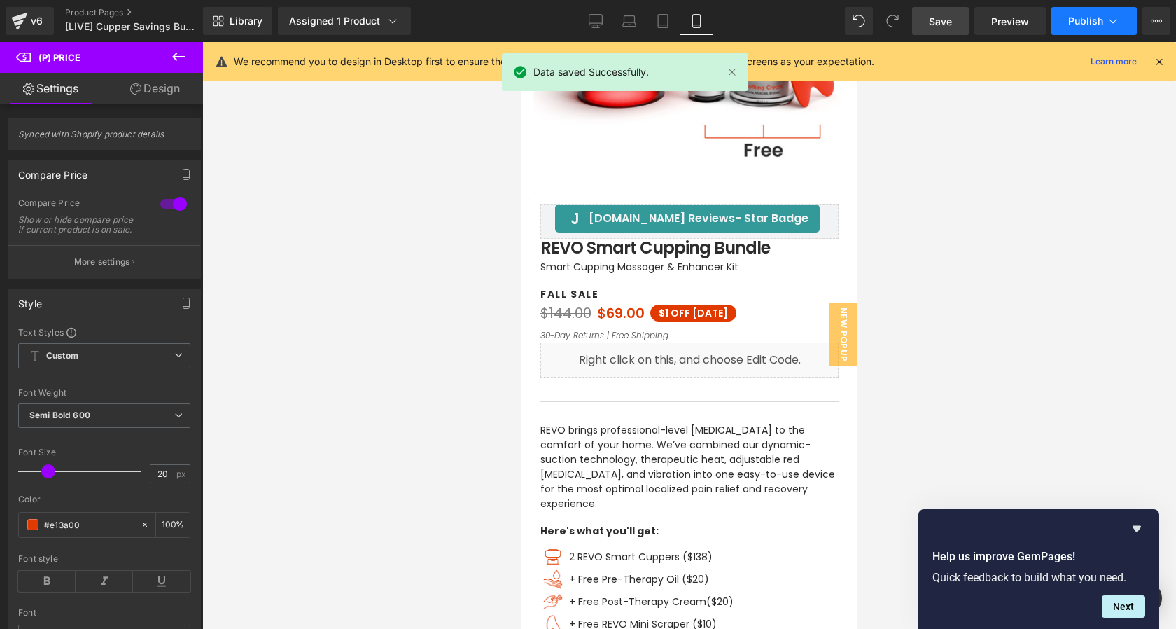
click at [1065, 20] on button "Publish" at bounding box center [1094, 21] width 85 height 28
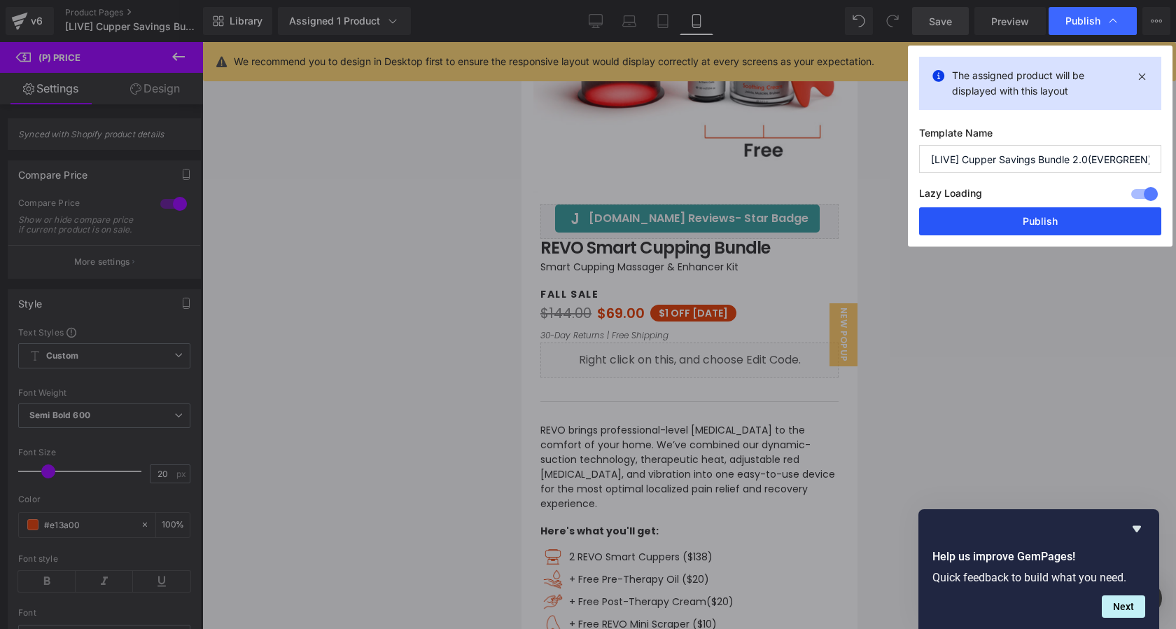
click at [1007, 216] on button "Publish" at bounding box center [1040, 221] width 242 height 28
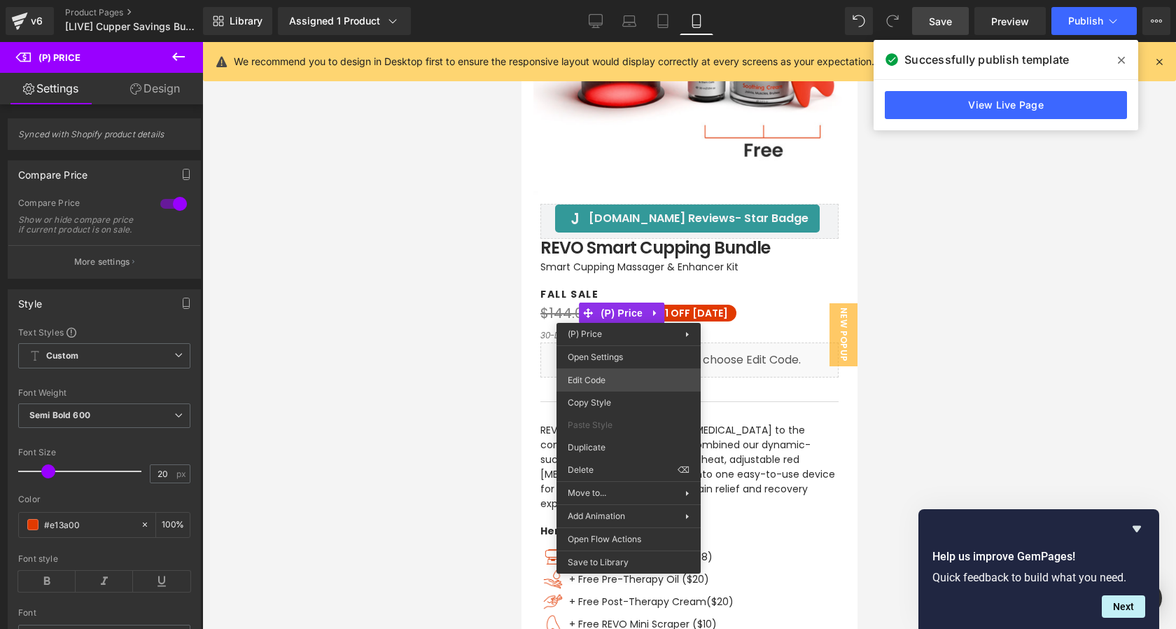
click at [611, 0] on div "(P) Price You are previewing how the will restyle your page. You can not edit E…" at bounding box center [588, 0] width 1176 height 0
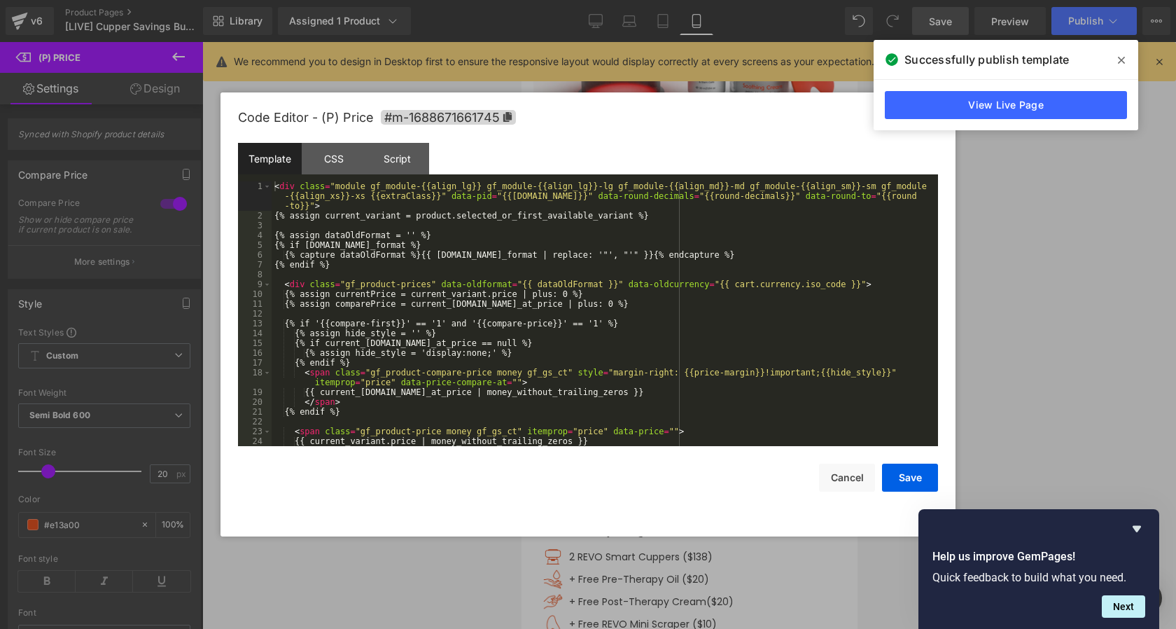
click at [592, 342] on div "< div class = "module gf_module-{{align_lg}} gf_module-{{align_lg}}-lg gf_modul…" at bounding box center [602, 333] width 661 height 304
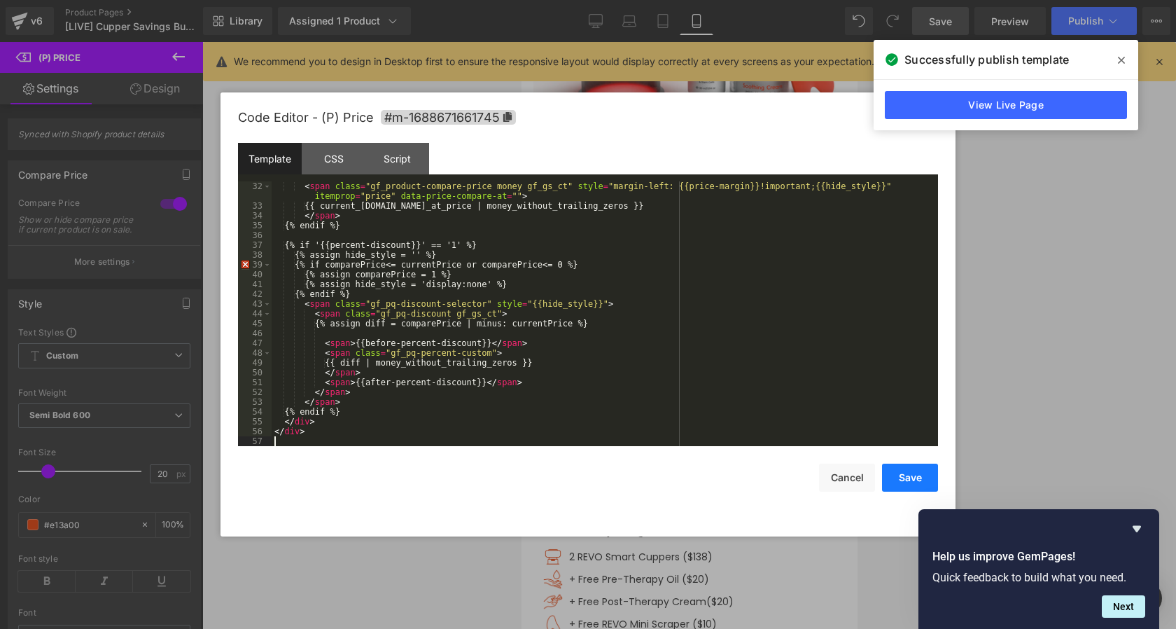
click at [917, 480] on button "Save" at bounding box center [910, 477] width 56 height 28
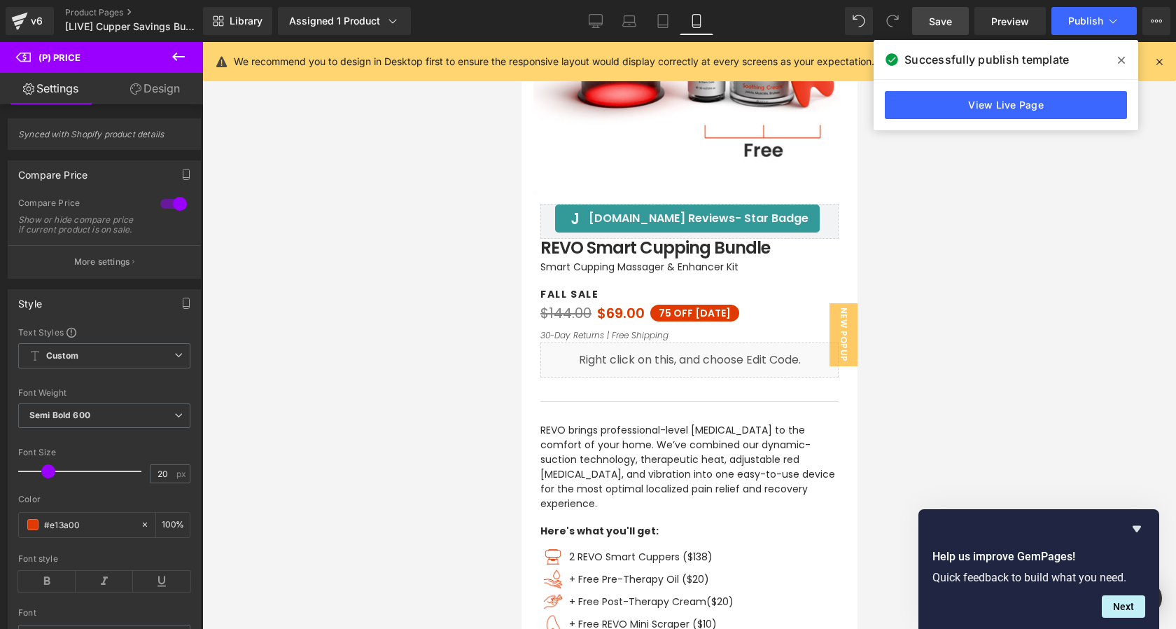
click at [946, 30] on link "Save" at bounding box center [940, 21] width 57 height 28
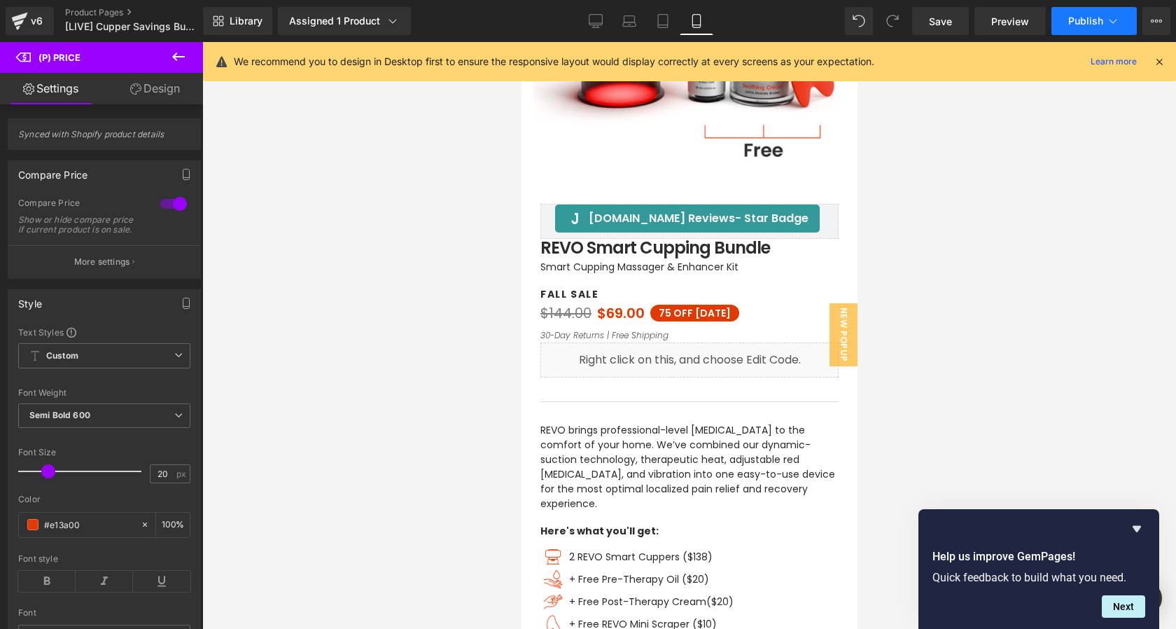
click at [1073, 32] on button "Publish" at bounding box center [1094, 21] width 85 height 28
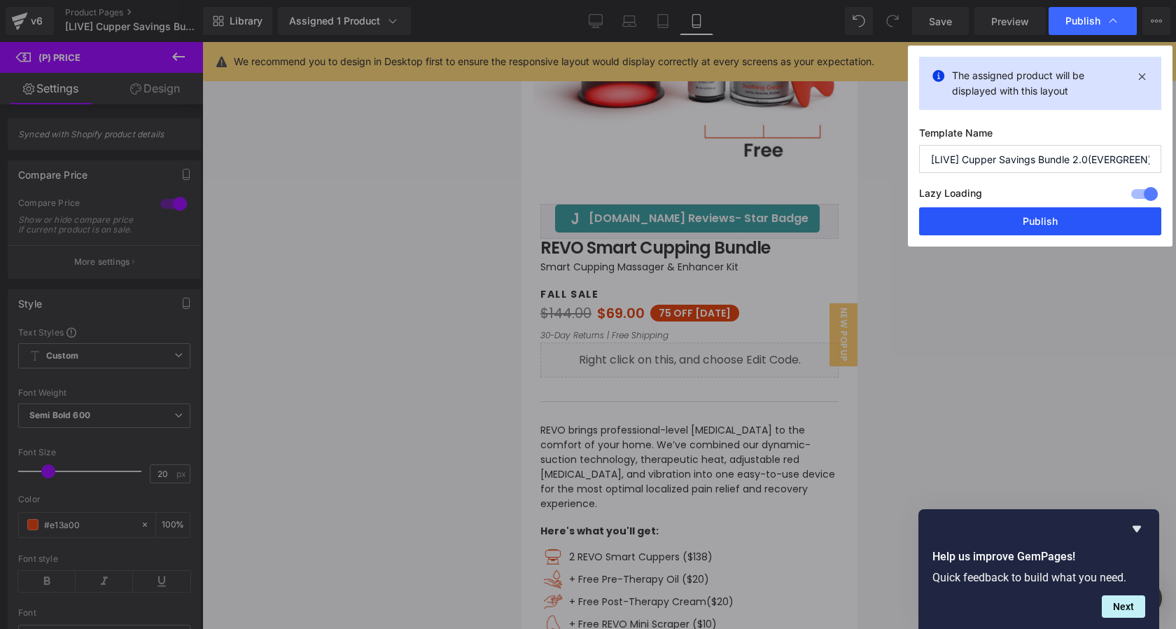
click at [1025, 228] on button "Publish" at bounding box center [1040, 221] width 242 height 28
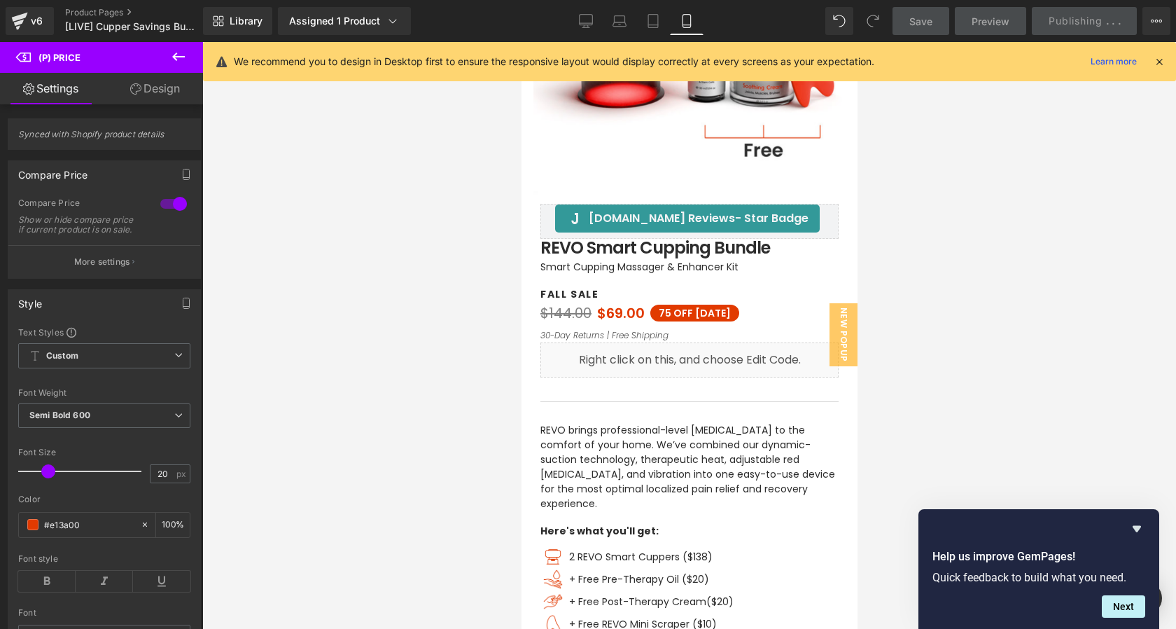
click at [1025, 228] on div at bounding box center [689, 335] width 974 height 587
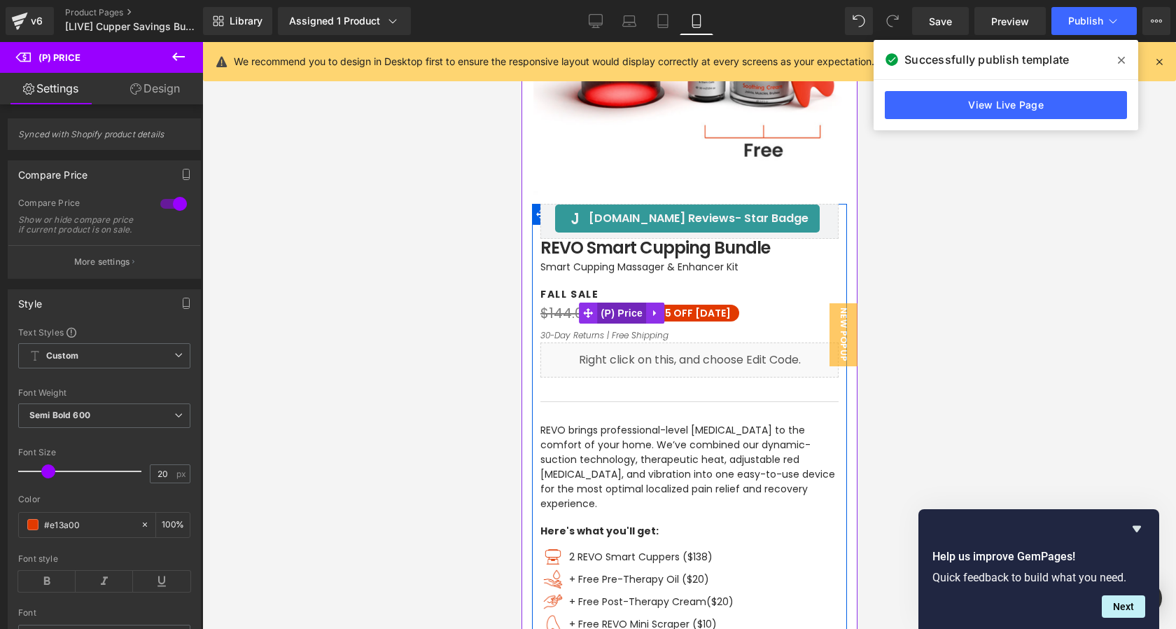
click at [610, 314] on span "(P) Price" at bounding box center [621, 312] width 49 height 21
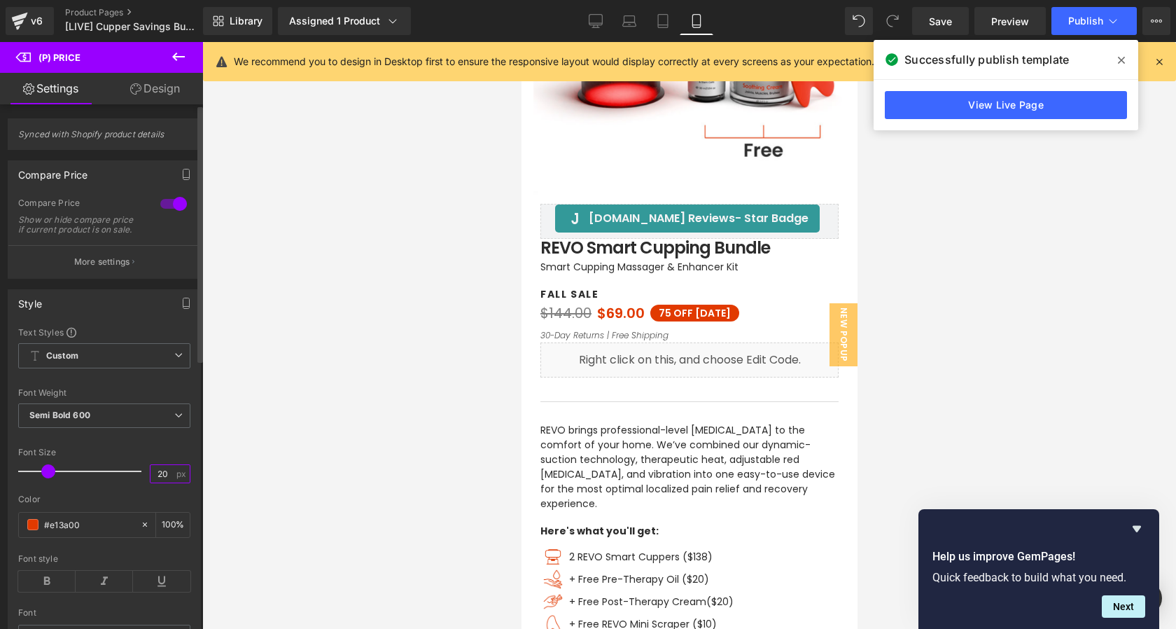
click at [159, 482] on input "20" at bounding box center [163, 474] width 25 height 18
click at [118, 268] on p "More settings" at bounding box center [102, 262] width 56 height 13
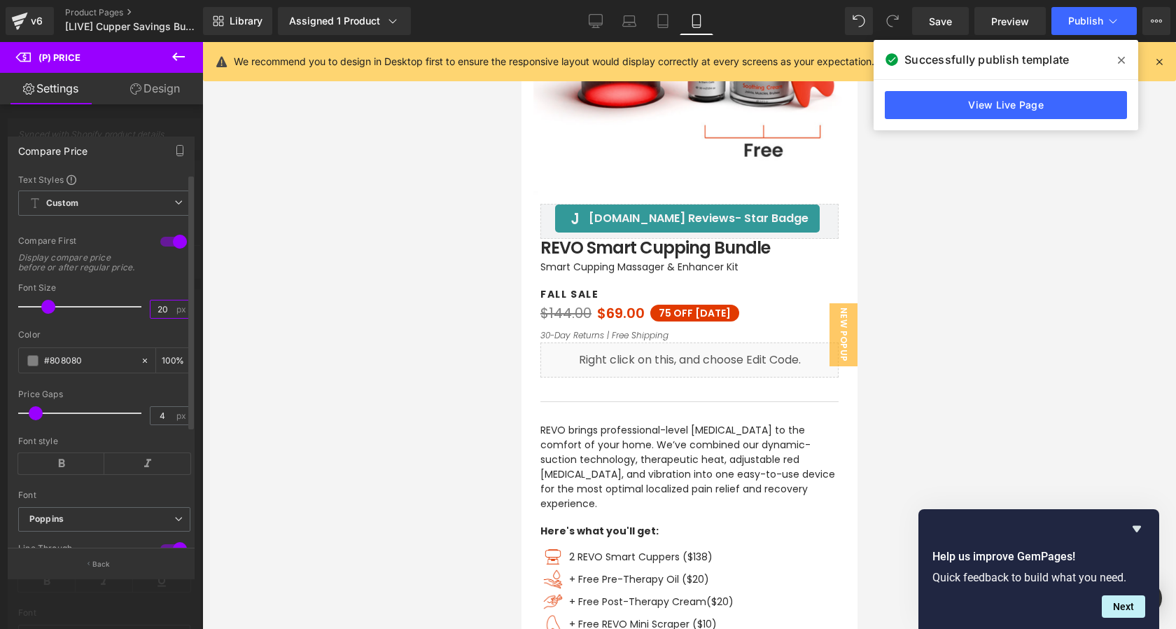
click at [163, 318] on input "20" at bounding box center [163, 309] width 25 height 18
type input "16"
click at [941, 28] on link "Save" at bounding box center [940, 21] width 57 height 28
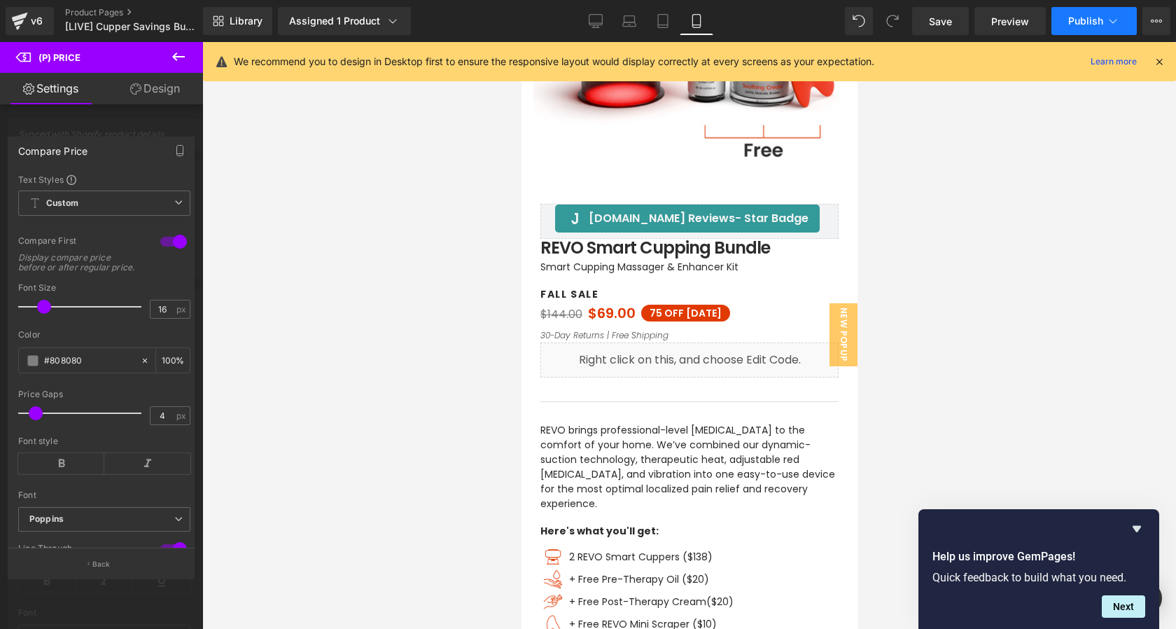
click at [1081, 21] on span "Publish" at bounding box center [1085, 20] width 35 height 11
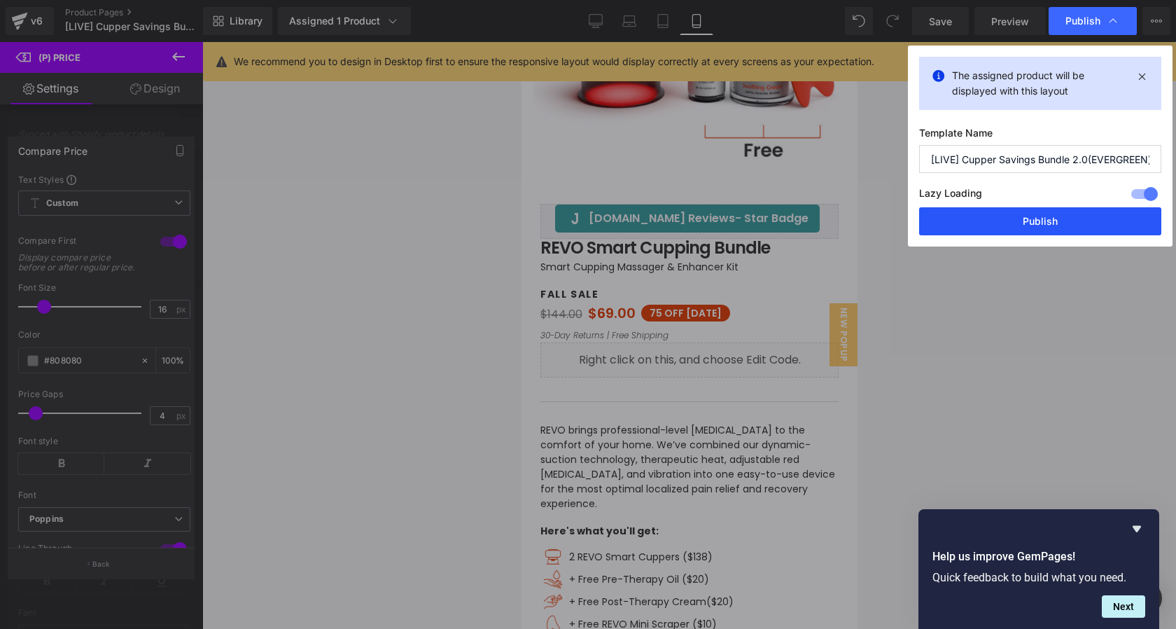
click at [1028, 216] on button "Publish" at bounding box center [1040, 221] width 242 height 28
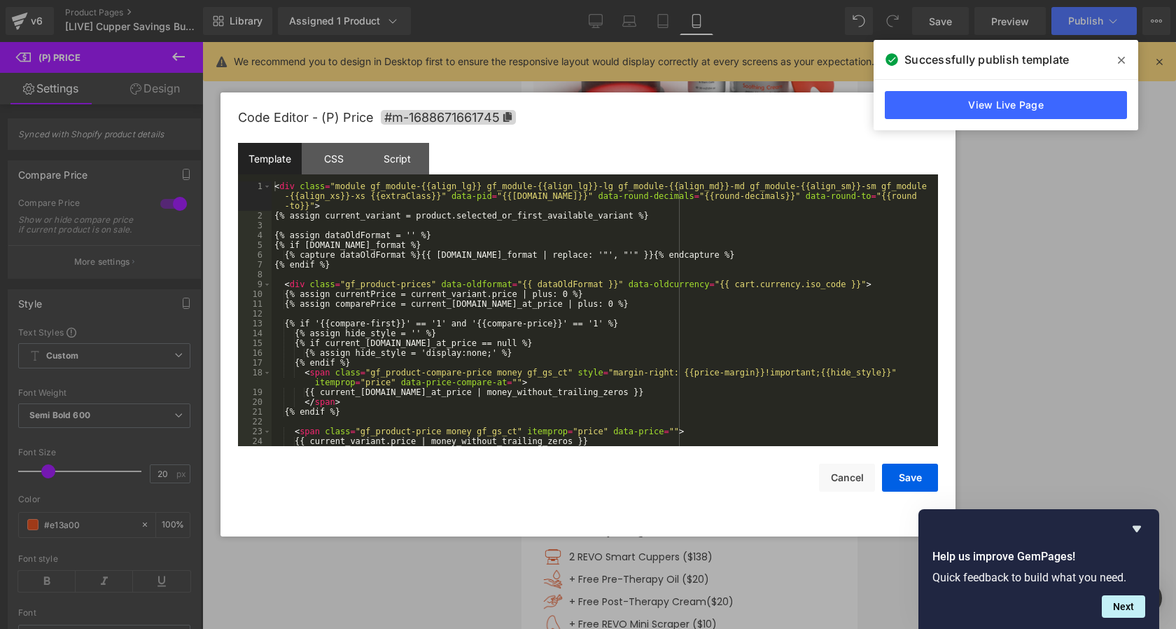
click at [600, 0] on div "(P) Price You are previewing how the will restyle your page. You can not edit E…" at bounding box center [588, 0] width 1176 height 0
click at [596, 340] on div "< div class = "module gf_module-{{align_lg}} gf_module-{{align_lg}}-lg gf_modul…" at bounding box center [602, 333] width 661 height 304
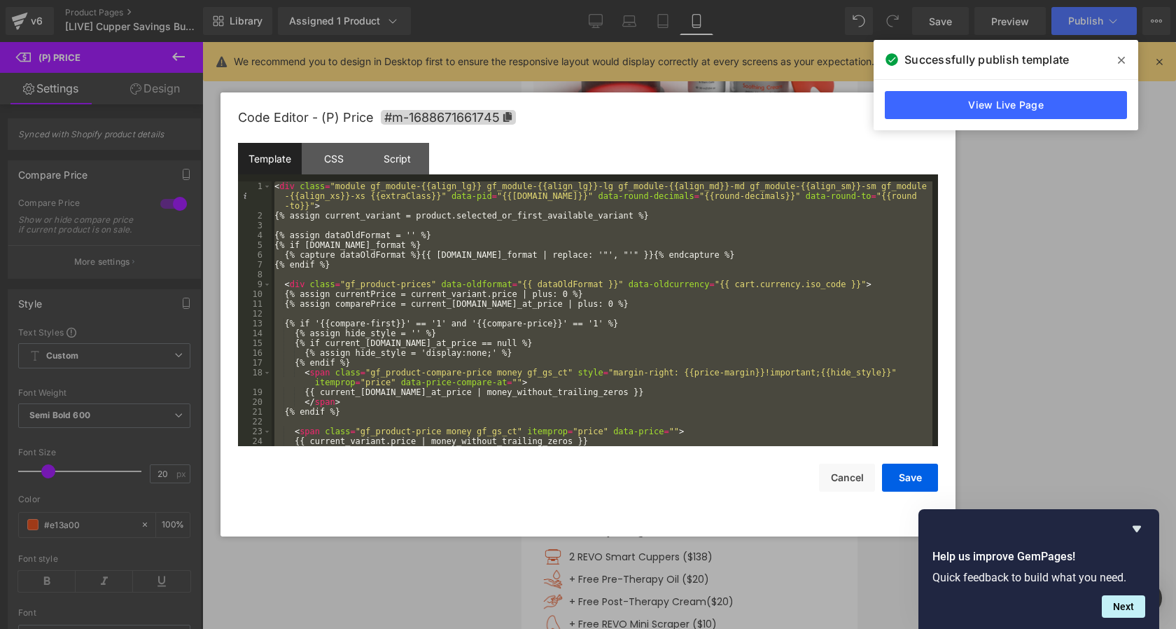
click at [521, 253] on div "< div class = "module gf_module-{{align_lg}} gf_module-{{align_lg}}-lg gf_modul…" at bounding box center [602, 333] width 661 height 304
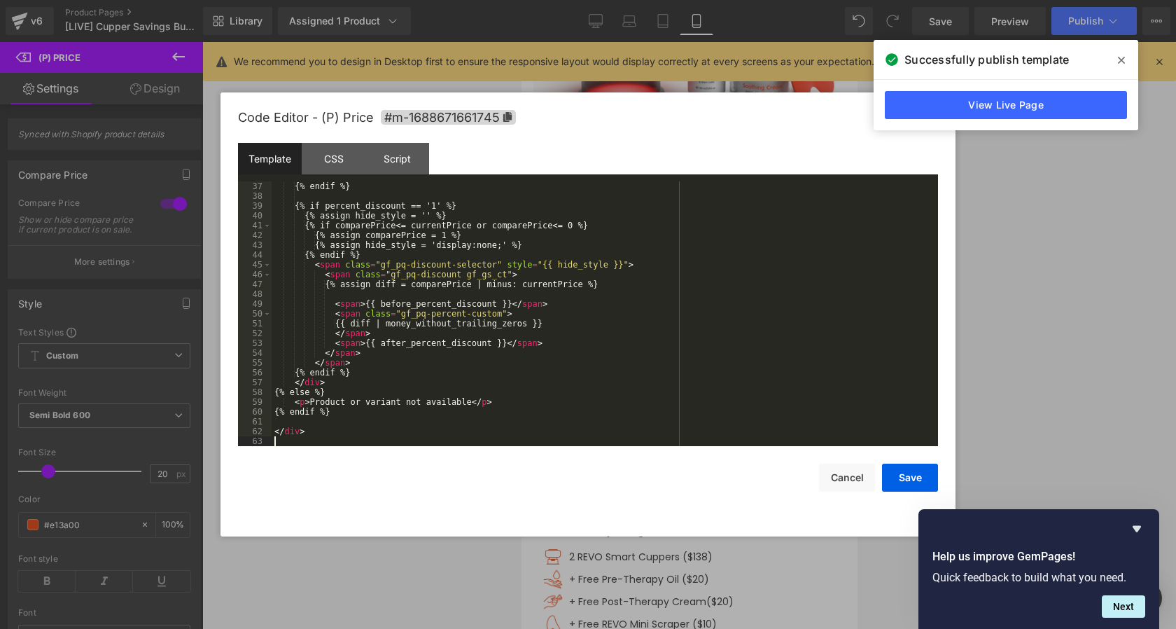
scroll to position [392, 0]
click at [900, 476] on button "Save" at bounding box center [910, 477] width 56 height 28
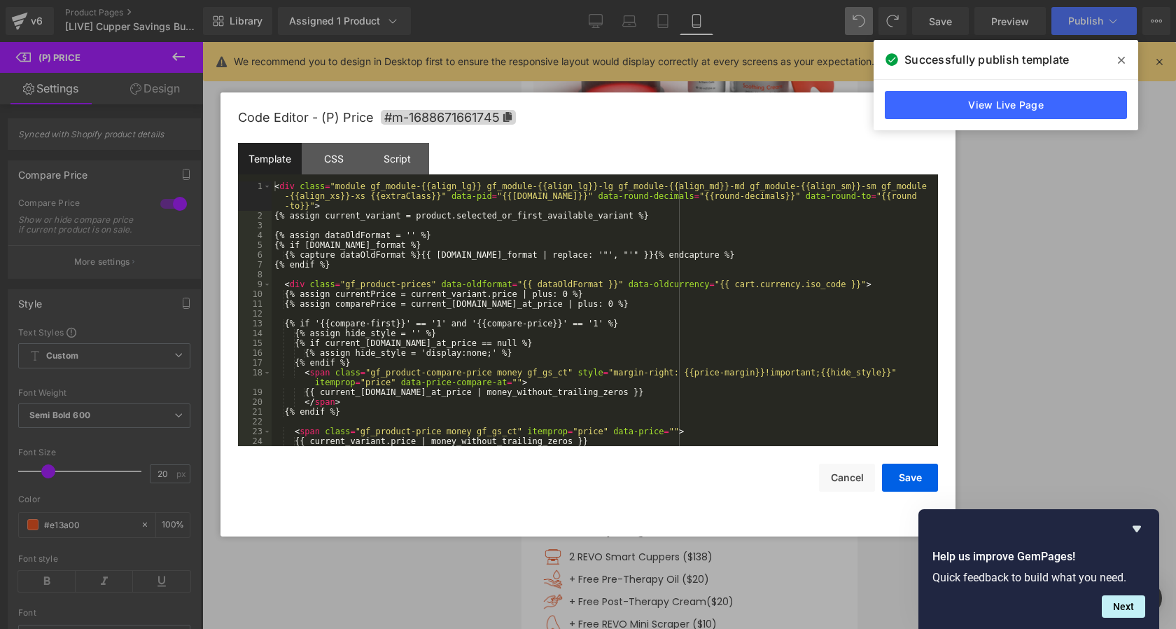
click at [610, 0] on div "(P) Price You are previewing how the will restyle your page. You can not edit E…" at bounding box center [588, 0] width 1176 height 0
click at [610, 379] on div "< div class = "module gf_module-{{align_lg}} gf_module-{{align_lg}}-lg gf_modul…" at bounding box center [602, 333] width 661 height 304
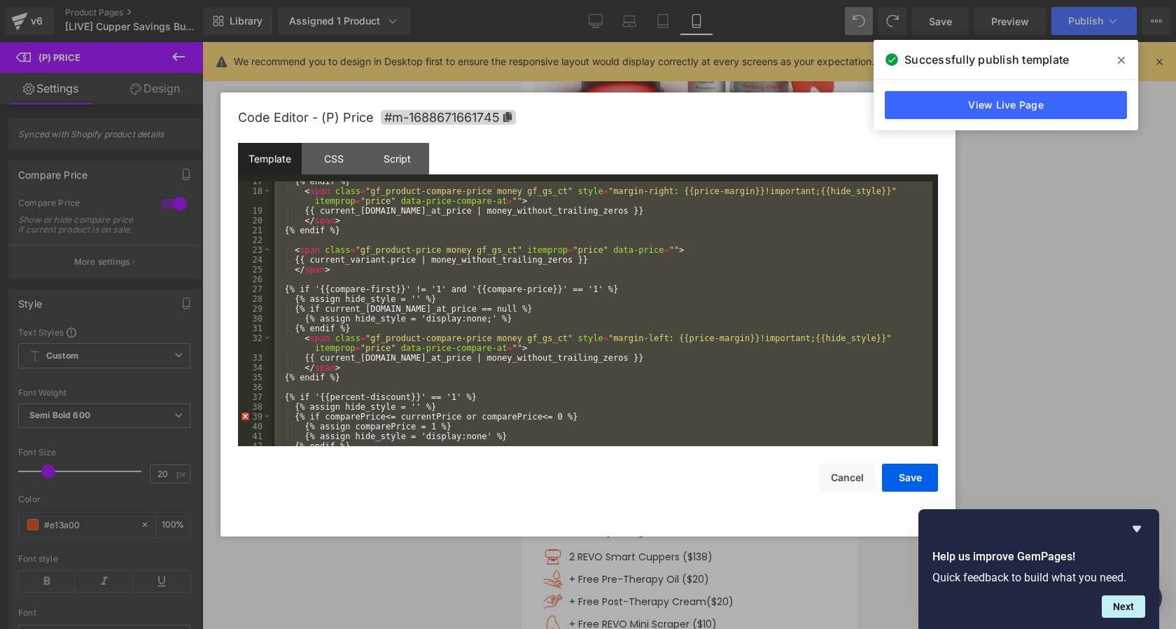
scroll to position [323, 0]
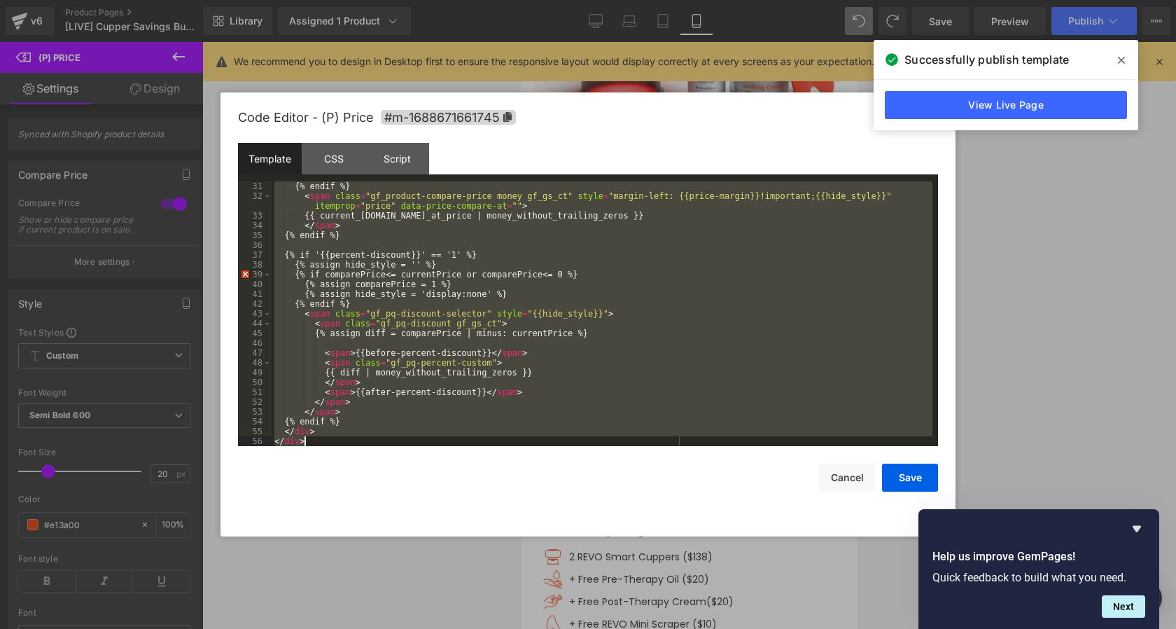
click at [594, 370] on div "{% endif %} < span class = "gf_product-compare-price money gf_gs_ct" style = "m…" at bounding box center [602, 323] width 661 height 284
click at [533, 385] on div "{% endif %} < span class = "gf_product-compare-price money gf_gs_ct" style = "m…" at bounding box center [602, 323] width 661 height 284
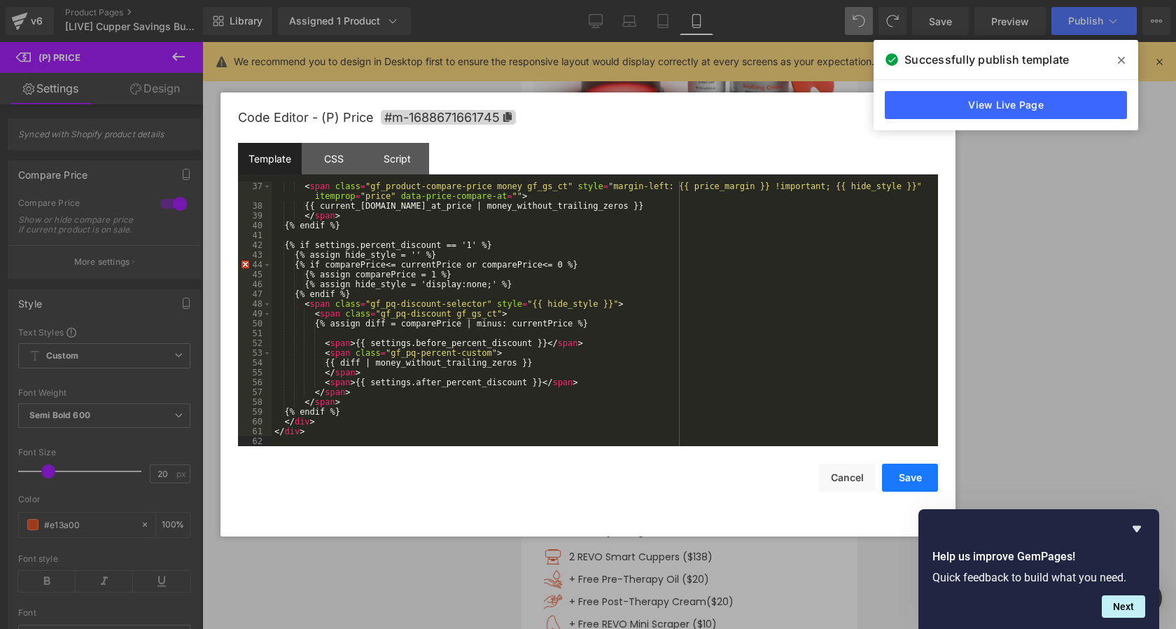
click at [911, 483] on button "Save" at bounding box center [910, 477] width 56 height 28
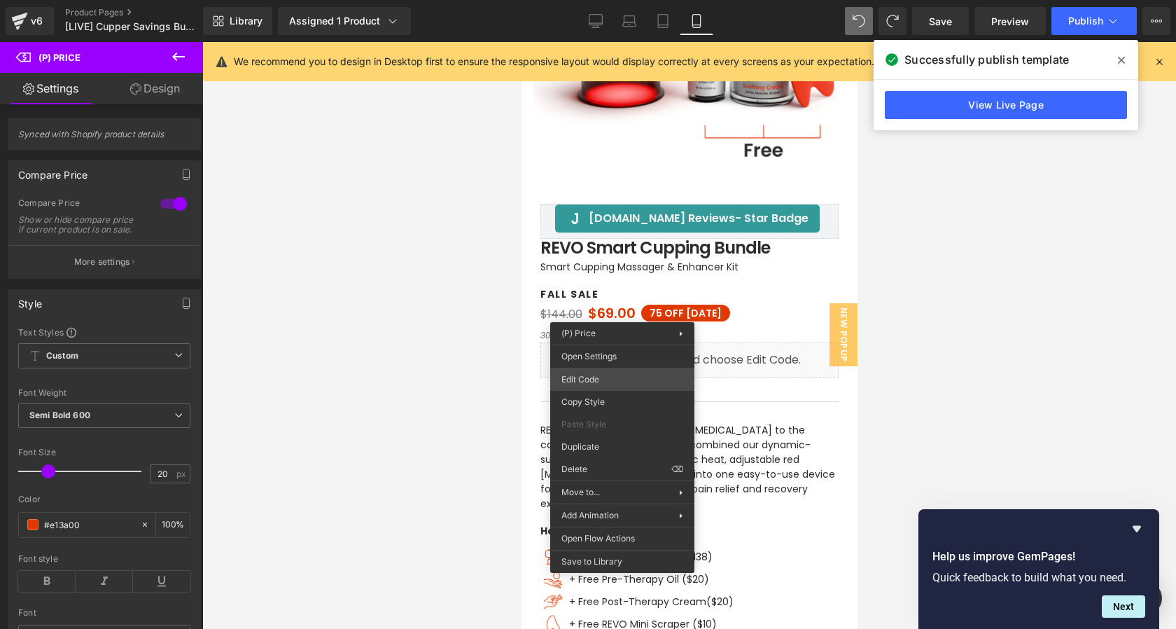
click at [595, 0] on div "(P) Price You are previewing how the will restyle your page. You can not edit E…" at bounding box center [588, 0] width 1176 height 0
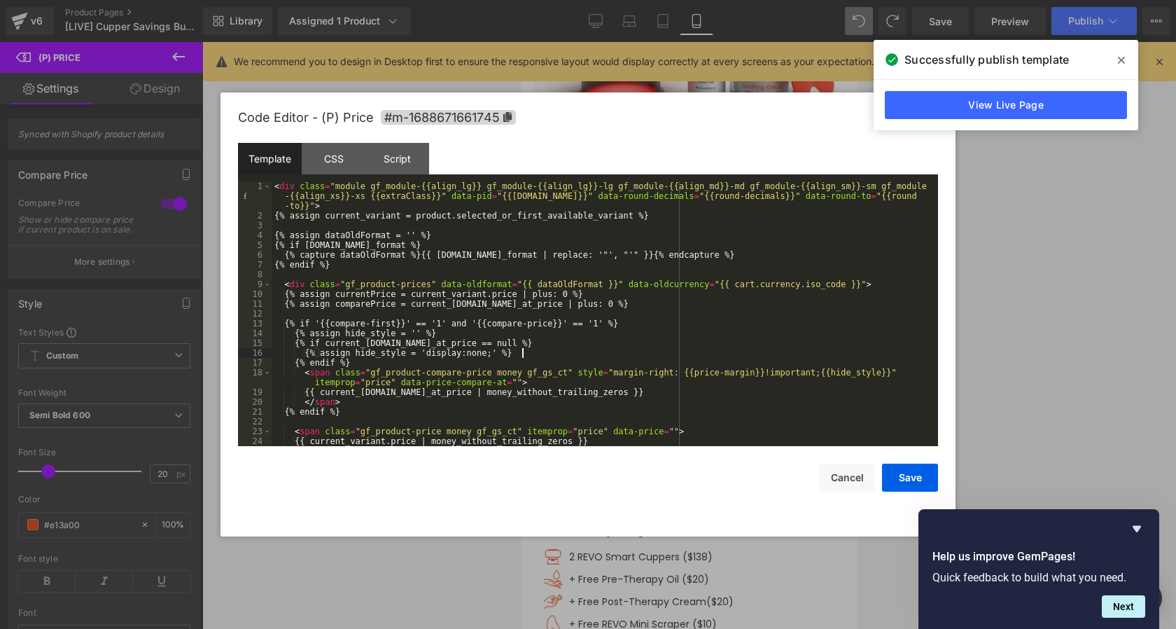
click at [593, 353] on div "< div class = "module gf_module-{{align_lg}} gf_module-{{align_lg}}-lg gf_modul…" at bounding box center [602, 333] width 661 height 304
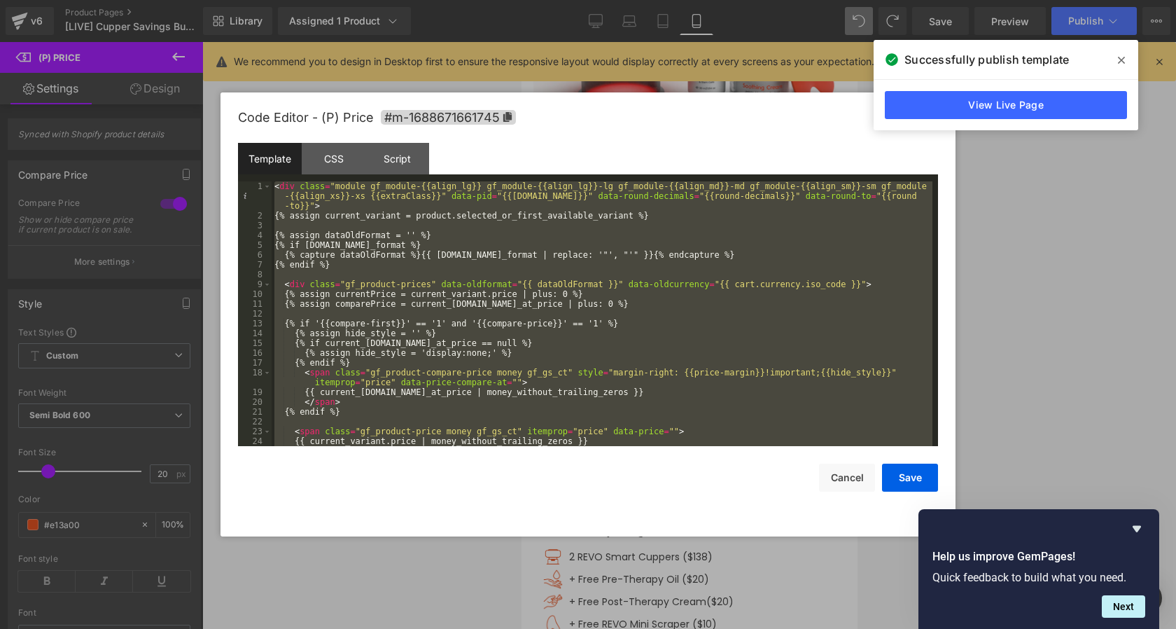
click at [515, 320] on div "< div class = "module gf_module-{{align_lg}} gf_module-{{align_lg}}-lg gf_modul…" at bounding box center [602, 333] width 661 height 304
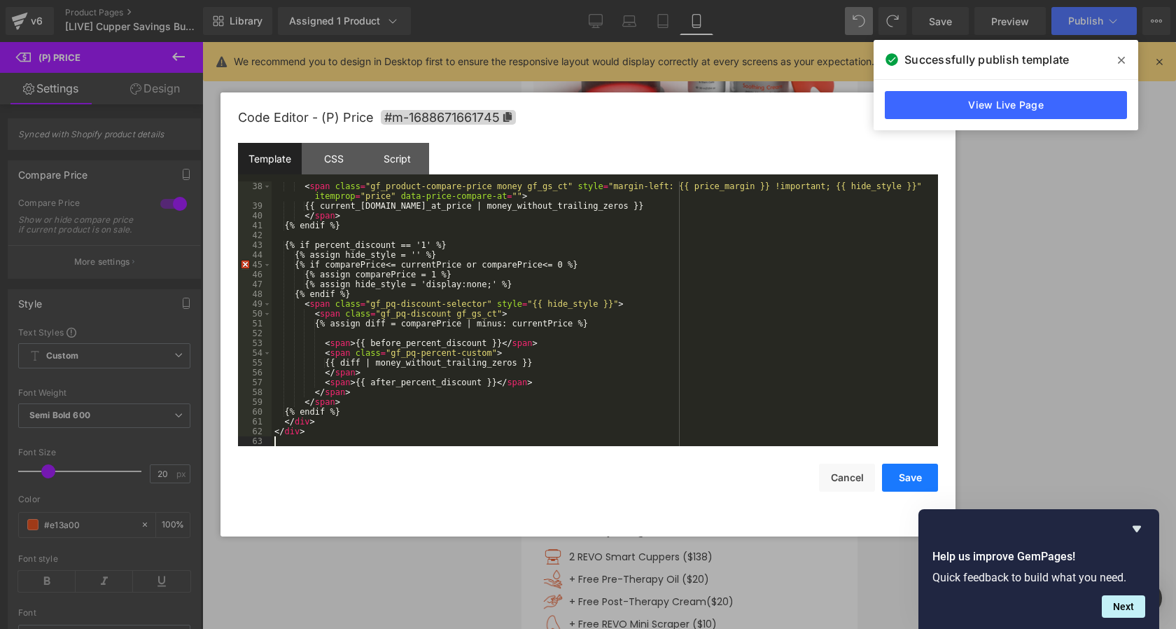
click at [907, 482] on button "Save" at bounding box center [910, 477] width 56 height 28
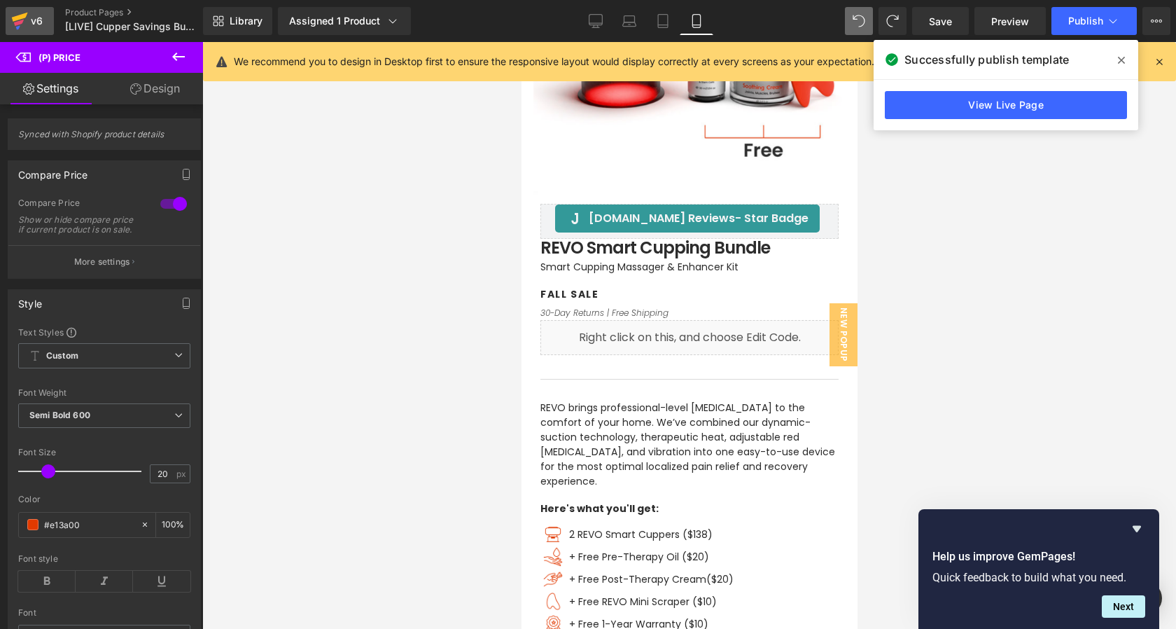
click at [15, 18] on icon at bounding box center [20, 17] width 16 height 9
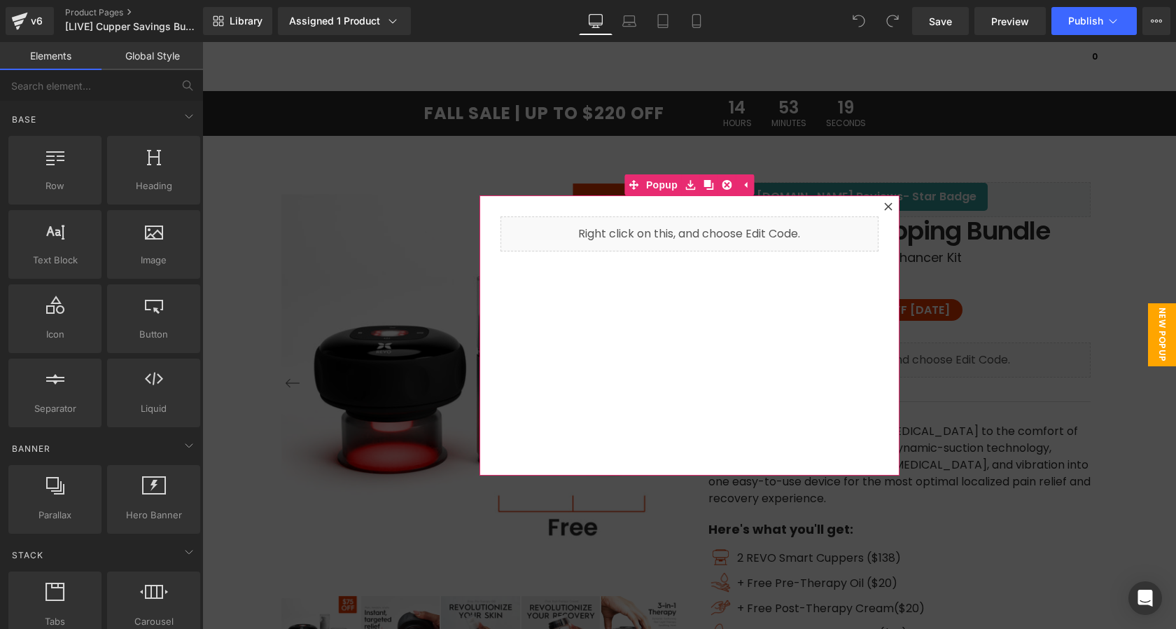
click at [888, 207] on icon at bounding box center [888, 206] width 8 height 8
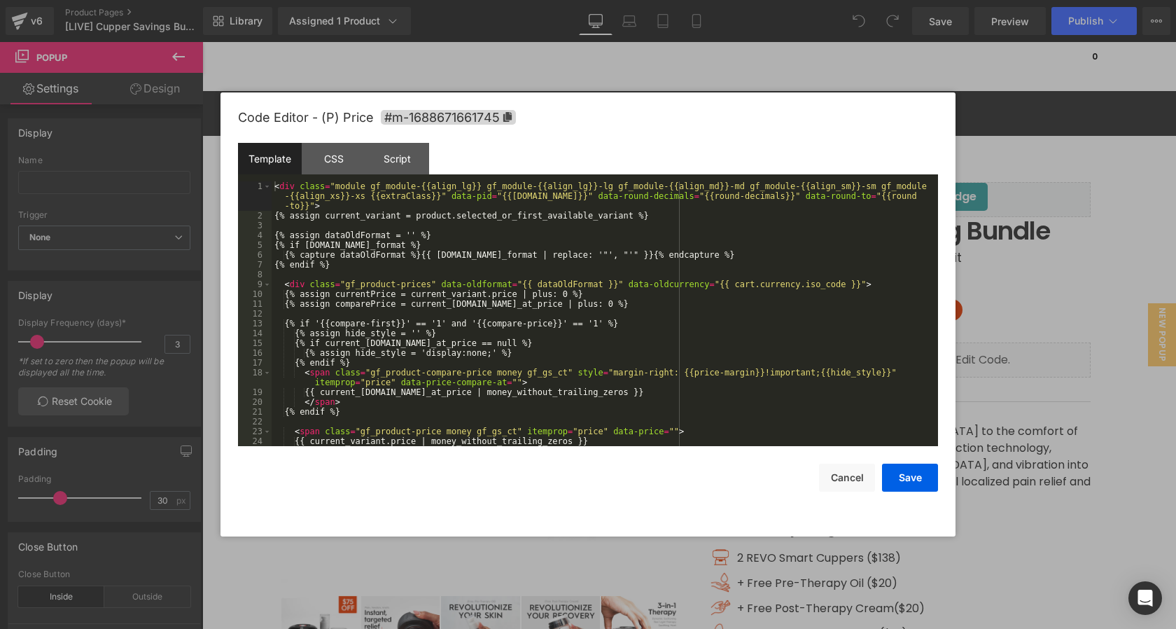
click at [823, 0] on div "You are previewing how the will restyle your page. You can not edit Elements in…" at bounding box center [588, 0] width 1176 height 0
click at [800, 321] on div "< div class = "module gf_module-{{align_lg}} gf_module-{{align_lg}}-lg gf_modul…" at bounding box center [602, 333] width 661 height 304
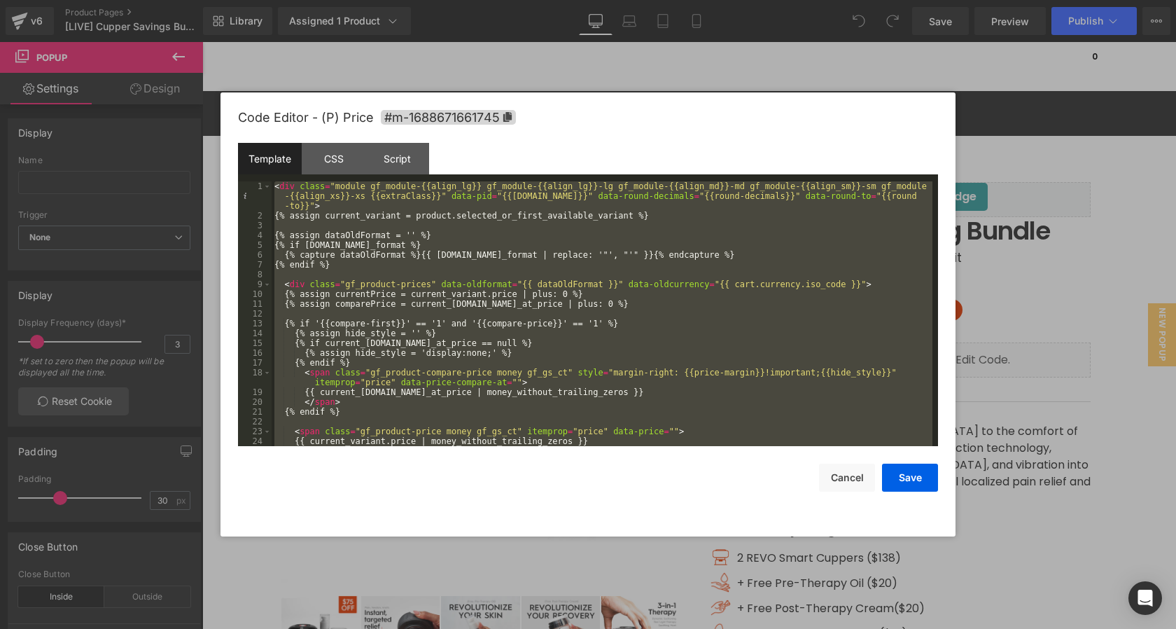
click at [1049, 417] on div at bounding box center [588, 314] width 1176 height 629
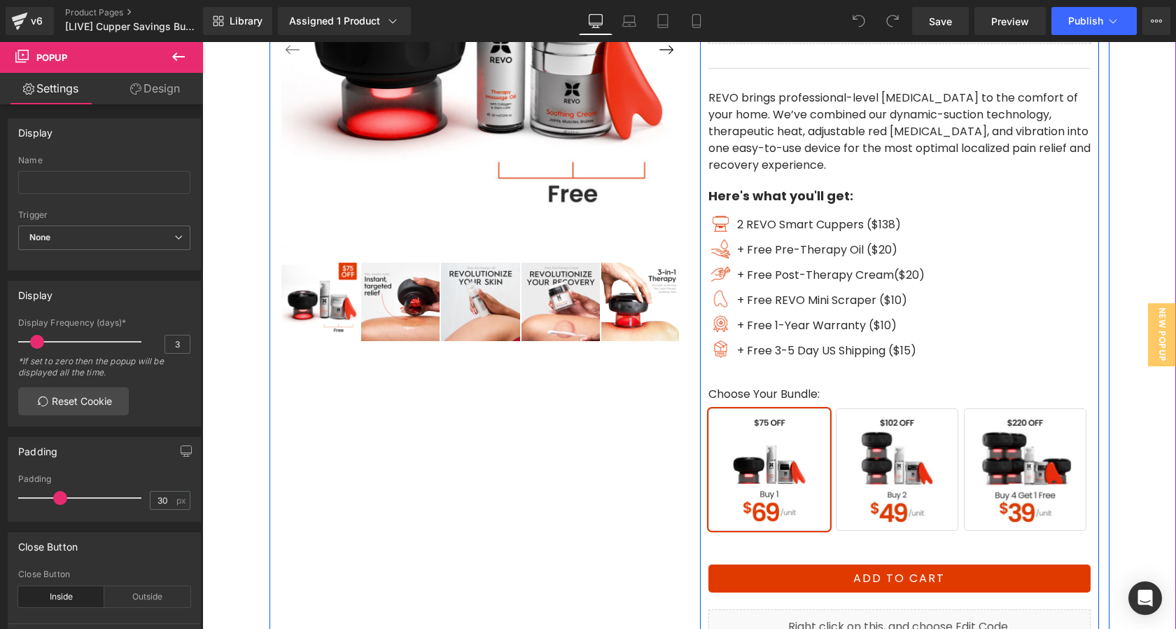
scroll to position [335, 0]
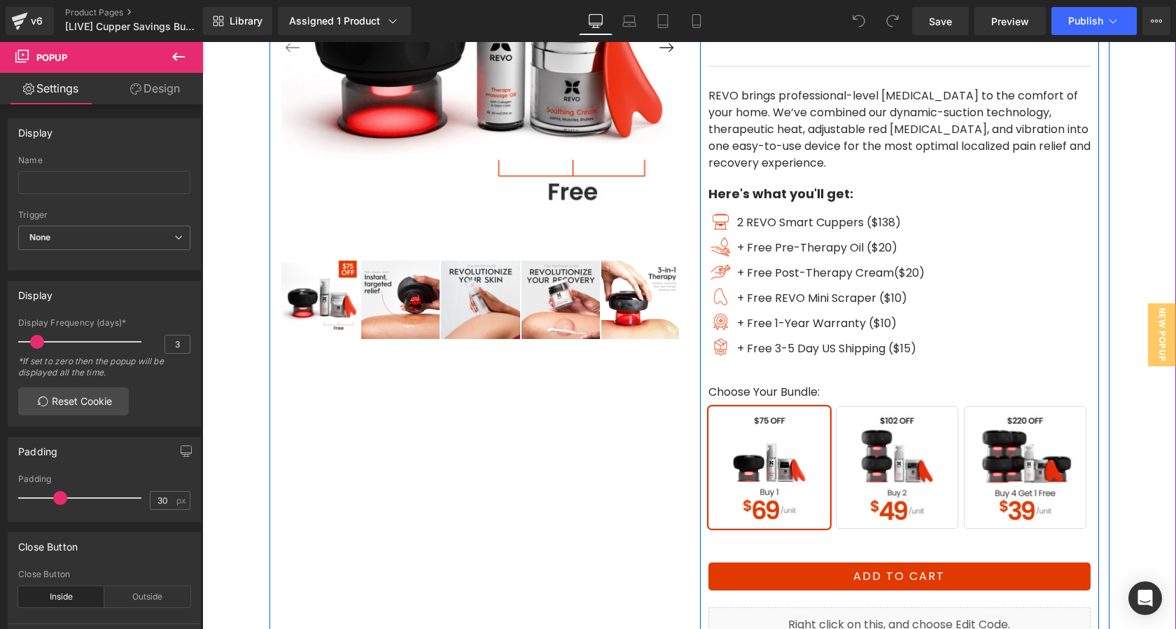
click at [957, 445] on span "Buy 2" at bounding box center [897, 467] width 123 height 123
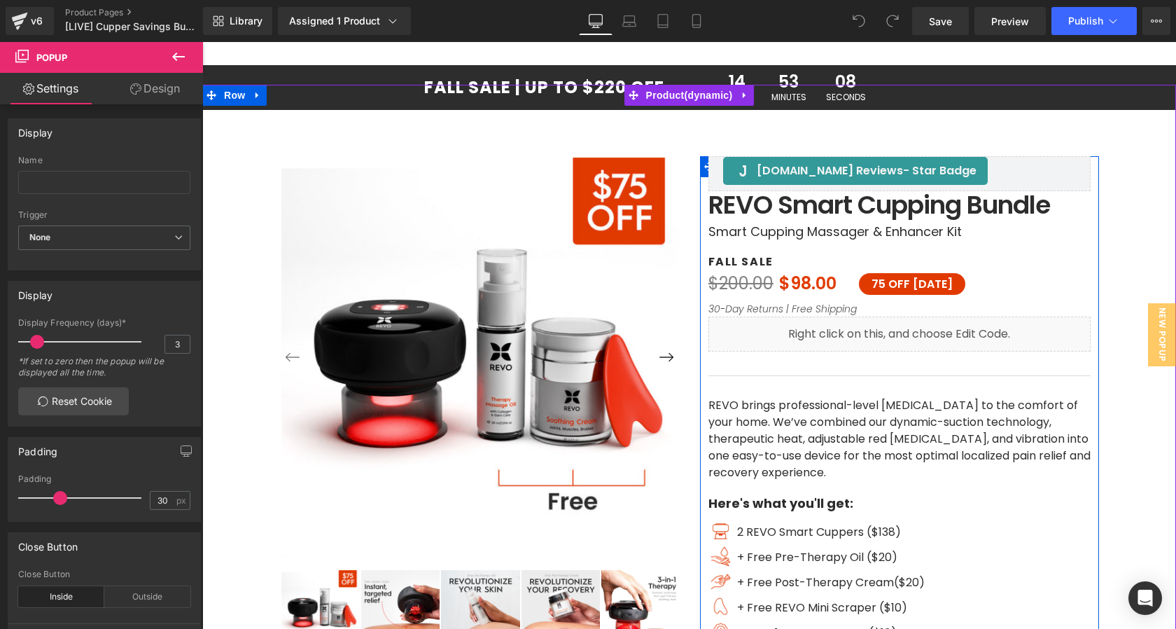
scroll to position [25, 0]
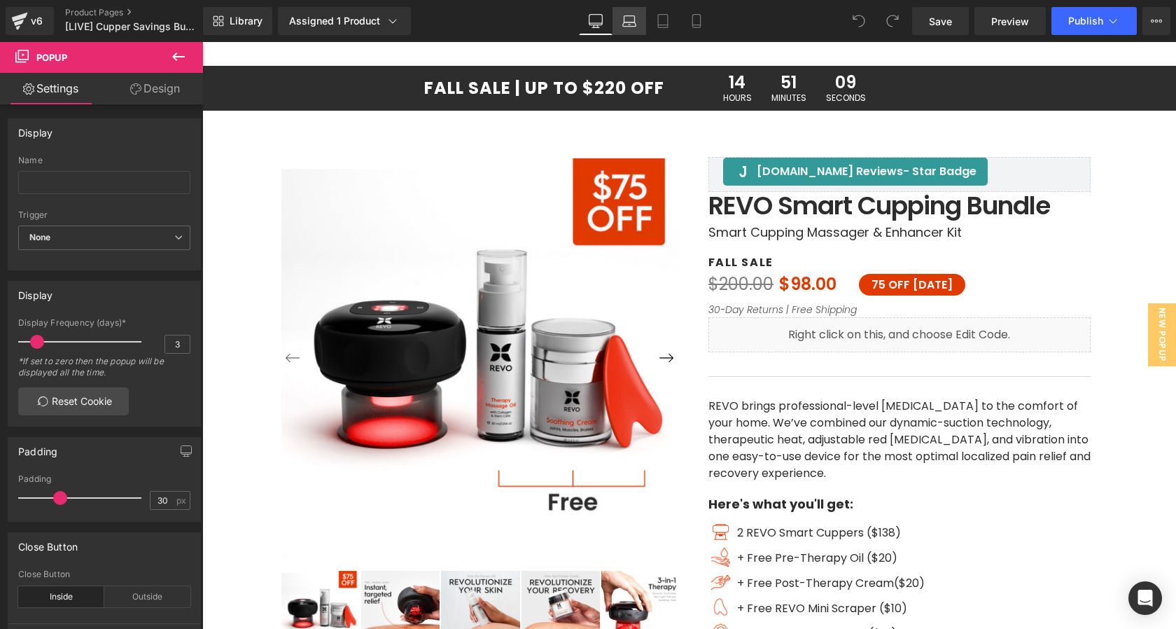
click at [631, 27] on icon at bounding box center [629, 21] width 14 height 14
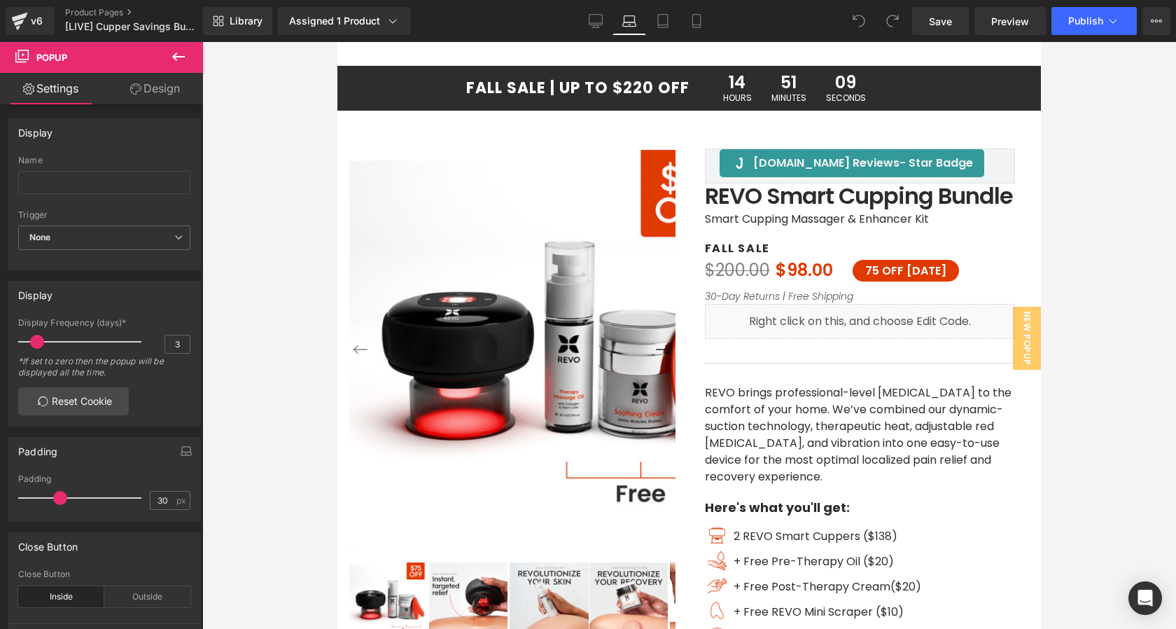
scroll to position [0, 0]
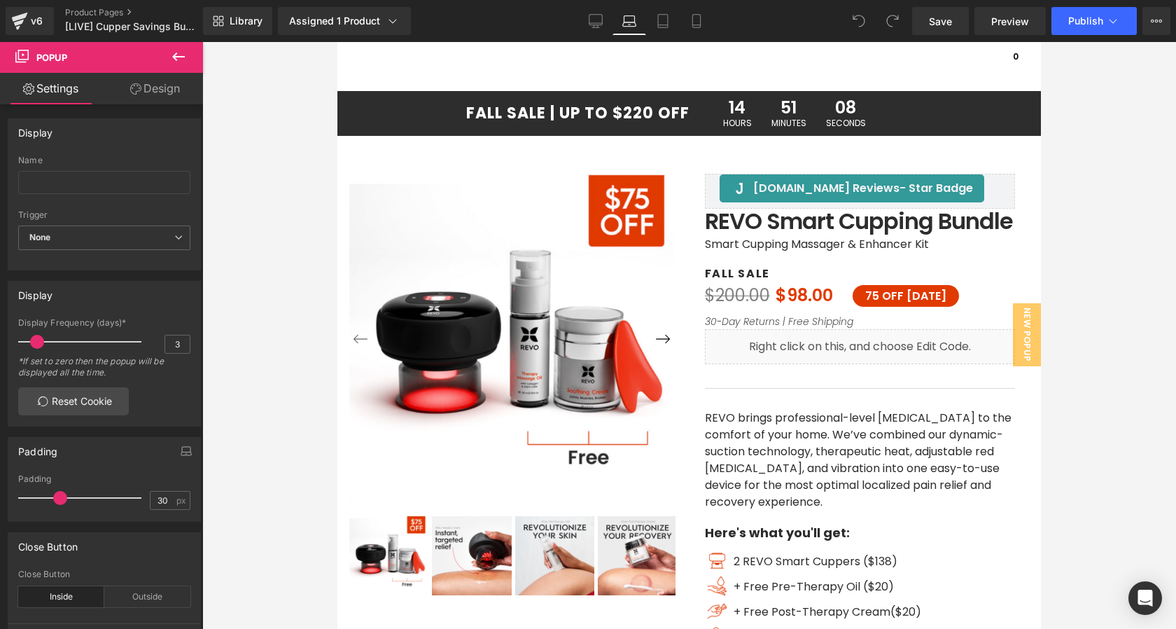
click at [641, 27] on link "Laptop" at bounding box center [630, 21] width 34 height 28
click at [676, 23] on link "Tablet" at bounding box center [663, 21] width 34 height 28
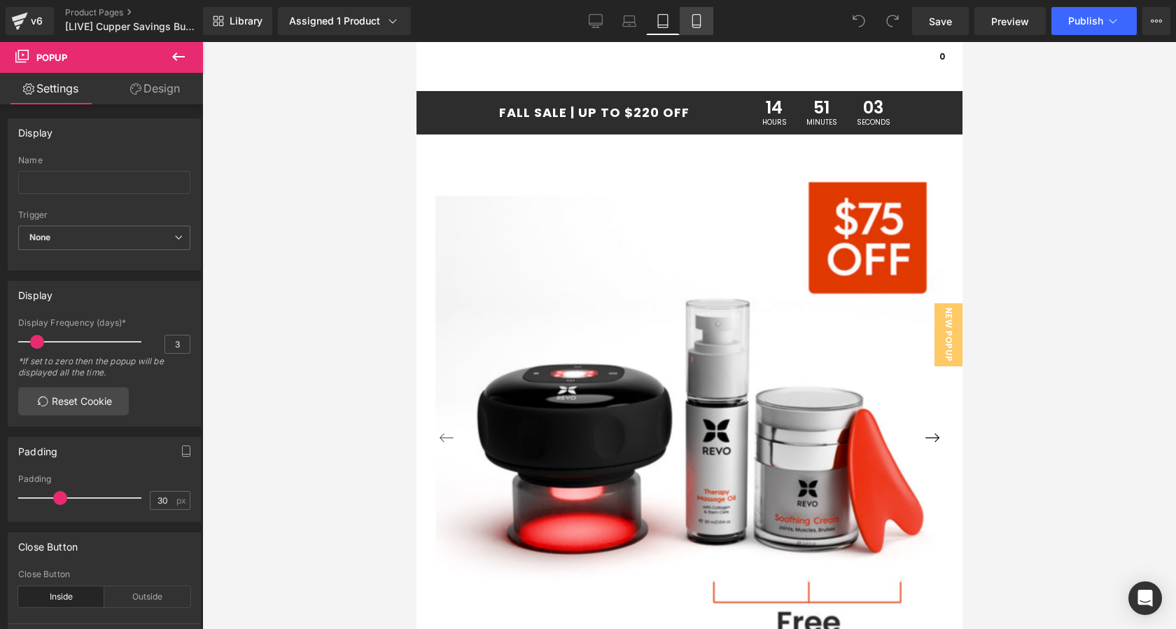
click at [692, 21] on icon at bounding box center [697, 21] width 14 height 14
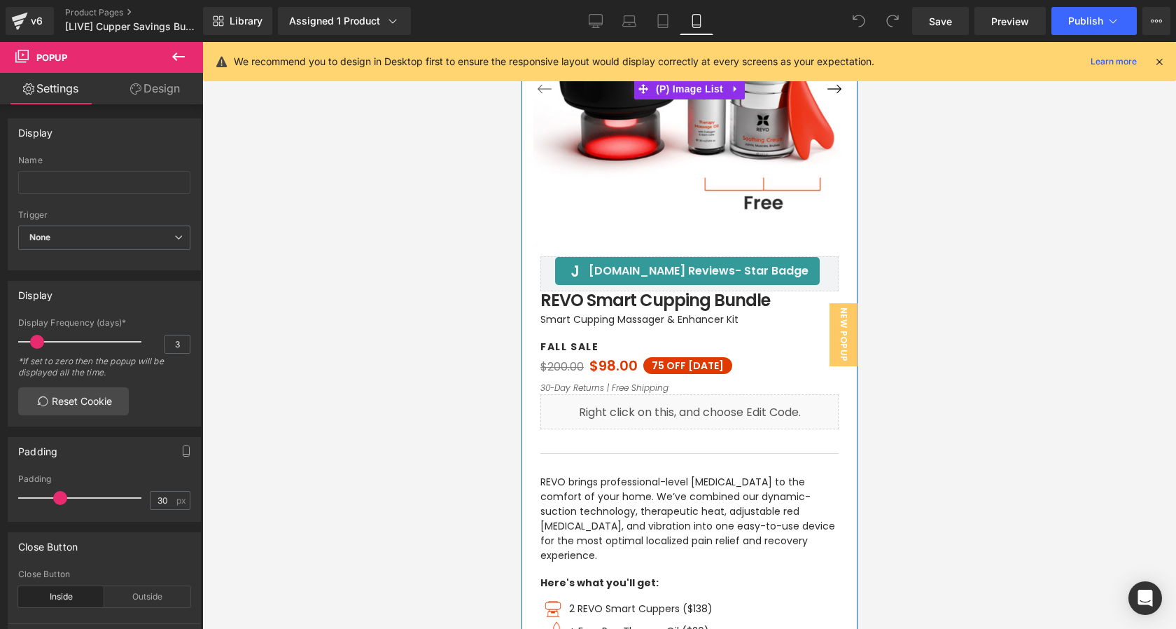
scroll to position [239, 0]
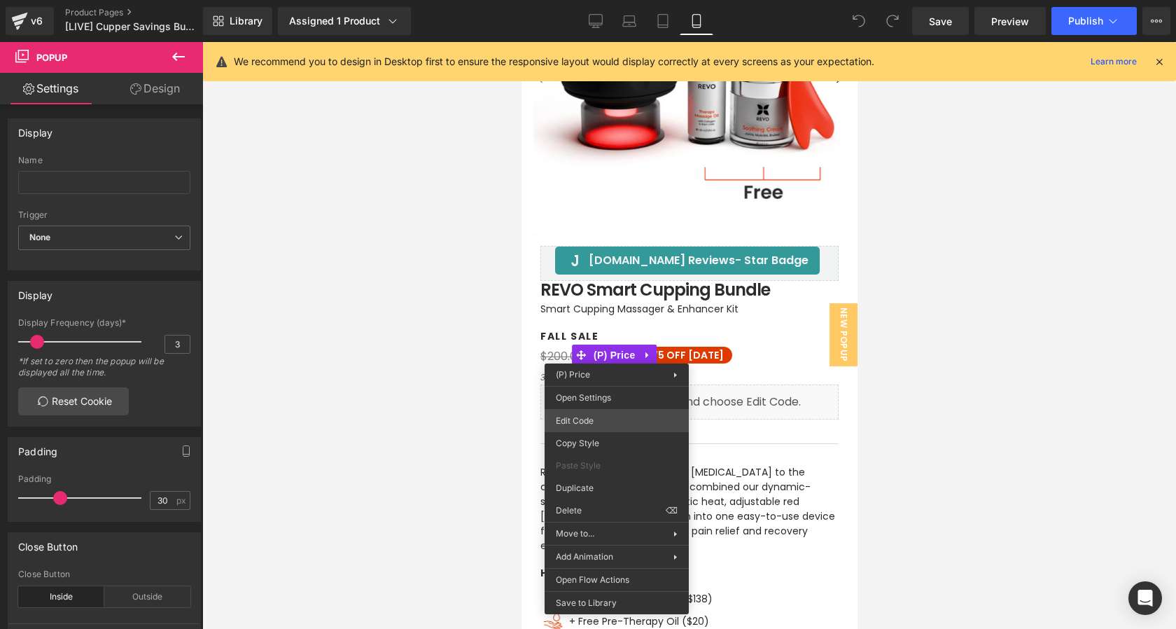
click at [590, 0] on div "You are previewing how the will restyle your page. You can not edit Elements in…" at bounding box center [588, 0] width 1176 height 0
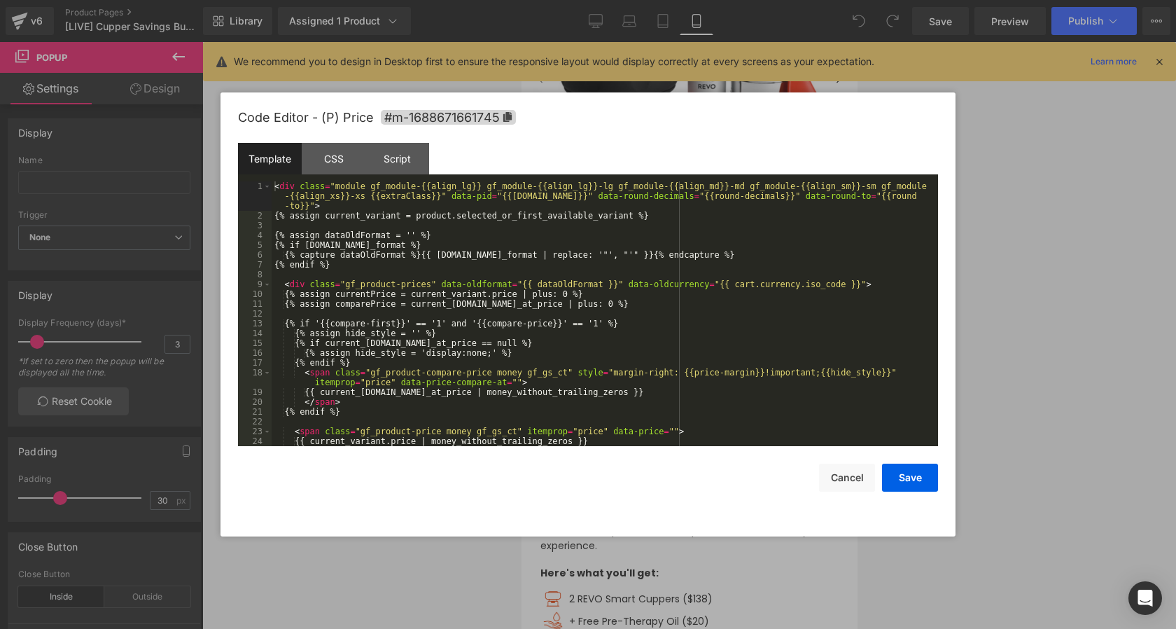
click at [592, 384] on div "< div class = "module gf_module-{{align_lg}} gf_module-{{align_lg}}-lg gf_modul…" at bounding box center [602, 333] width 661 height 304
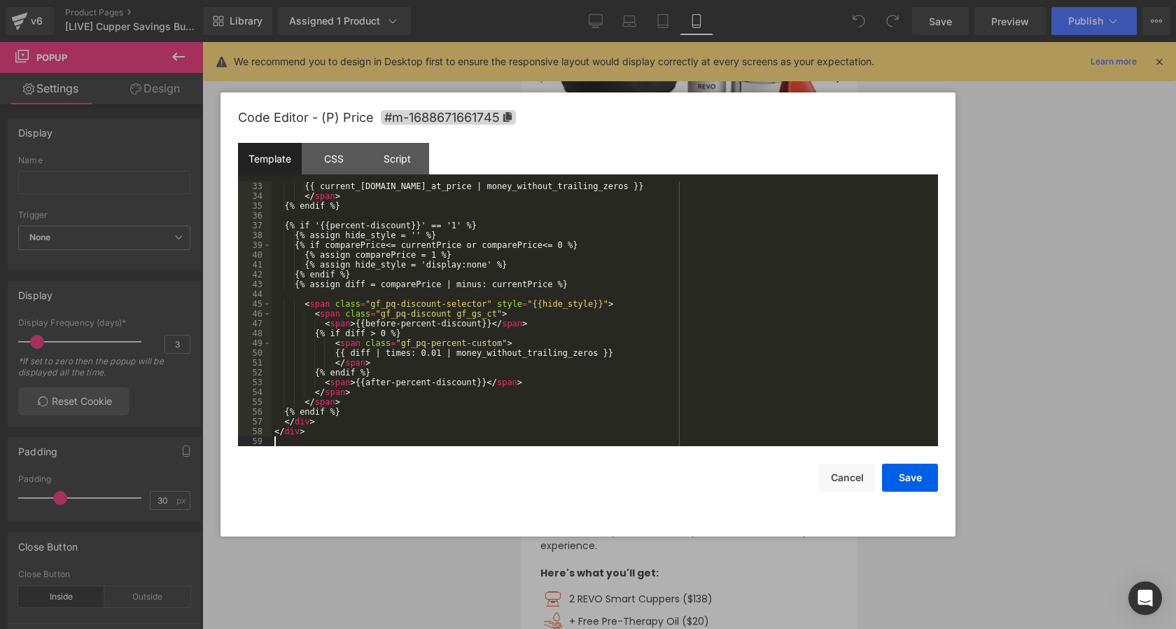
scroll to position [353, 0]
click at [911, 473] on button "Save" at bounding box center [910, 477] width 56 height 28
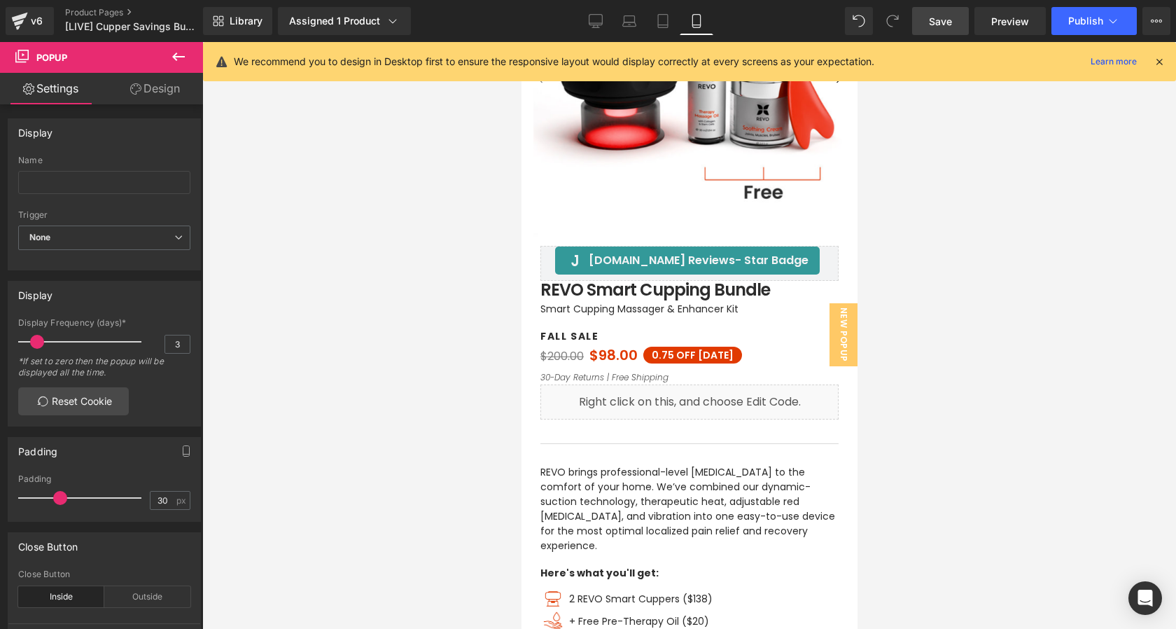
click at [943, 25] on span "Save" at bounding box center [940, 21] width 23 height 15
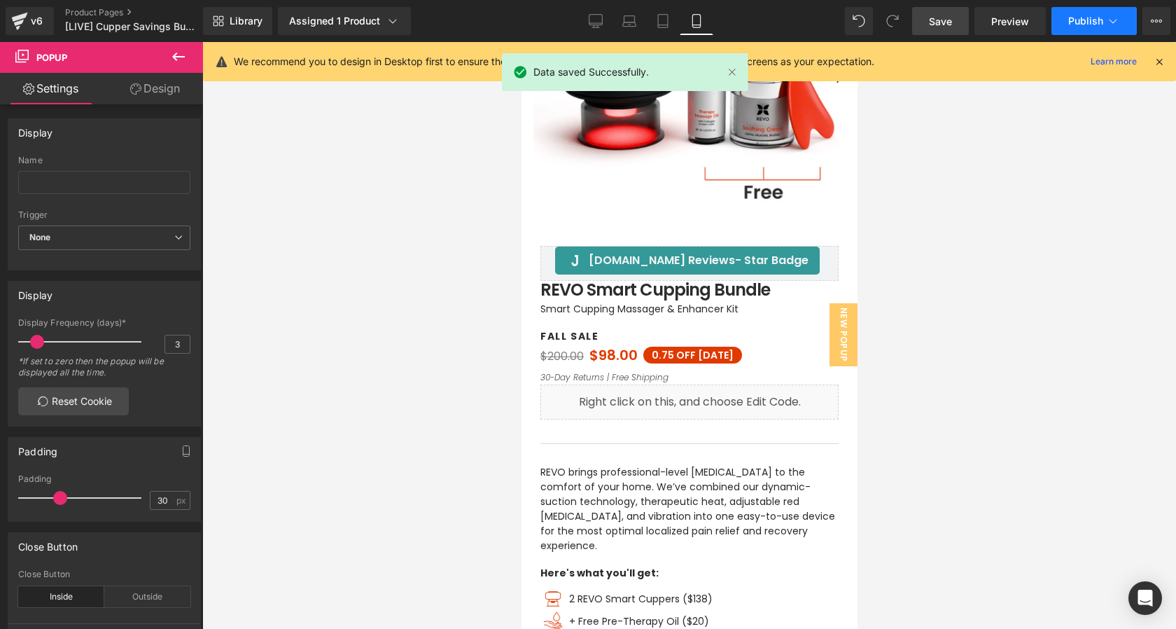
click at [1070, 18] on span "Publish" at bounding box center [1085, 20] width 35 height 11
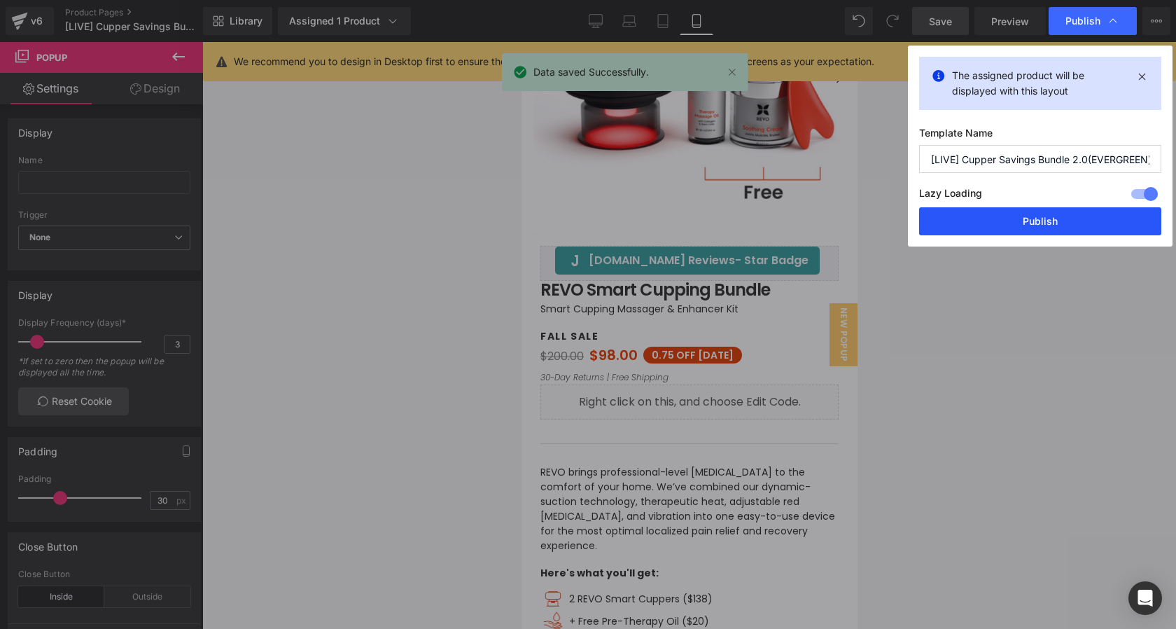
click at [1016, 225] on button "Publish" at bounding box center [1040, 221] width 242 height 28
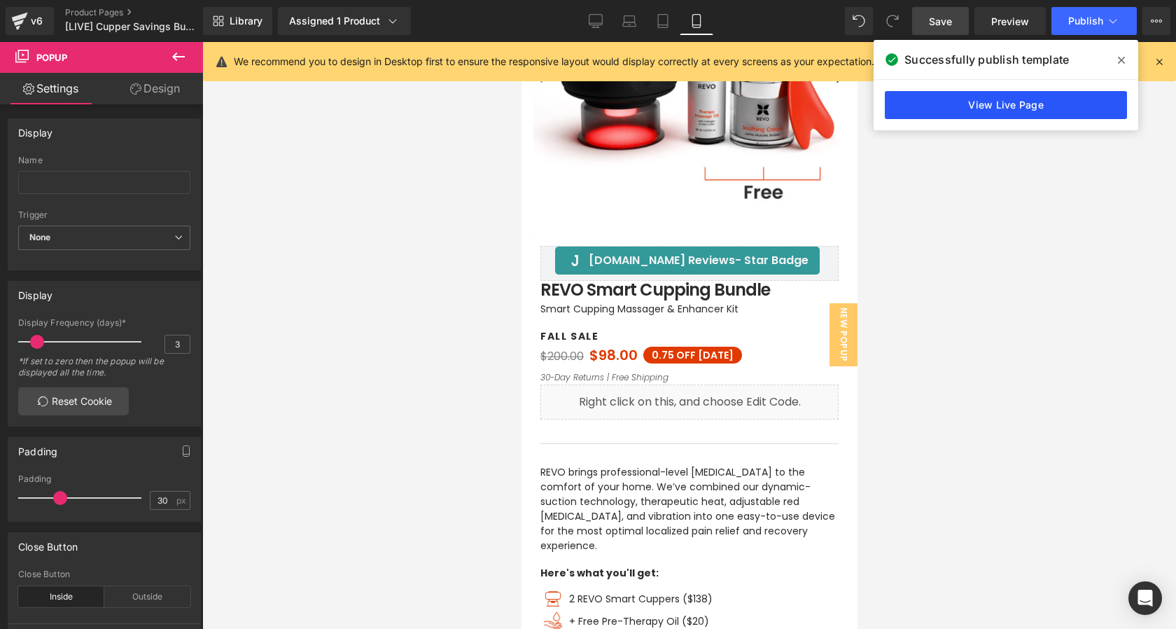
click at [984, 111] on link "View Live Page" at bounding box center [1006, 105] width 242 height 28
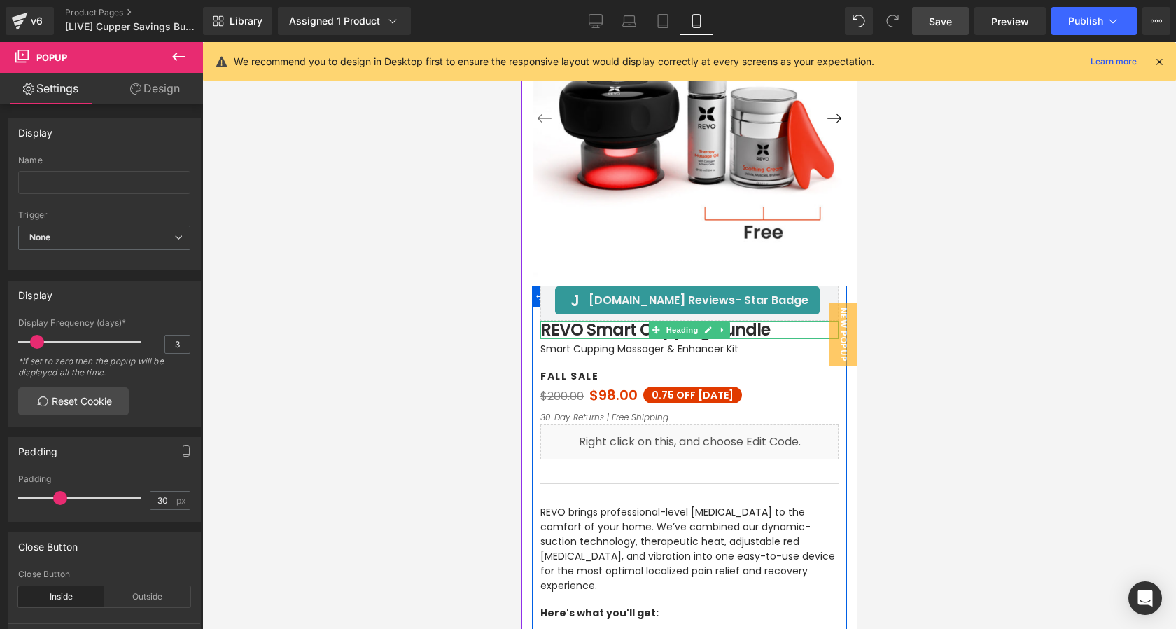
scroll to position [202, 0]
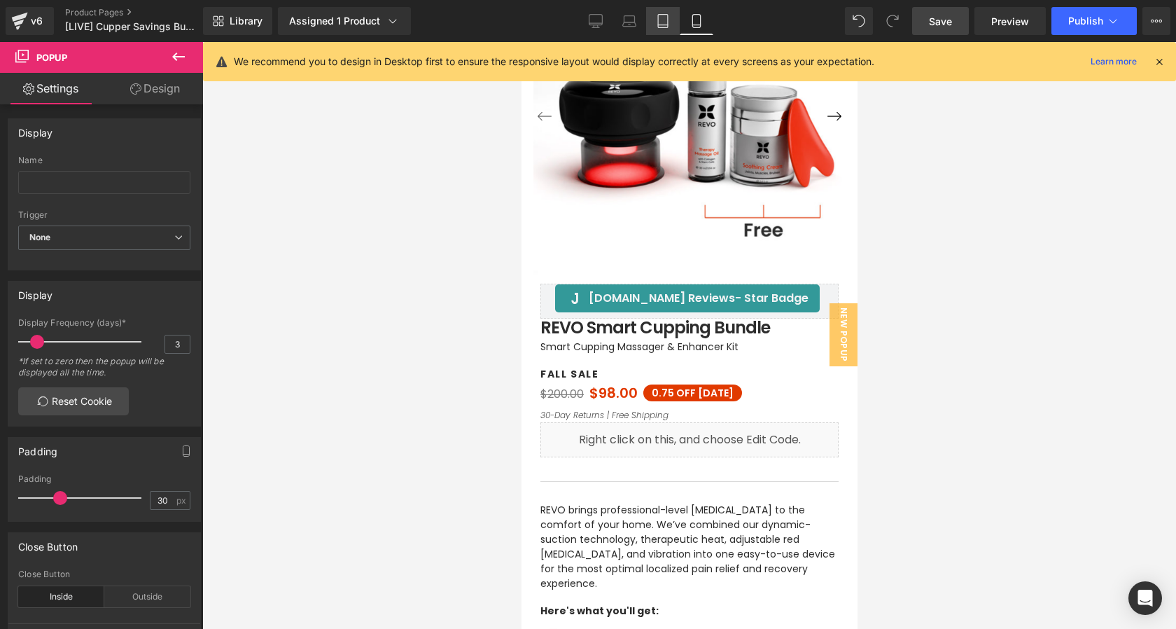
click at [657, 25] on icon at bounding box center [663, 21] width 14 height 14
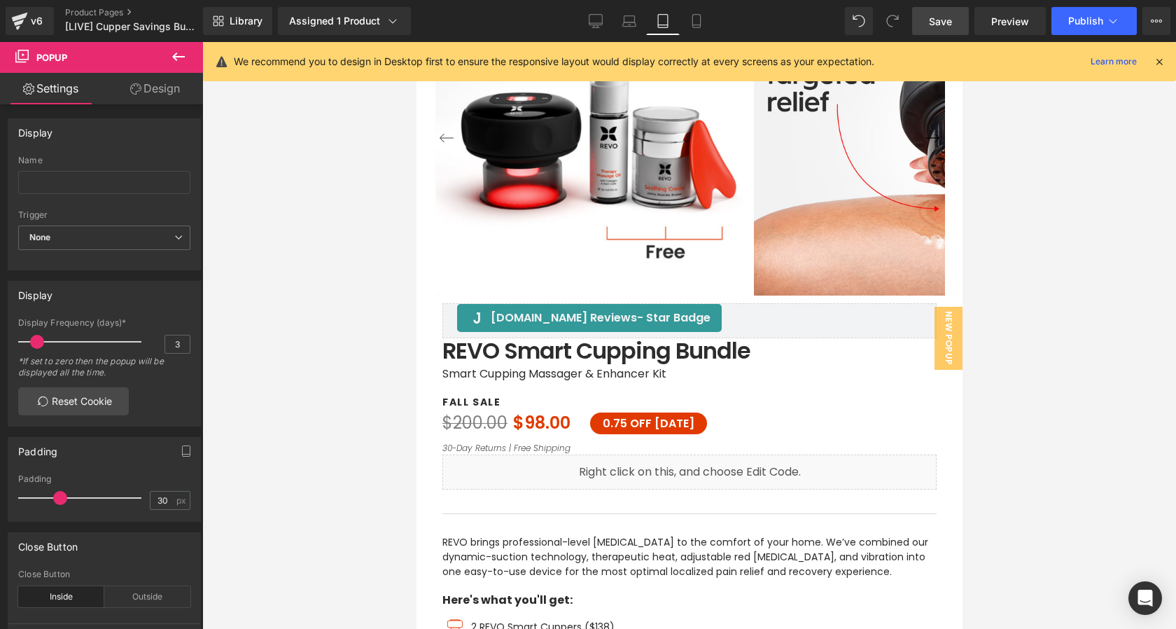
scroll to position [0, 0]
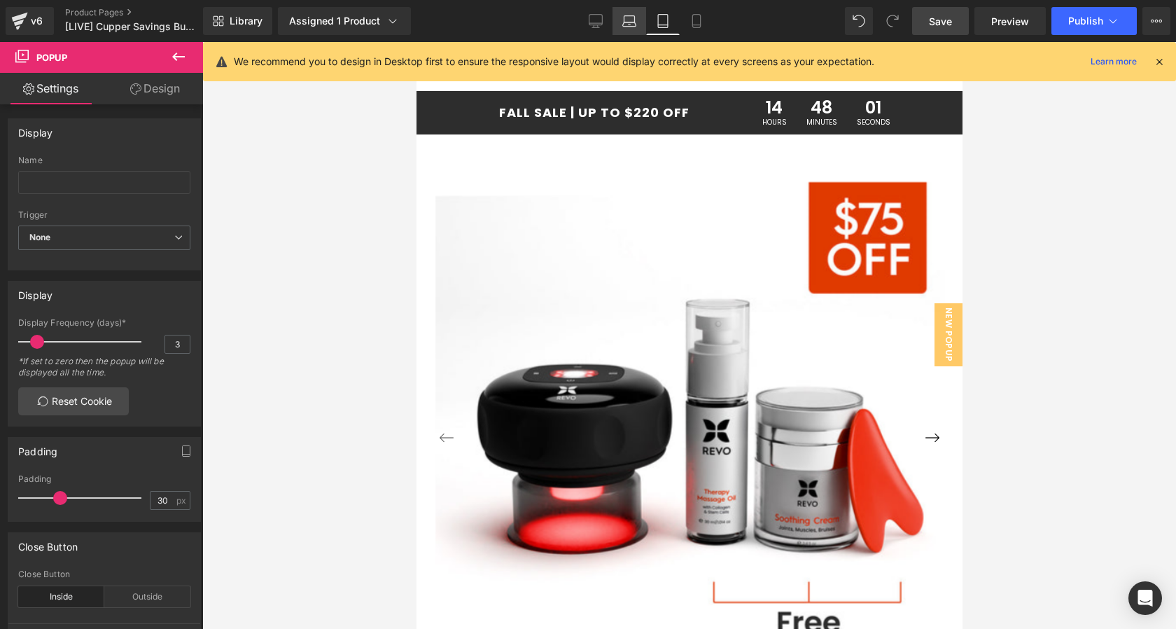
click at [621, 23] on link "Laptop" at bounding box center [630, 21] width 34 height 28
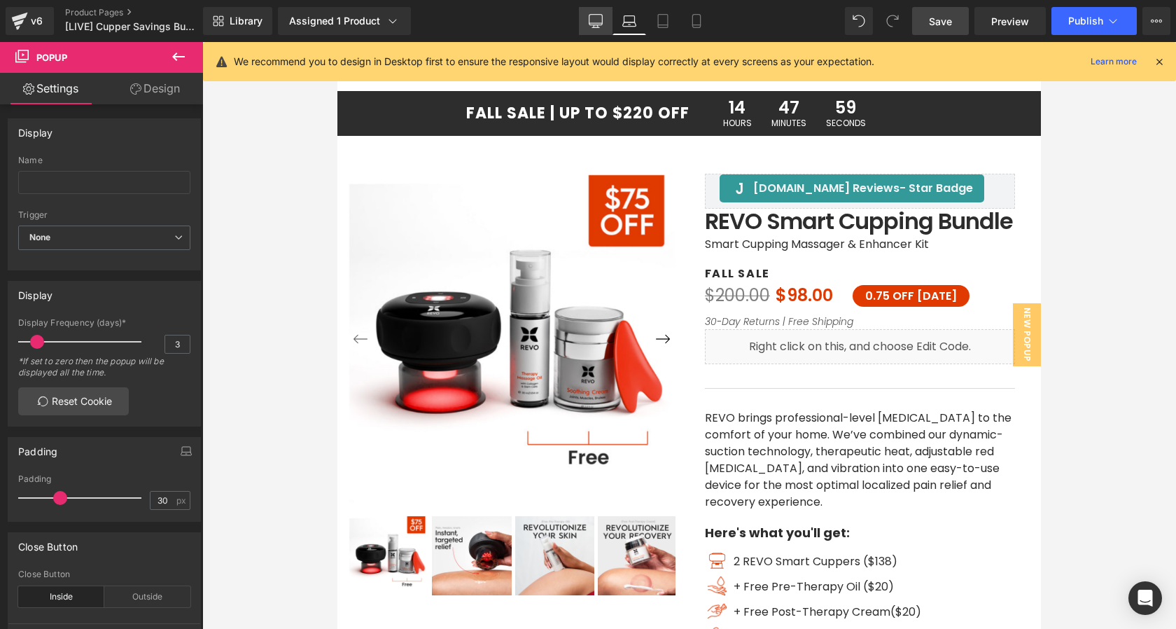
click at [596, 22] on icon at bounding box center [596, 21] width 14 height 14
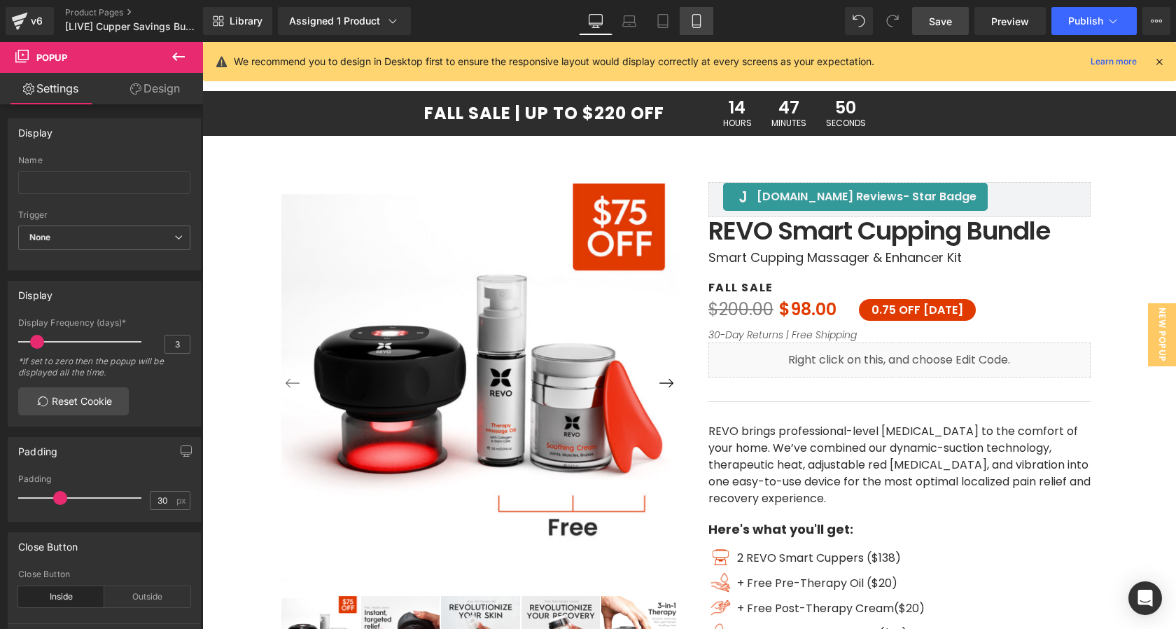
click at [700, 19] on icon at bounding box center [696, 21] width 8 height 13
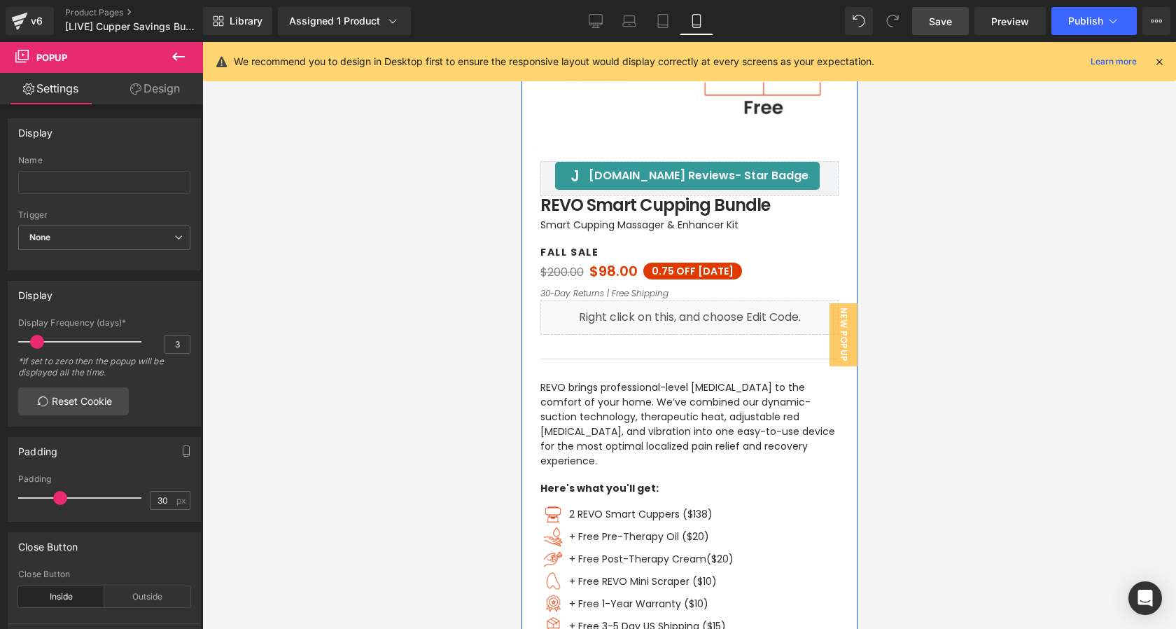
scroll to position [322, 0]
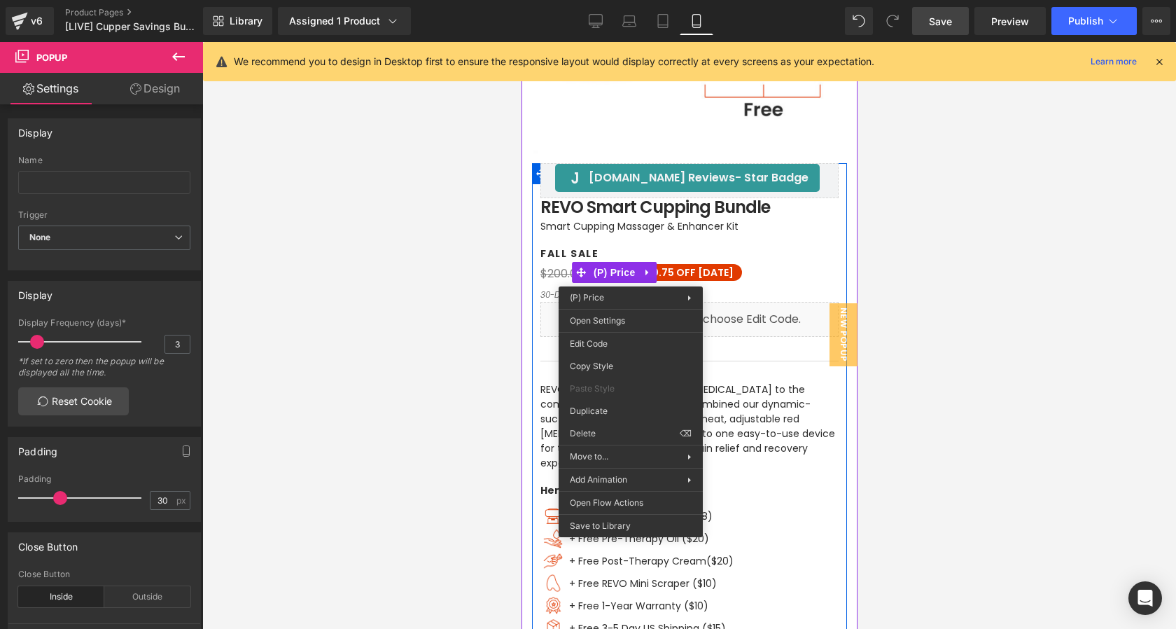
click at [685, 272] on span "OFF [DATE]" at bounding box center [704, 272] width 57 height 14
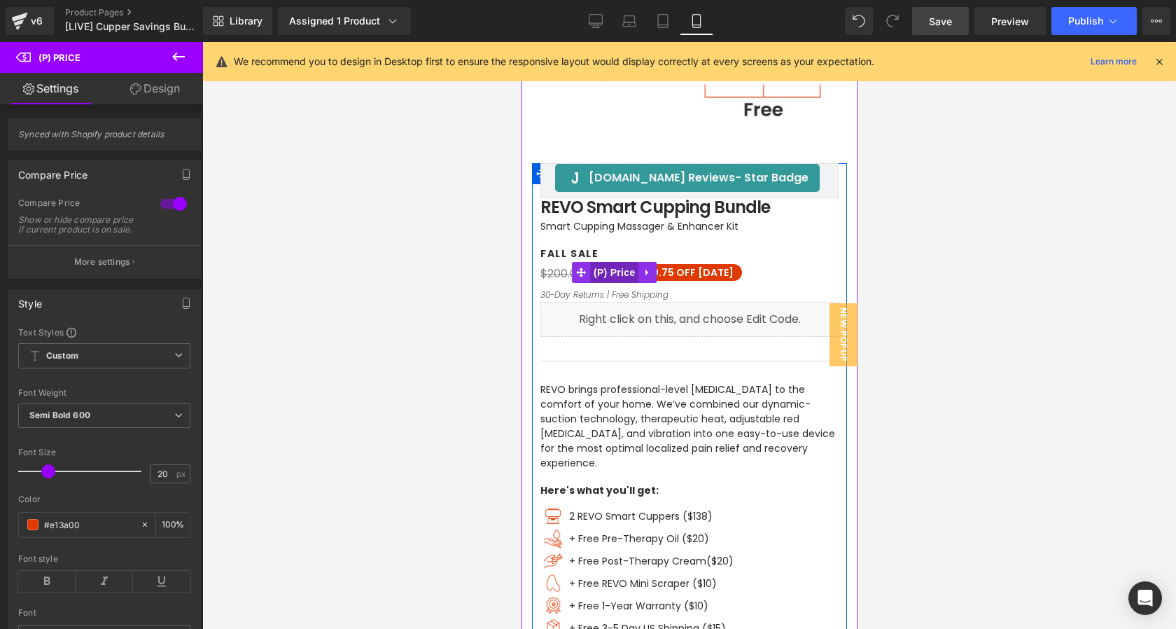
click at [624, 272] on span "(P) Price" at bounding box center [613, 272] width 49 height 21
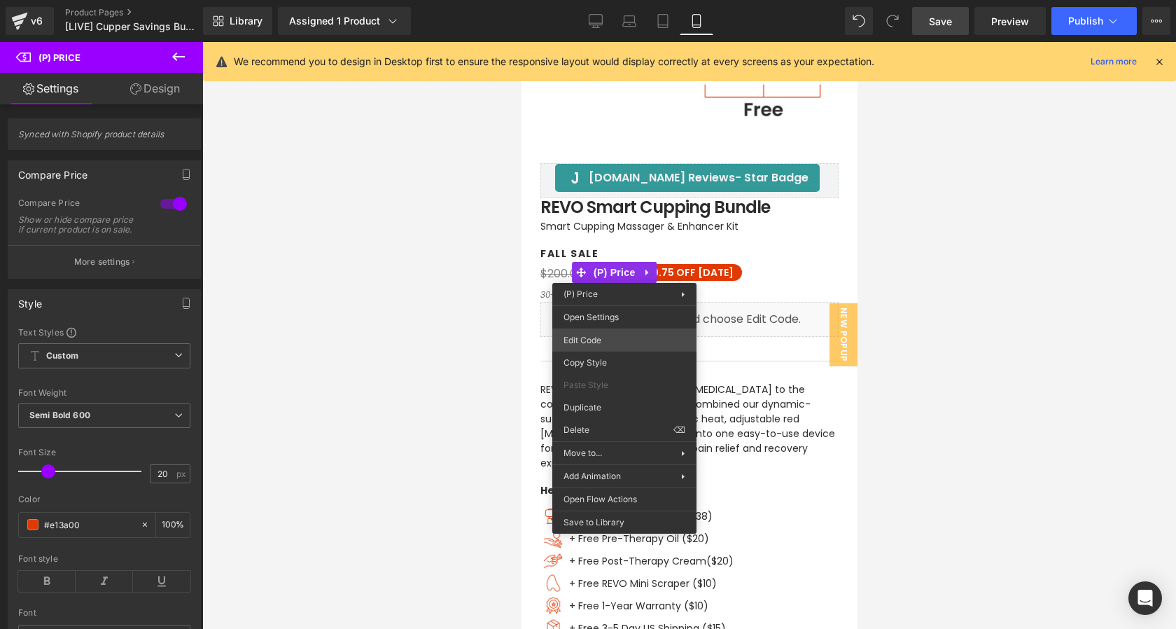
click at [604, 0] on div "(P) Price You are previewing how the will restyle your page. You can not edit E…" at bounding box center [588, 0] width 1176 height 0
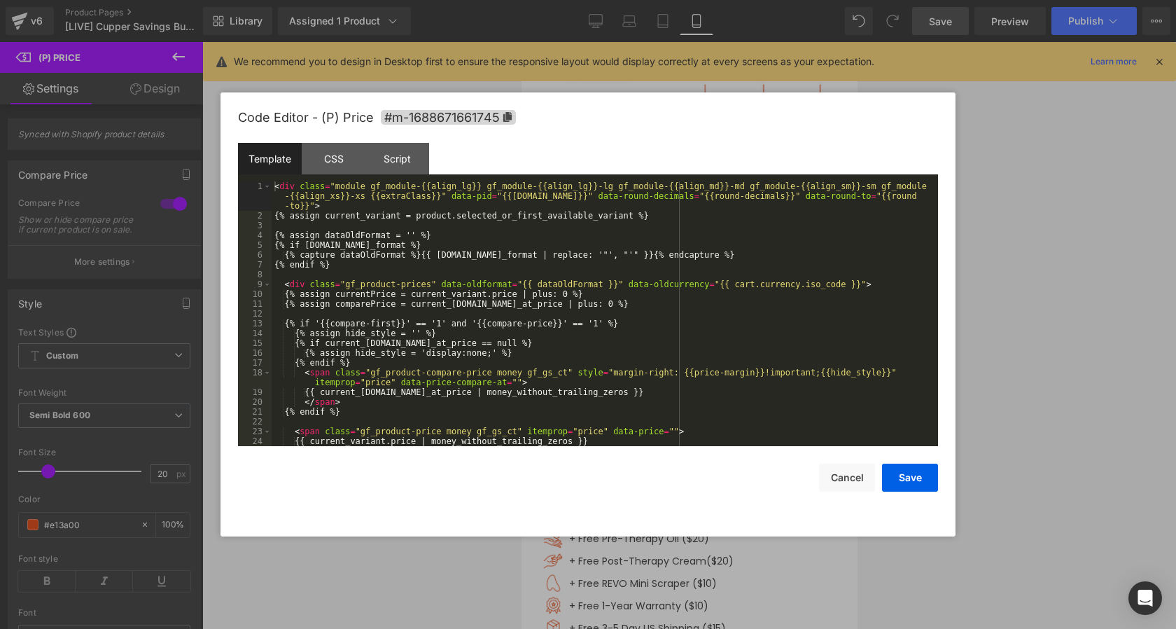
click at [604, 338] on div "< div class = "module gf_module-{{align_lg}} gf_module-{{align_lg}}-lg gf_modul…" at bounding box center [602, 333] width 661 height 304
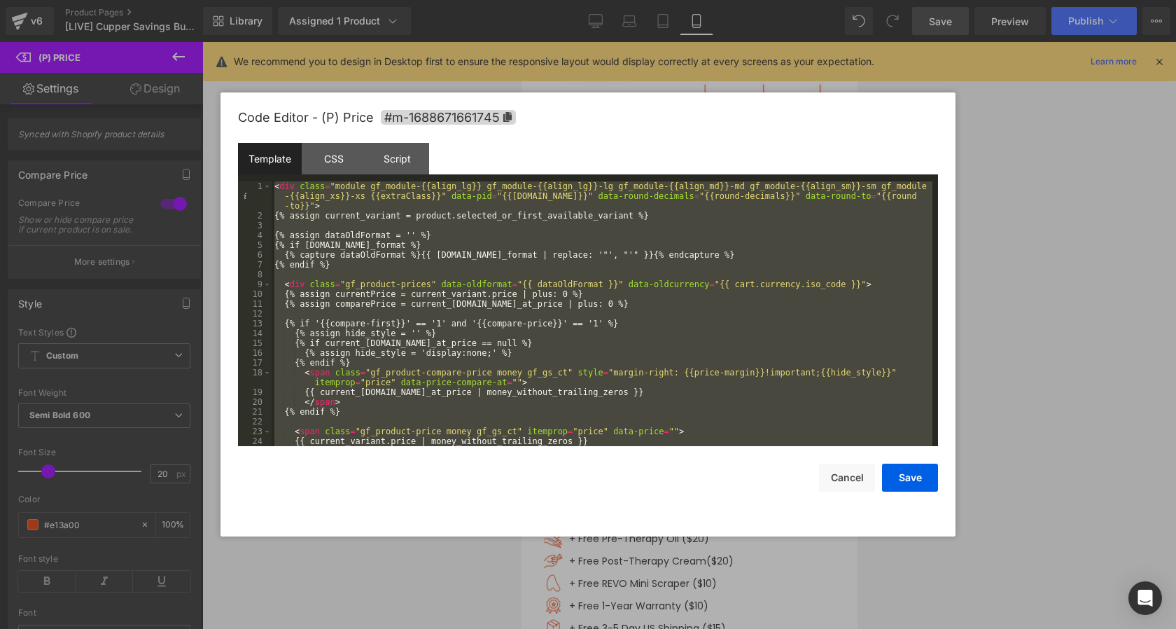
click at [497, 279] on div "< div class = "module gf_module-{{align_lg}} gf_module-{{align_lg}}-lg gf_modul…" at bounding box center [602, 333] width 661 height 304
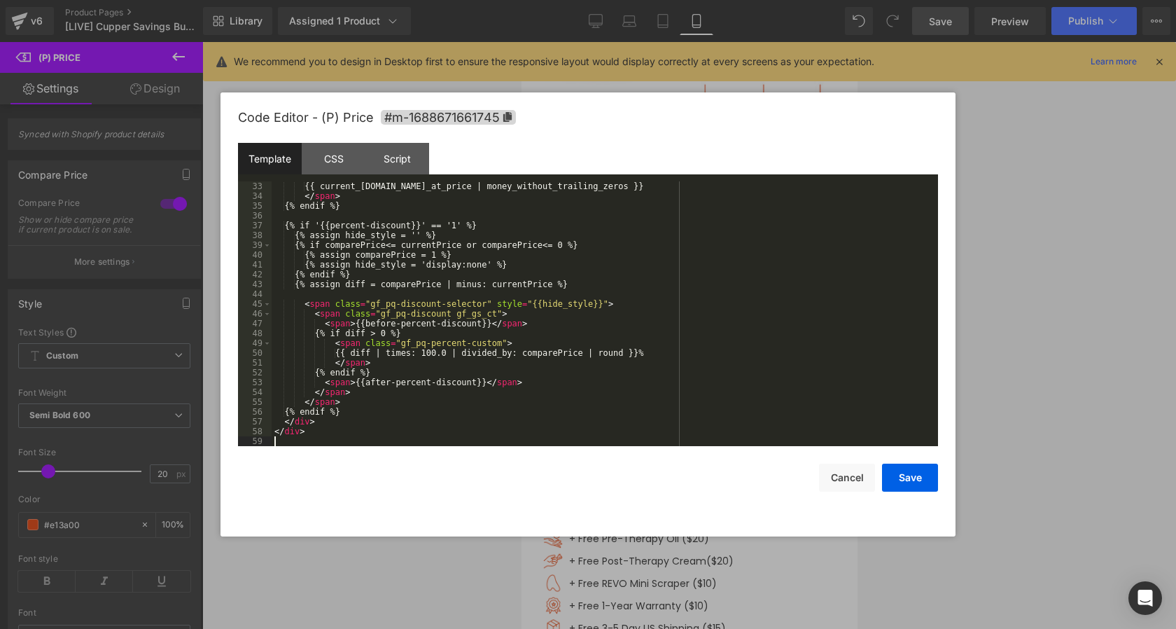
scroll to position [353, 0]
click at [927, 485] on button "Save" at bounding box center [910, 477] width 56 height 28
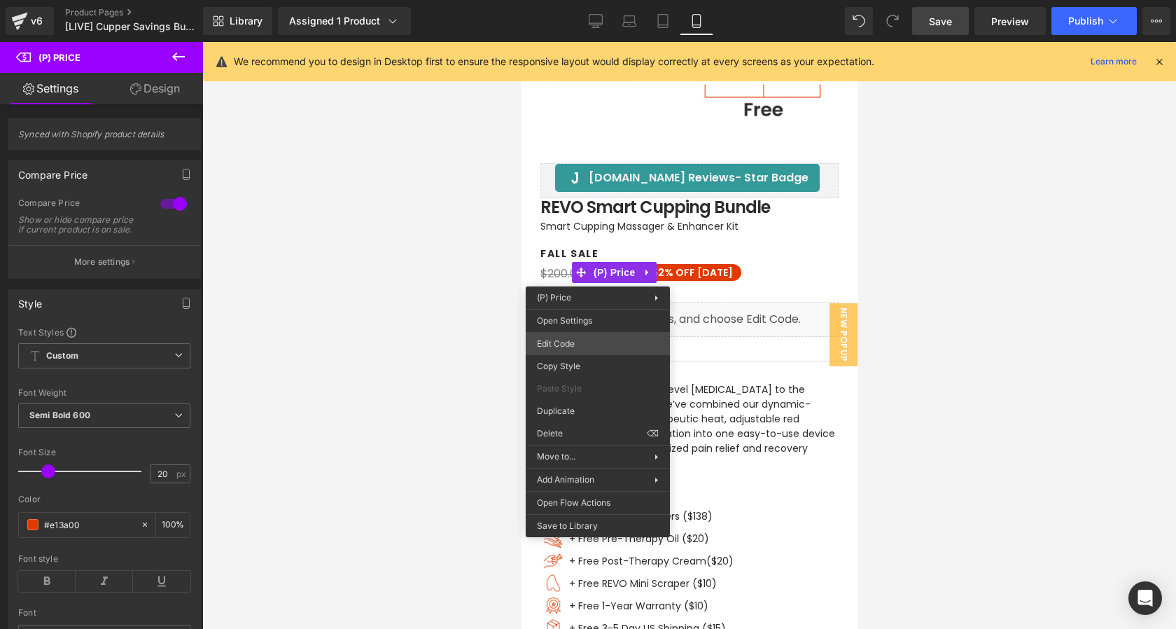
click at [573, 0] on div "(P) Price You are previewing how the will restyle your page. You can not edit E…" at bounding box center [588, 0] width 1176 height 0
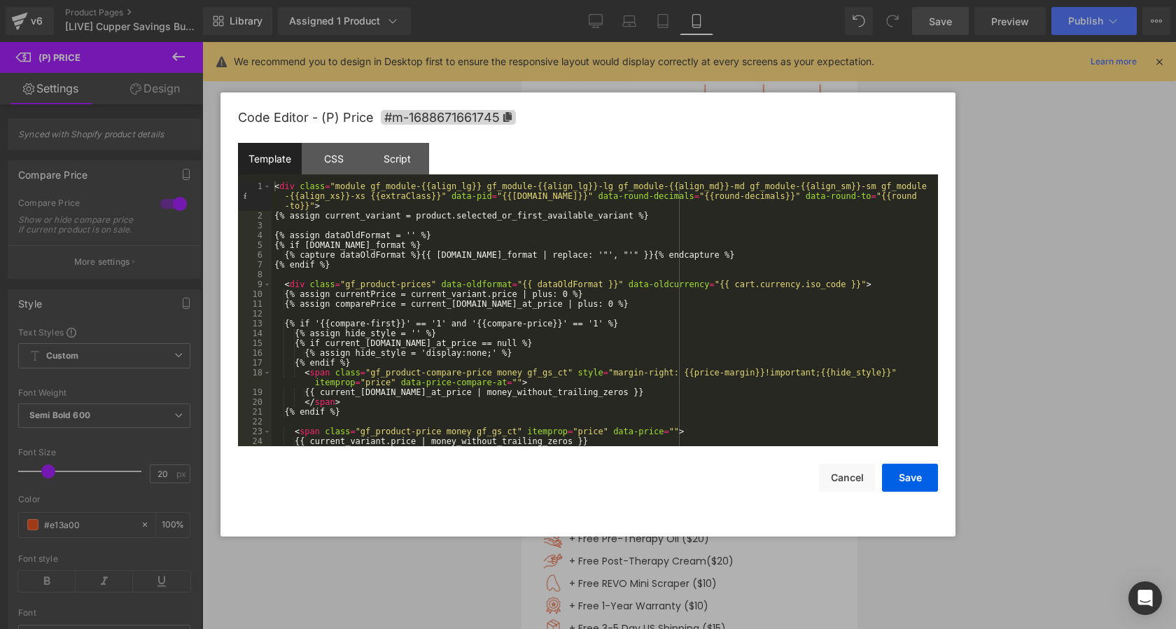
click at [568, 316] on div "< div class = "module gf_module-{{align_lg}} gf_module-{{align_lg}}-lg gf_modul…" at bounding box center [602, 333] width 661 height 304
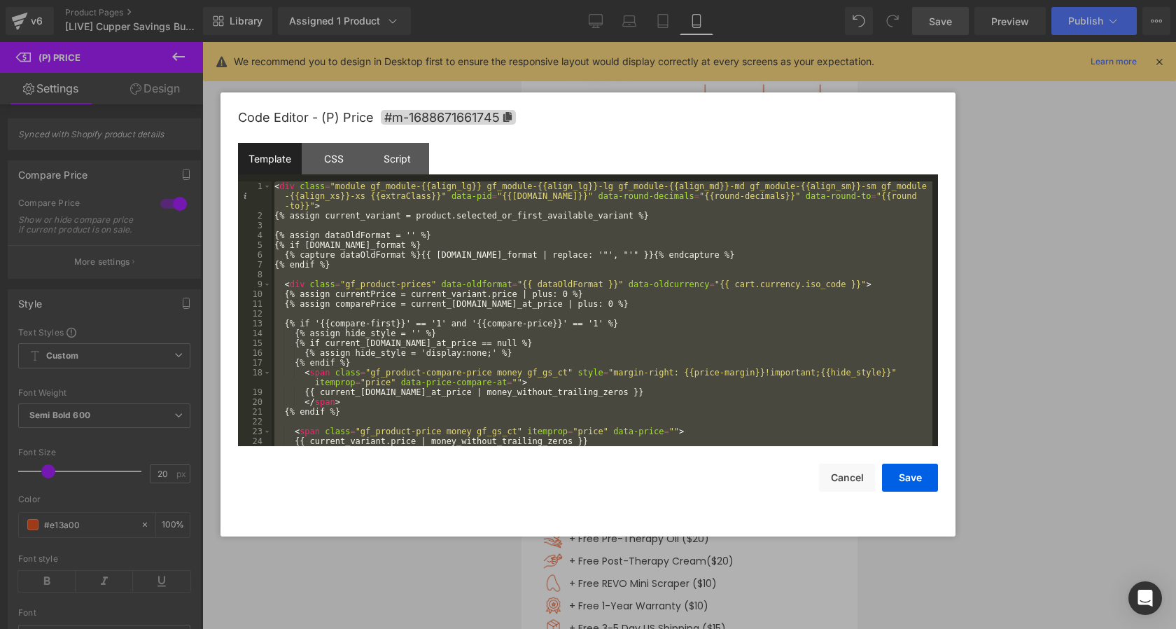
scroll to position [323, 0]
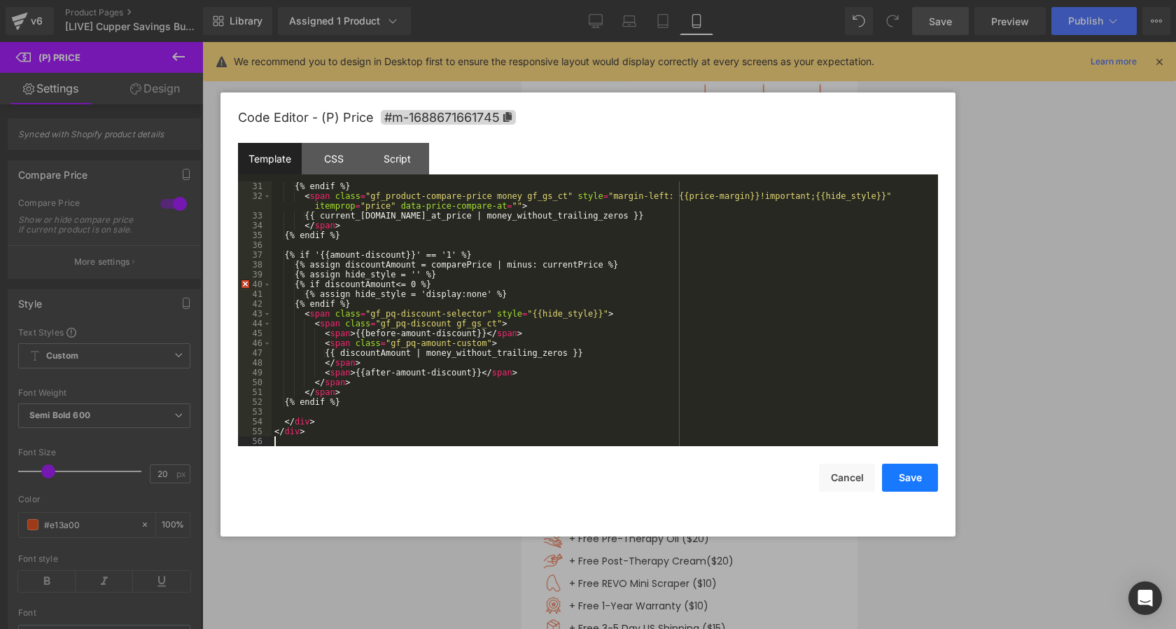
click at [906, 480] on button "Save" at bounding box center [910, 477] width 56 height 28
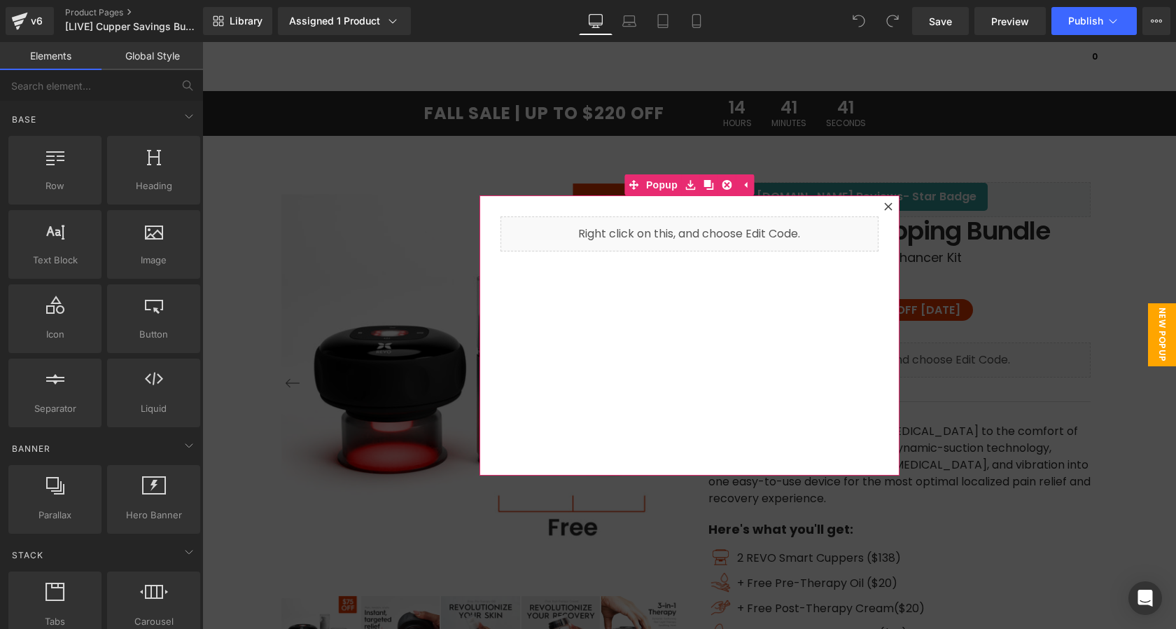
click at [886, 211] on div at bounding box center [888, 206] width 17 height 17
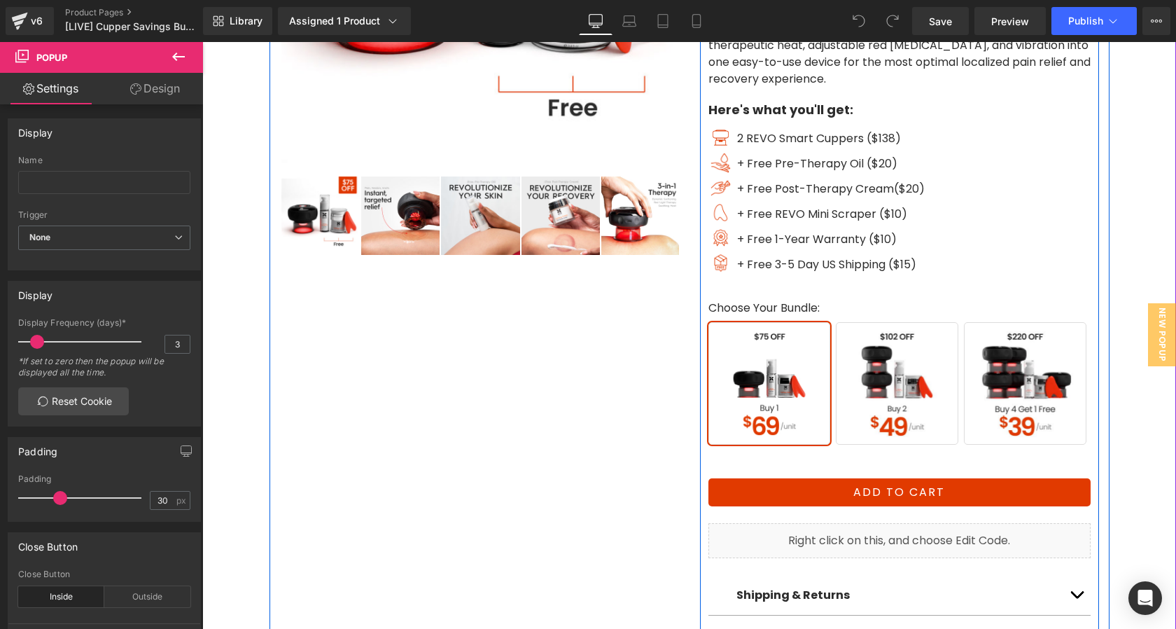
scroll to position [430, 0]
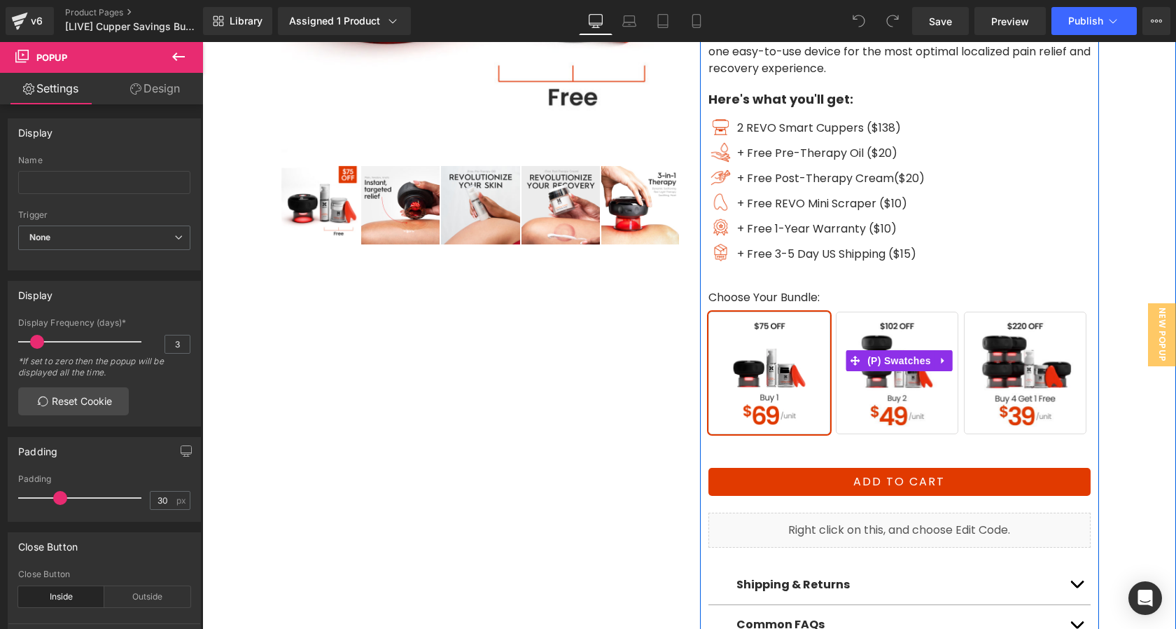
click at [1012, 361] on span "Buy 4 Get 1 Free" at bounding box center [1025, 373] width 123 height 123
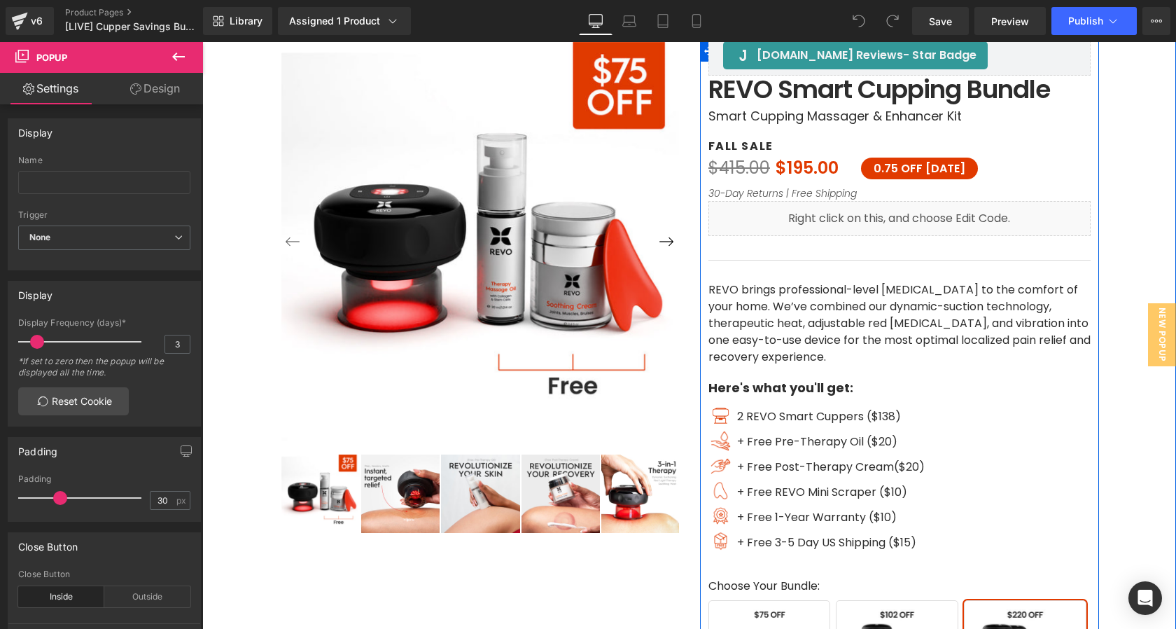
scroll to position [139, 0]
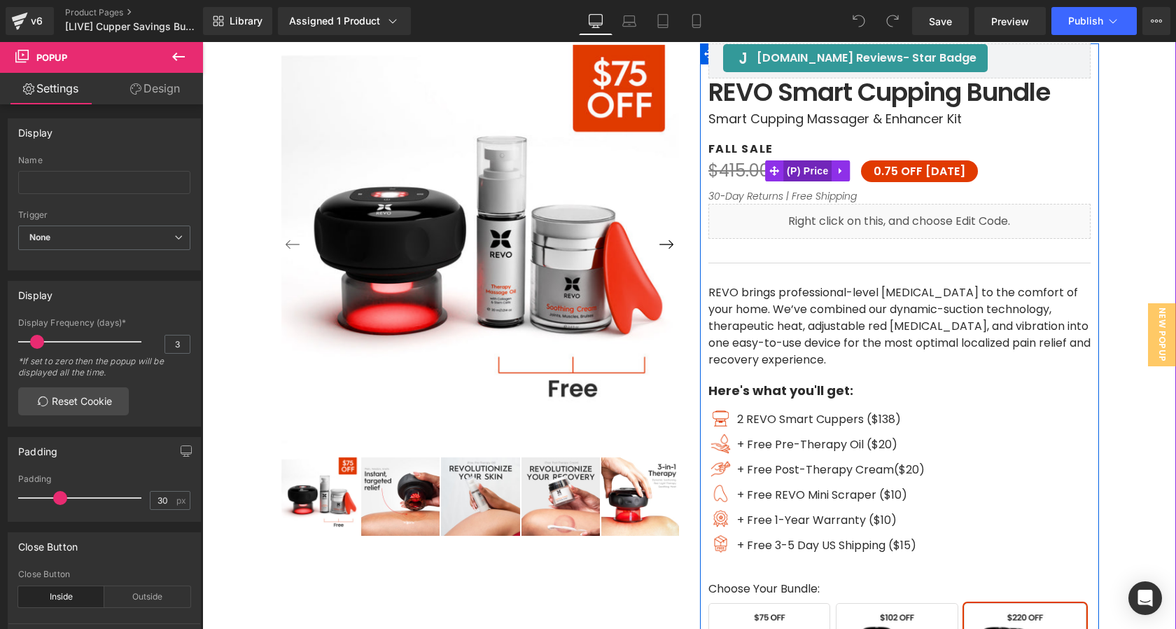
click at [805, 174] on span "(P) Price" at bounding box center [807, 170] width 49 height 21
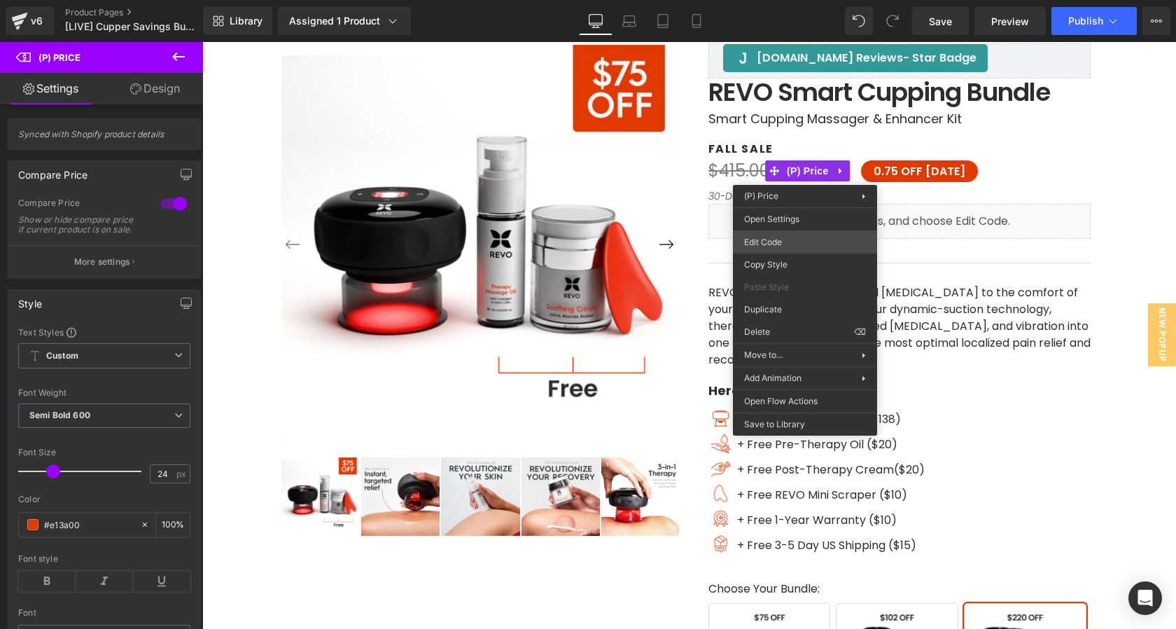
click at [810, 0] on div "(P) Price You are previewing how the will restyle your page. You can not edit E…" at bounding box center [588, 0] width 1176 height 0
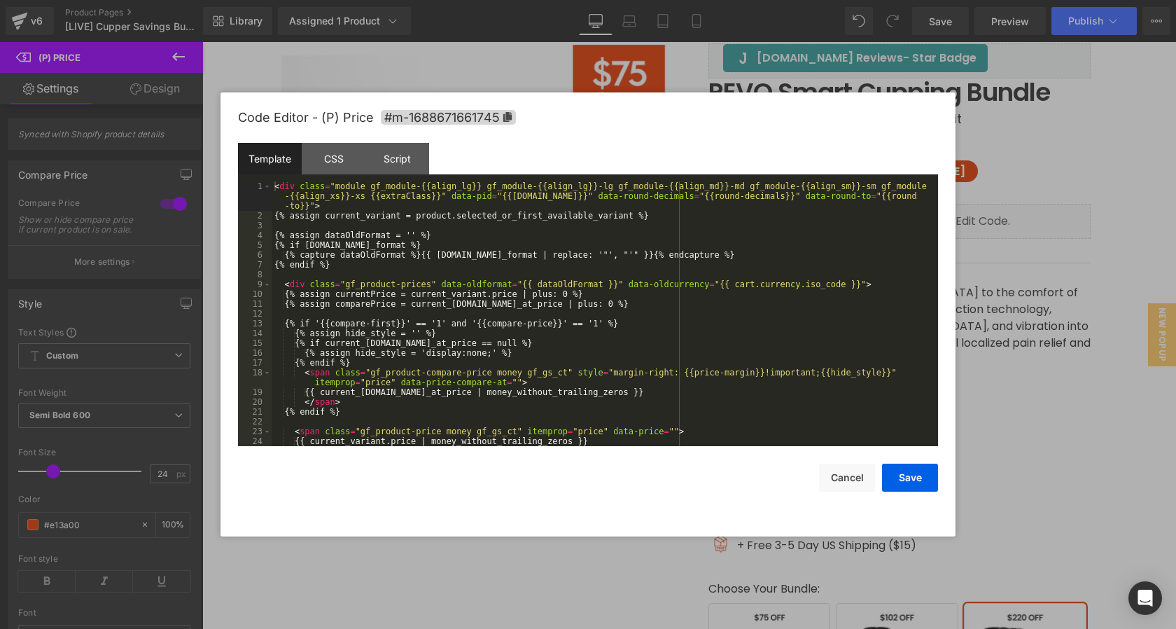
click at [790, 277] on div "< div class = "module gf_module-{{align_lg}} gf_module-{{align_lg}}-lg gf_modul…" at bounding box center [602, 333] width 661 height 304
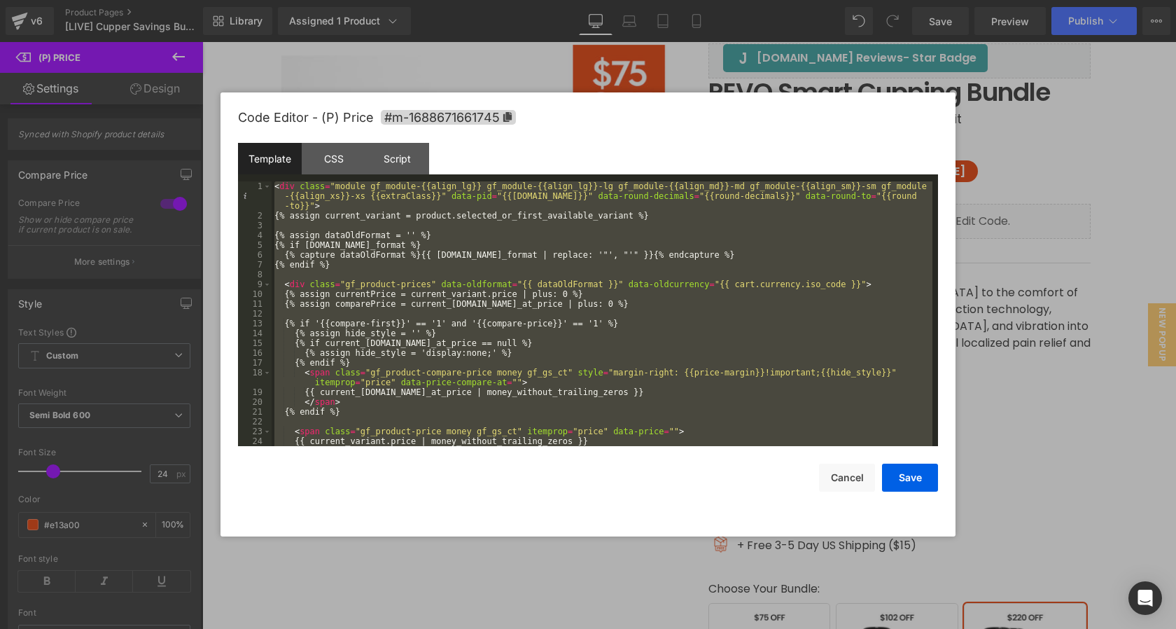
scroll to position [363, 0]
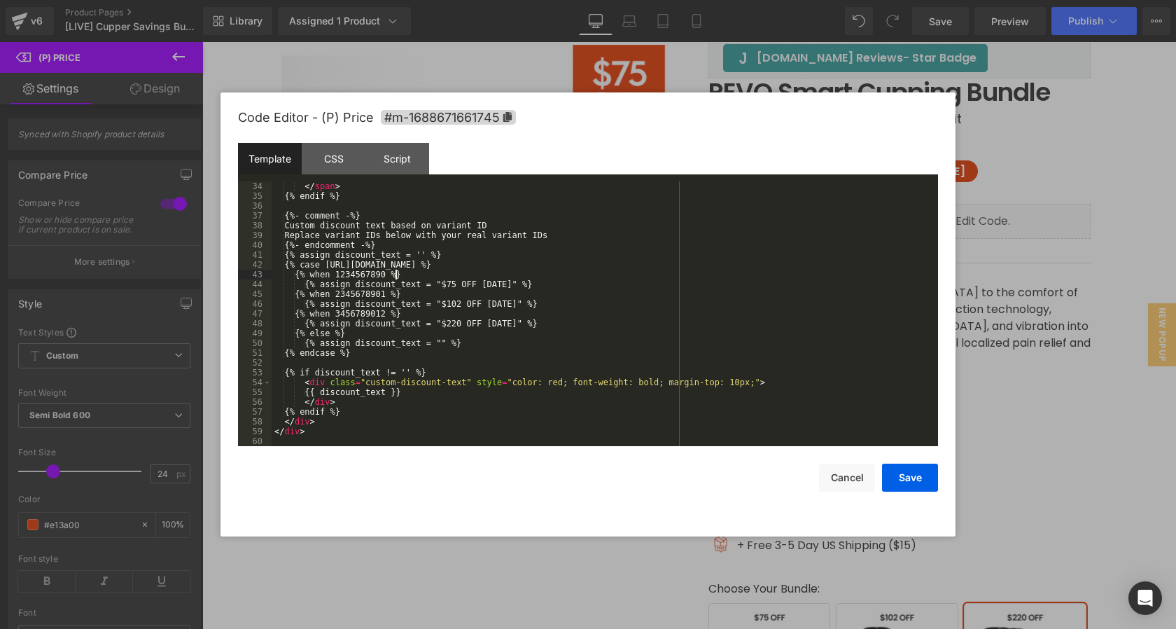
click at [398, 274] on div "</ span > {% endif %} {%- comment -%} Custom discount text based on variant ID …" at bounding box center [602, 323] width 661 height 284
drag, startPoint x: 398, startPoint y: 274, endPoint x: 345, endPoint y: 276, distance: 52.5
click at [345, 276] on div "</ span > {% endif %} {%- comment -%} Custom discount text based on variant ID …" at bounding box center [602, 323] width 661 height 284
click at [562, 253] on div "</ span > {% endif %} {%- comment -%} Custom discount text based on variant ID …" at bounding box center [602, 323] width 661 height 284
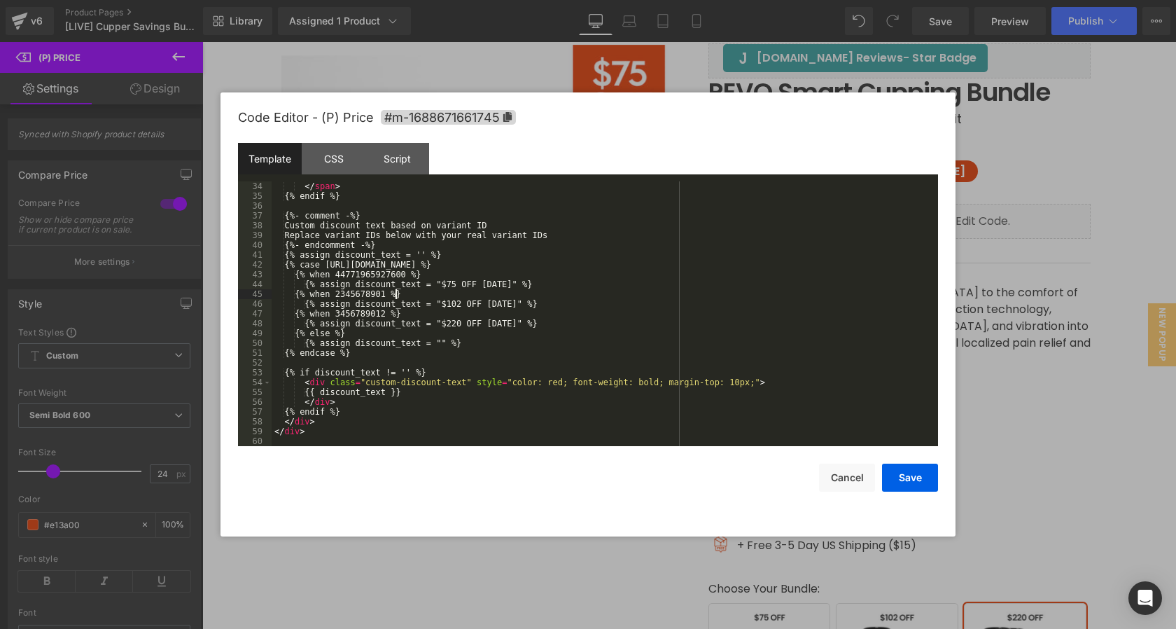
click at [398, 295] on div "</ span > {% endif %} {%- comment -%} Custom discount text based on variant ID …" at bounding box center [602, 323] width 661 height 284
drag, startPoint x: 398, startPoint y: 295, endPoint x: 345, endPoint y: 297, distance: 52.5
click at [345, 297] on div "</ span > {% endif %} {%- comment -%} Custom discount text based on variant ID …" at bounding box center [602, 323] width 661 height 284
click at [398, 317] on div "</ span > {% endif %} {%- comment -%} Custom discount text based on variant ID …" at bounding box center [602, 323] width 661 height 284
drag, startPoint x: 398, startPoint y: 317, endPoint x: 367, endPoint y: 313, distance: 31.1
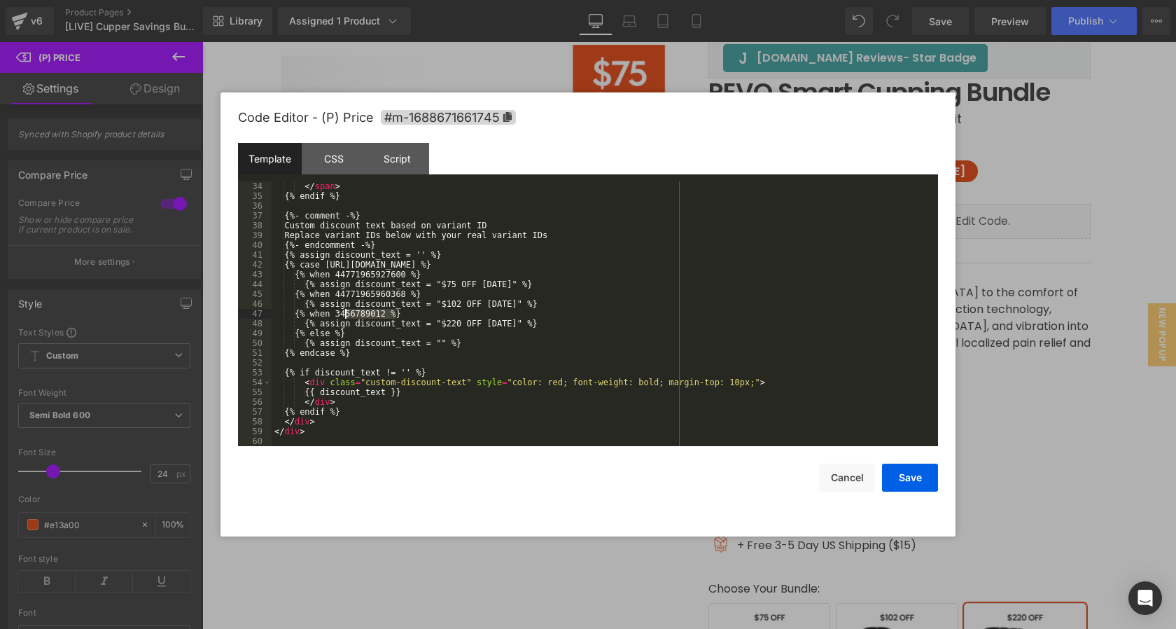
click at [367, 312] on div "</ span > {% endif %} {%- comment -%} Custom discount text based on variant ID …" at bounding box center [602, 323] width 661 height 284
click at [918, 480] on button "Save" at bounding box center [910, 477] width 56 height 28
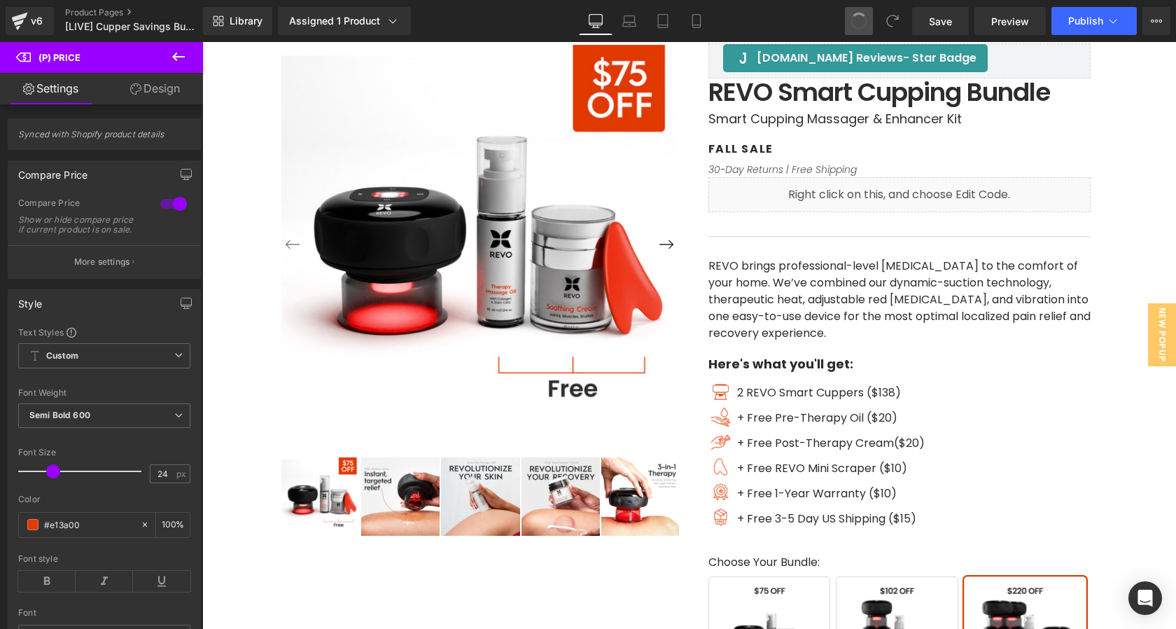
click at [868, 20] on span at bounding box center [859, 21] width 20 height 20
